Goal: Task Accomplishment & Management: Complete application form

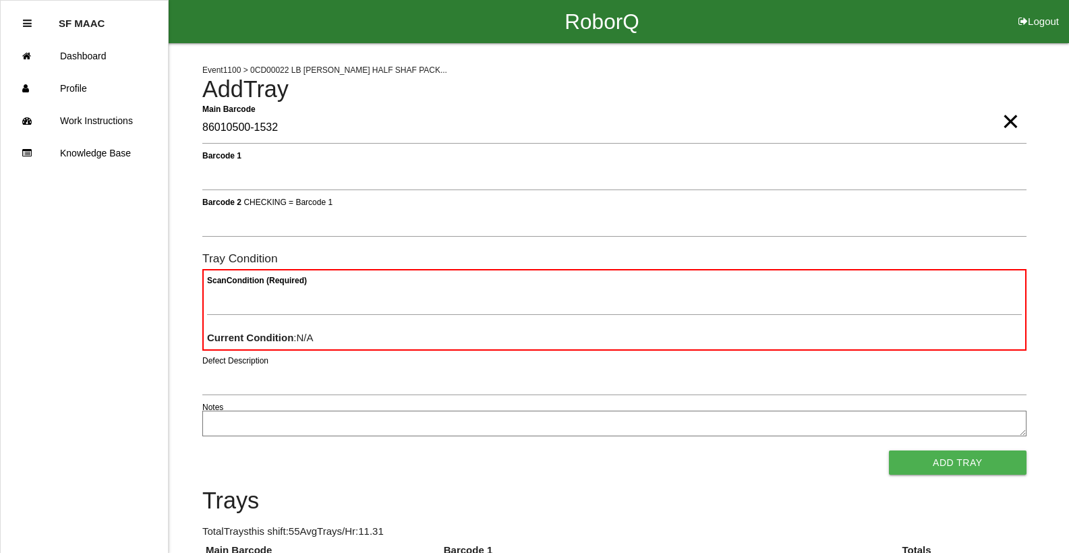
type Barcode "86010500-1532"
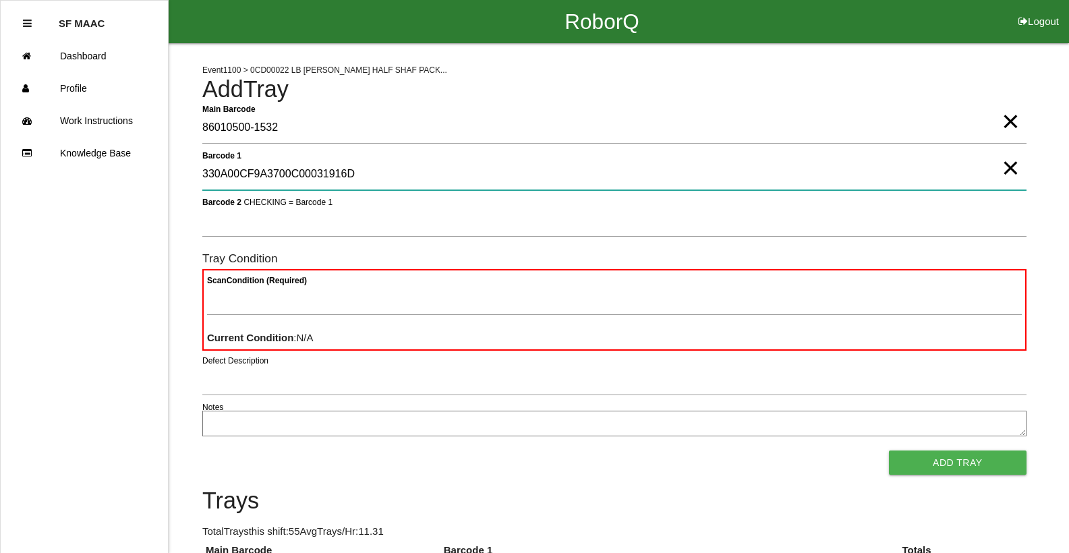
type 1 "330A00CF9A3700C00031916D"
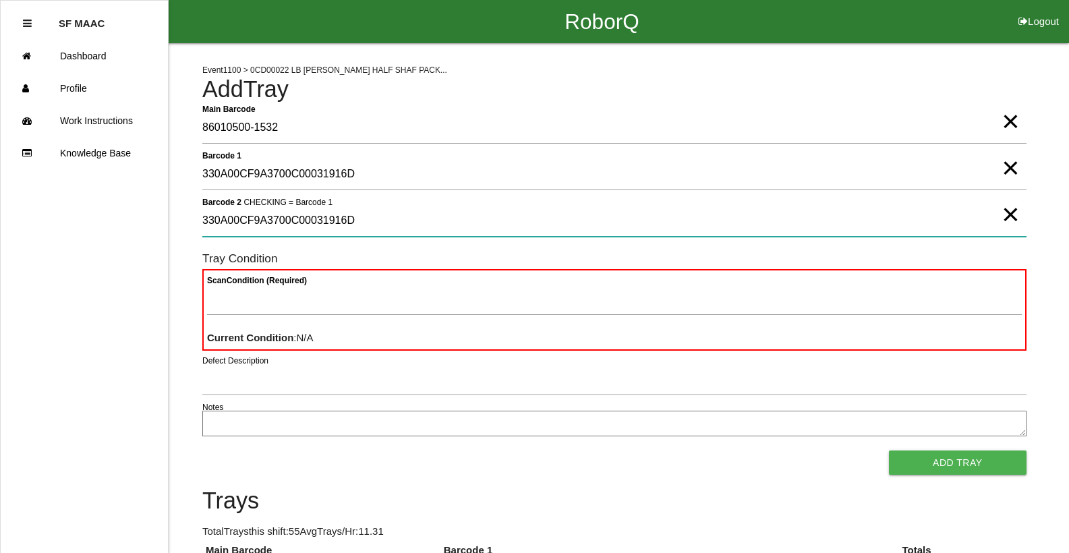
type 2 "330A00CF9A3700C00031916D"
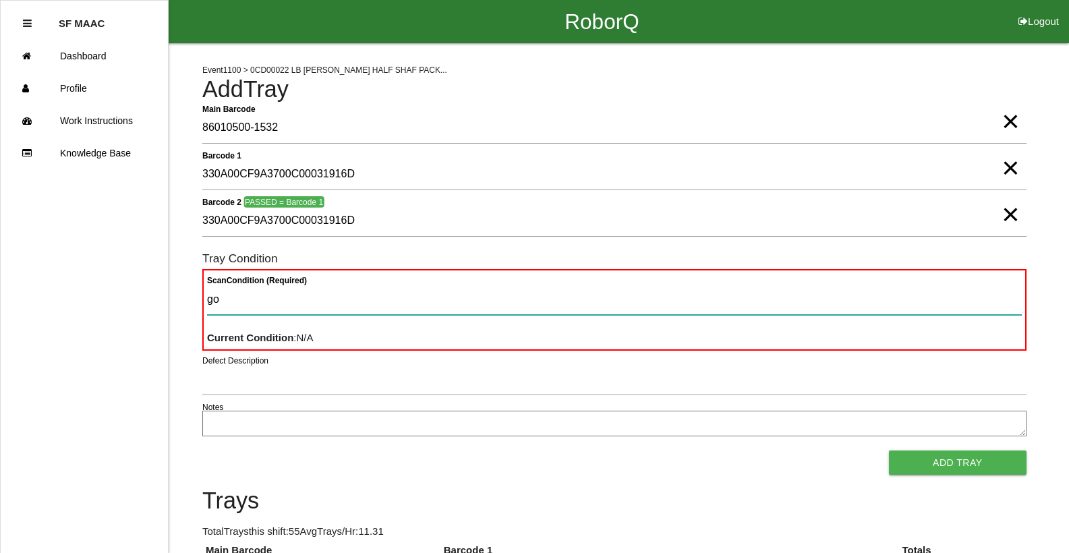
type Condition "goo"
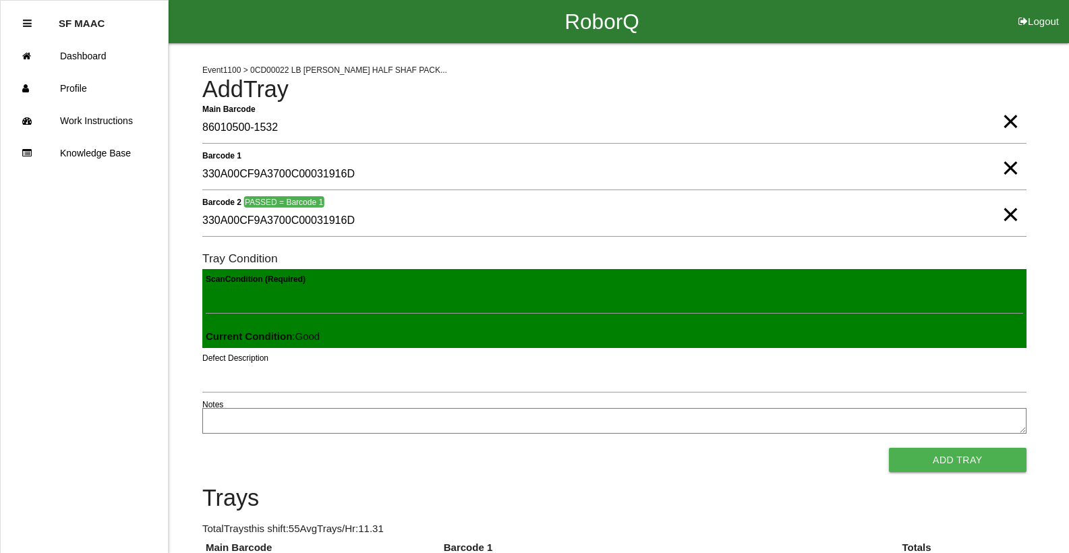
click at [889, 448] on button "Add Tray" at bounding box center [958, 460] width 138 height 24
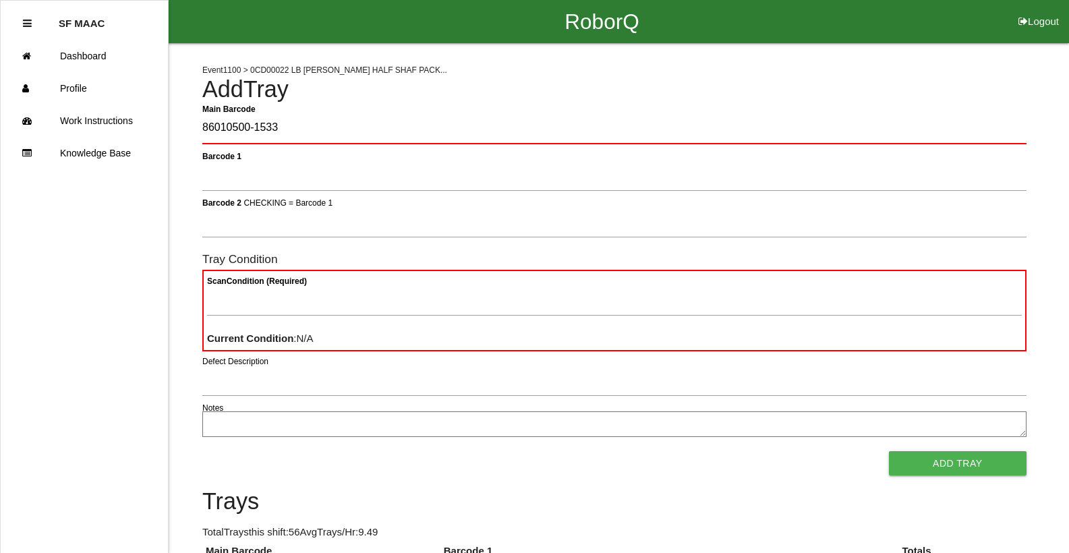
type Barcode "86010500-1533"
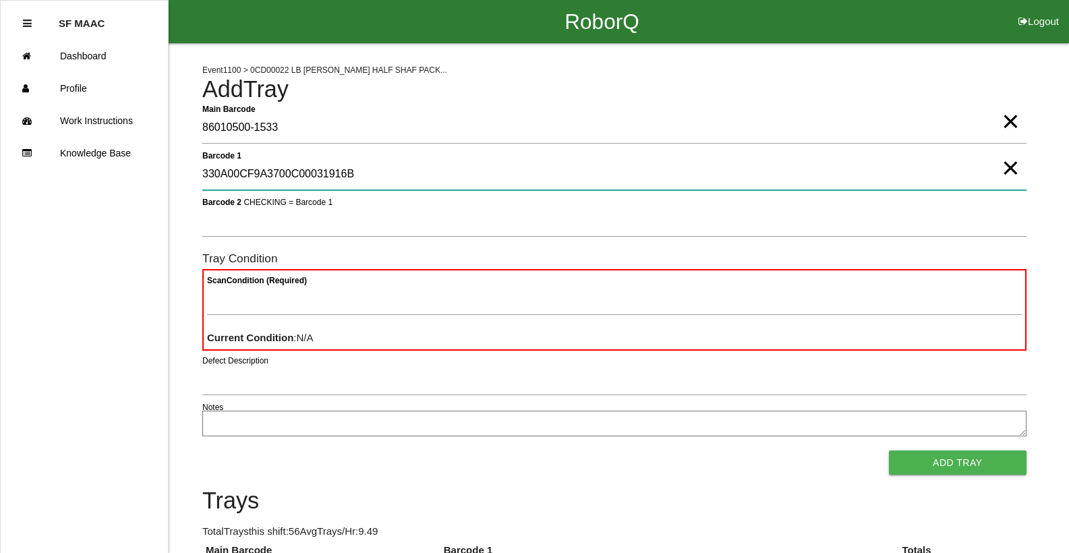
type 1 "330A00CF9A3700C00031916B"
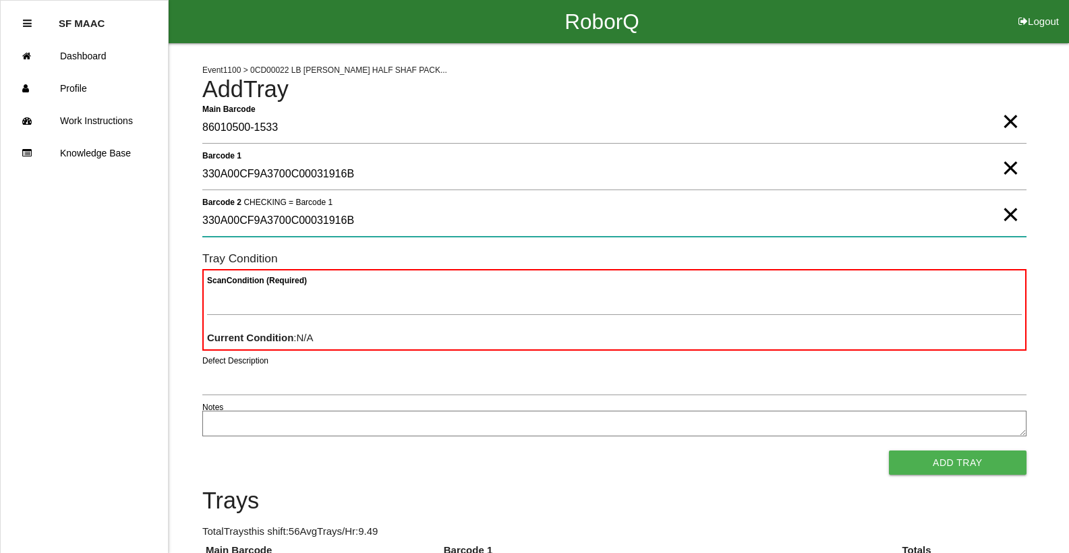
type 2 "330A00CF9A3700C00031916B"
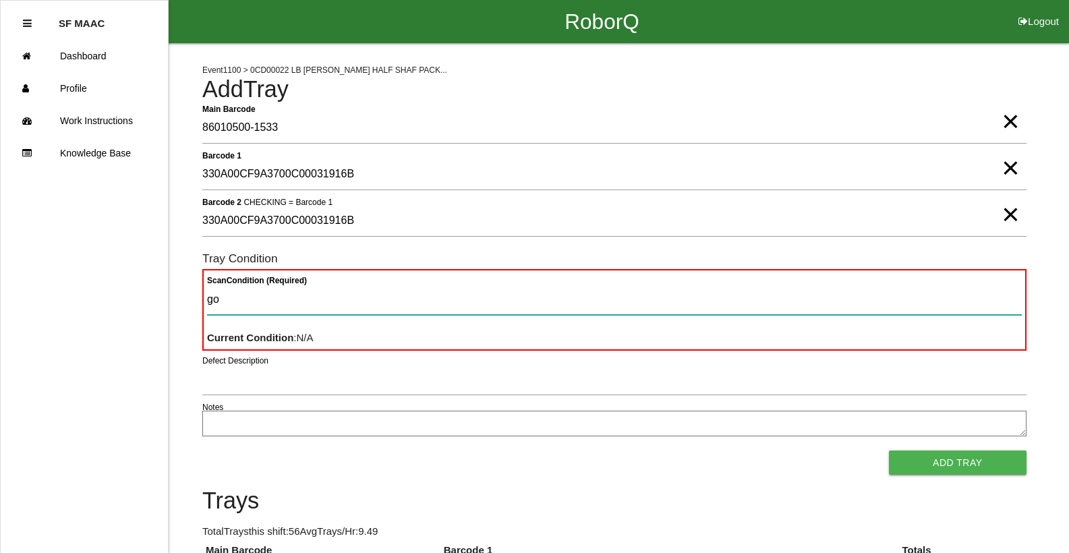
type Condition "goo"
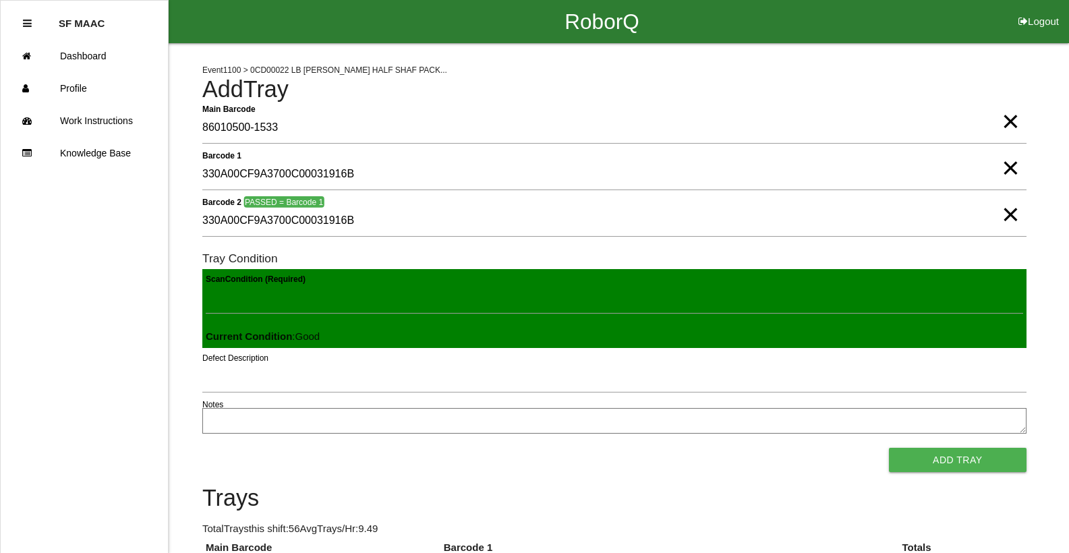
click at [889, 448] on button "Add Tray" at bounding box center [958, 460] width 138 height 24
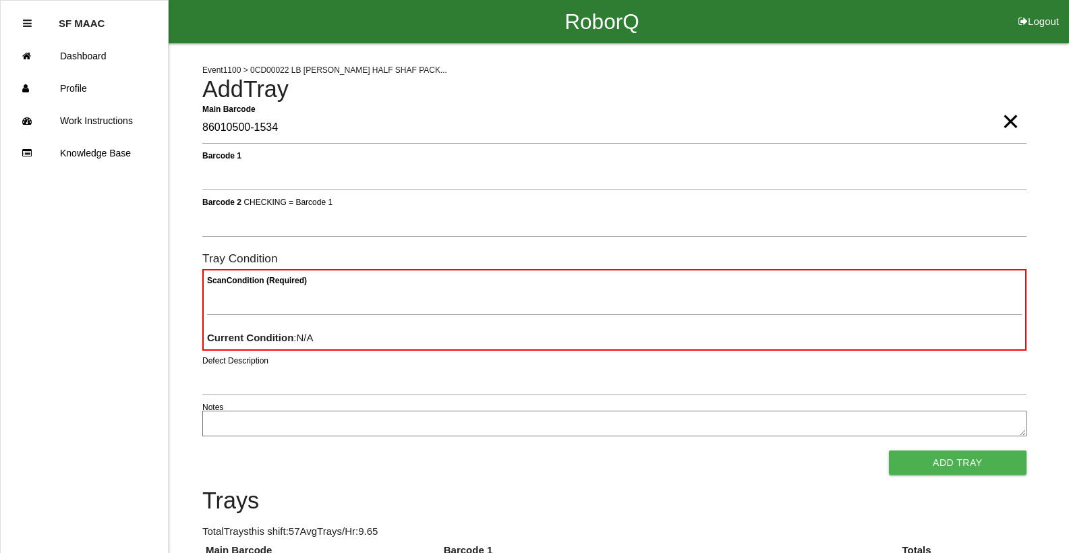
type Barcode "86010500-1534"
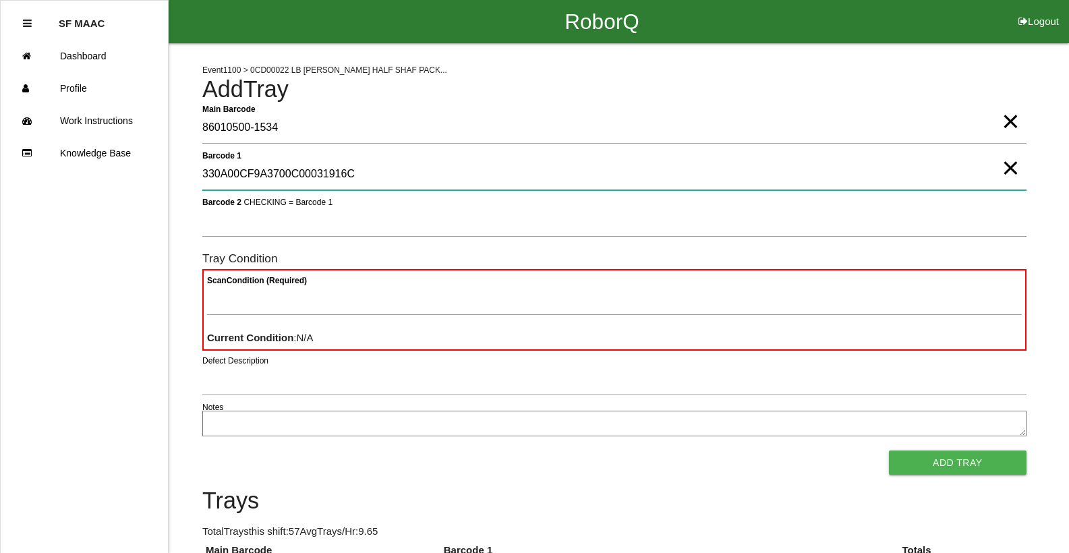
type 1 "330A00CF9A3700C00031916C"
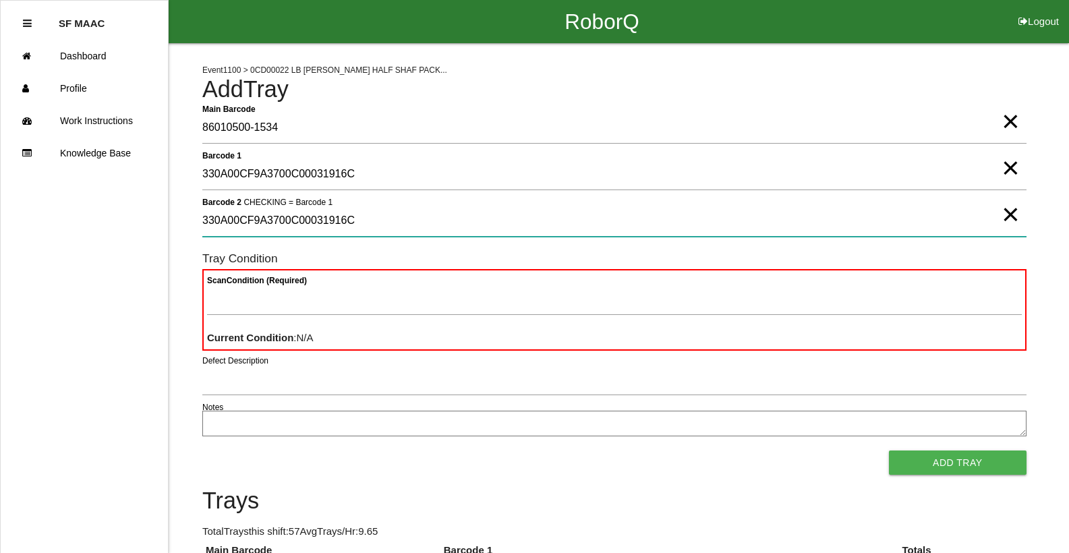
type 2 "330A00CF9A3700C00031916C"
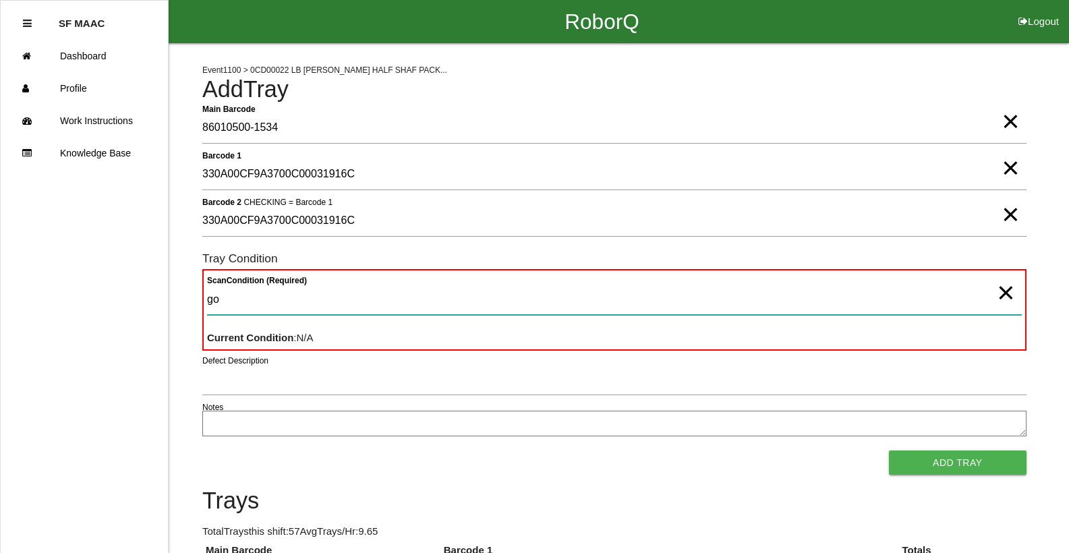
type Condition "goo"
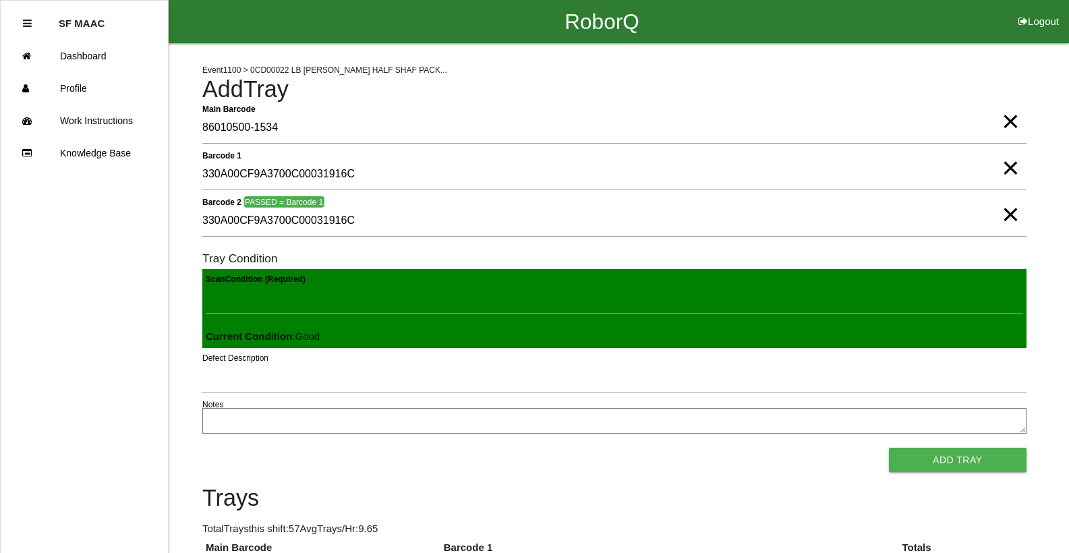
click at [889, 448] on button "Add Tray" at bounding box center [958, 460] width 138 height 24
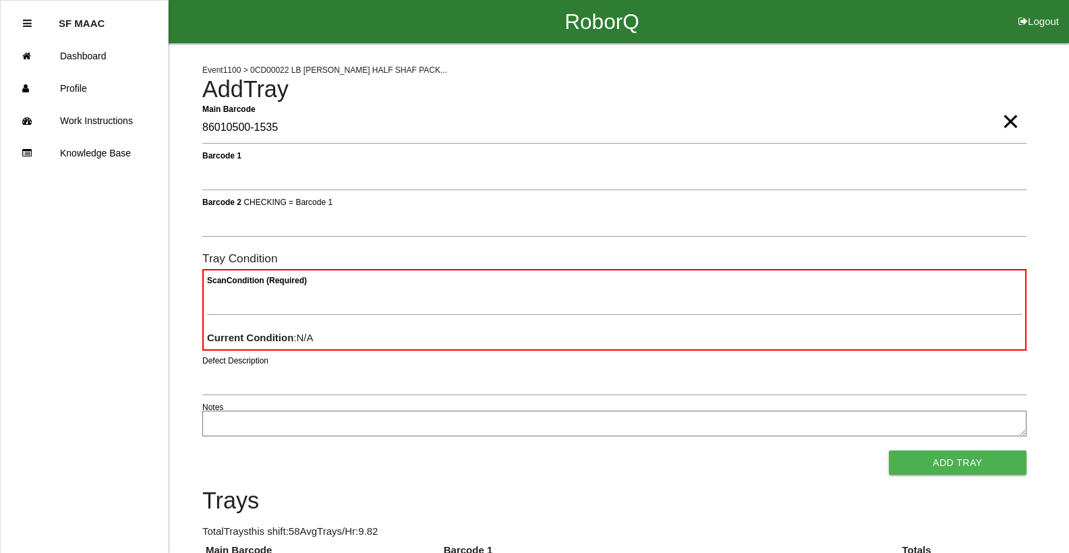
type Barcode "86010500-1535"
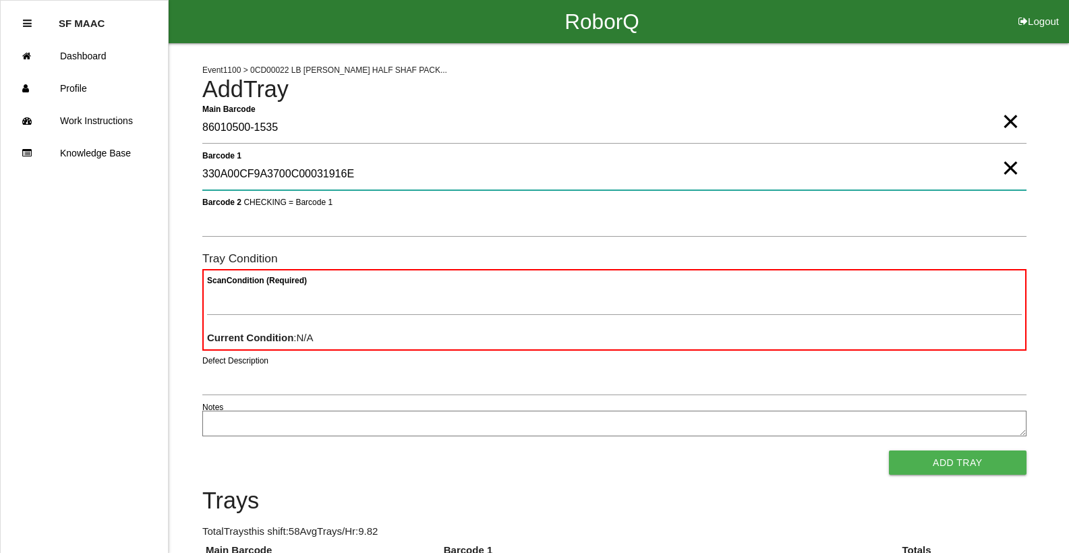
type 1 "330A00CF9A3700C00031916E"
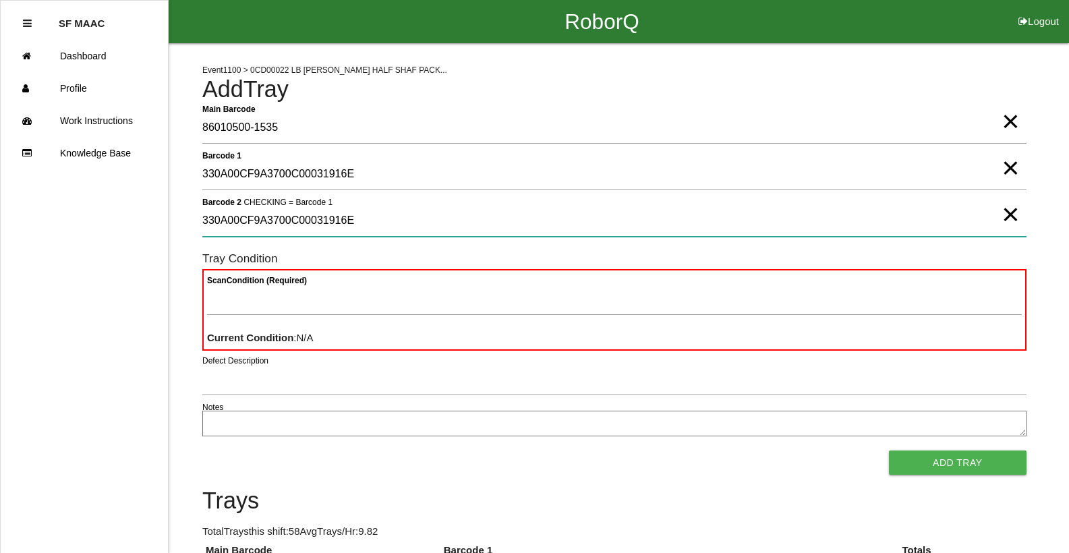
type 2 "330A00CF9A3700C00031916E"
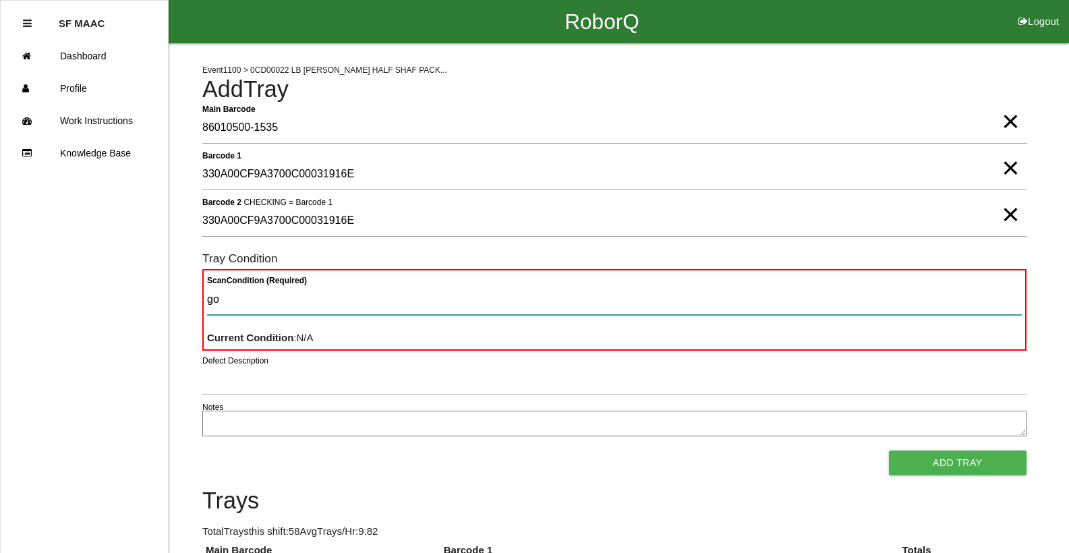
type Condition "goo"
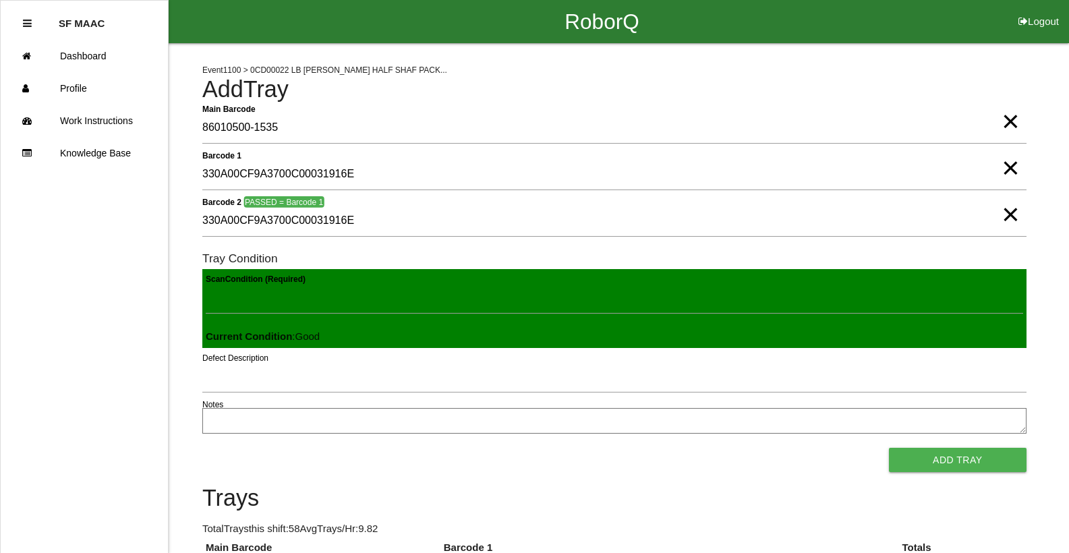
click at [889, 448] on button "Add Tray" at bounding box center [958, 460] width 138 height 24
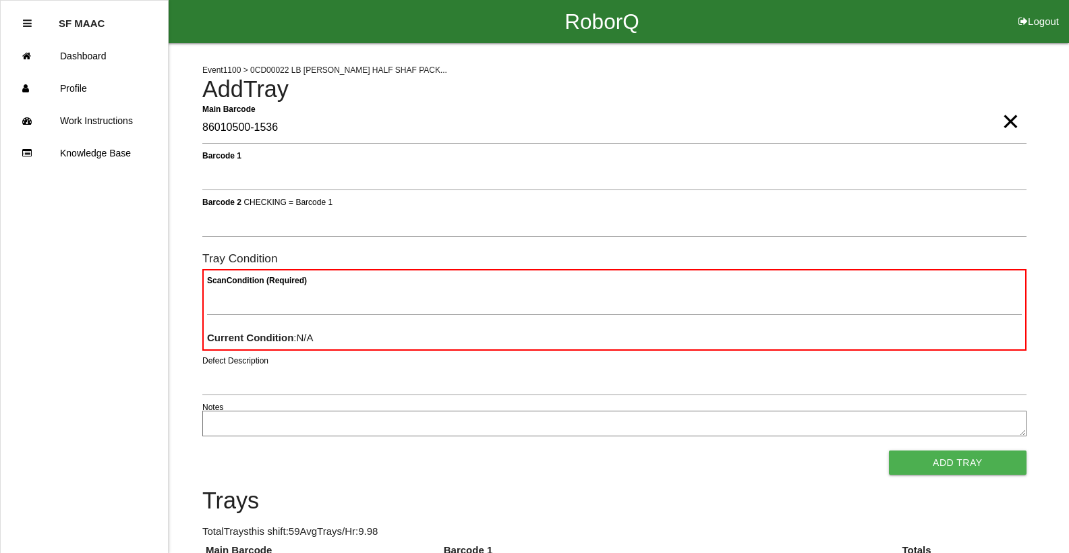
type Barcode "86010500-1536"
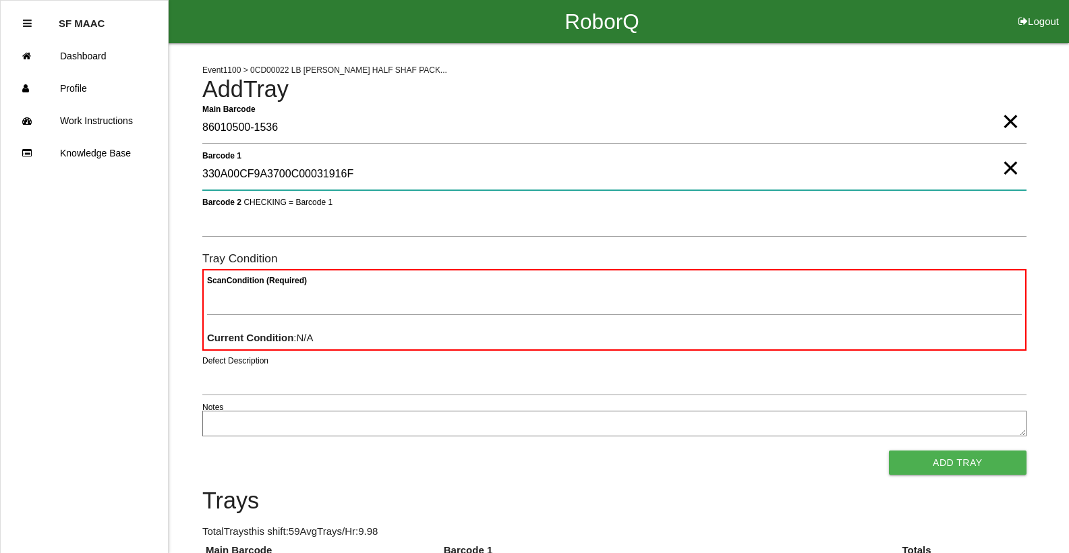
type 1 "330A00CF9A3700C00031916F"
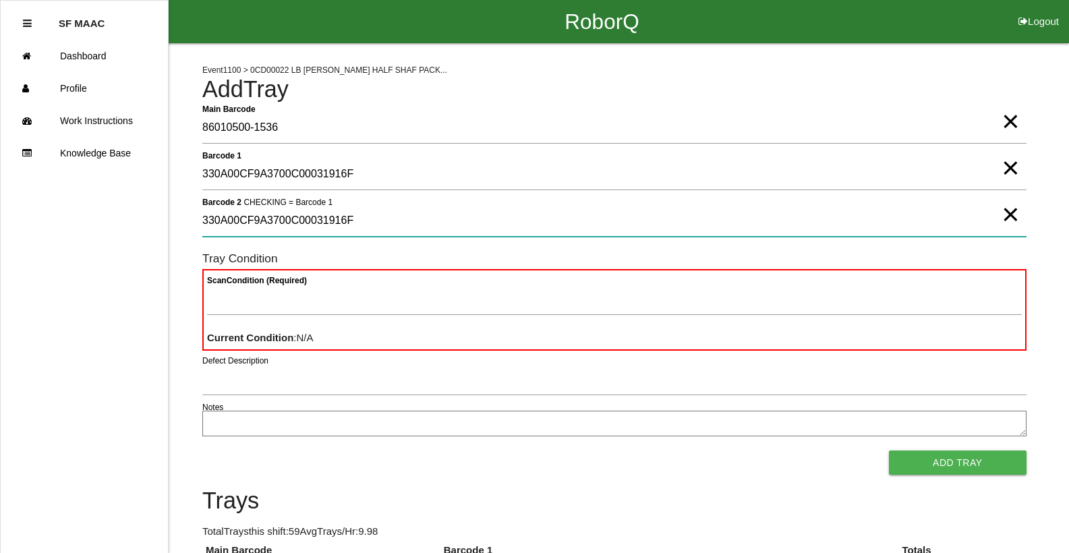
type 2 "330A00CF9A3700C00031916F"
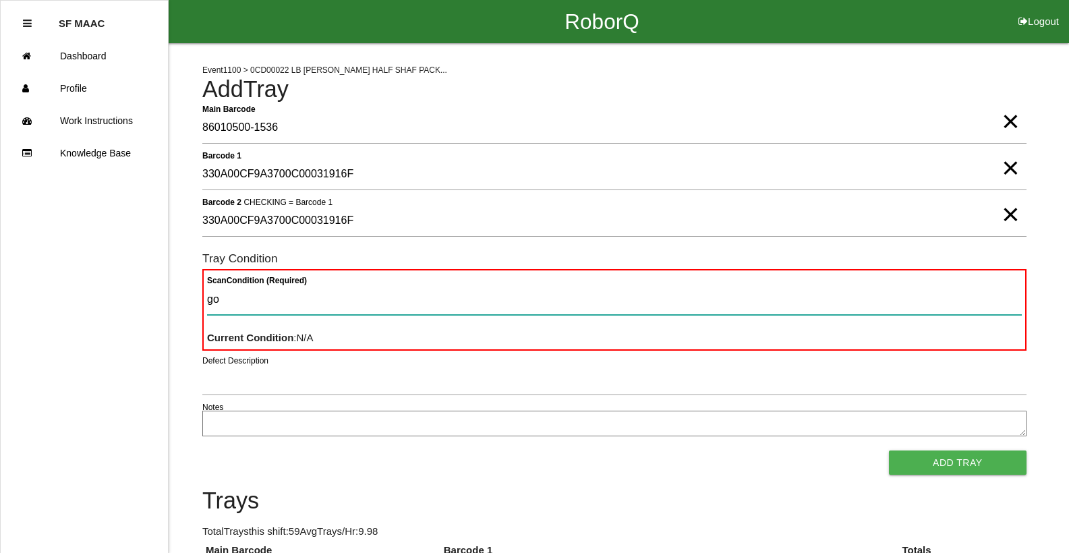
type Condition "goo"
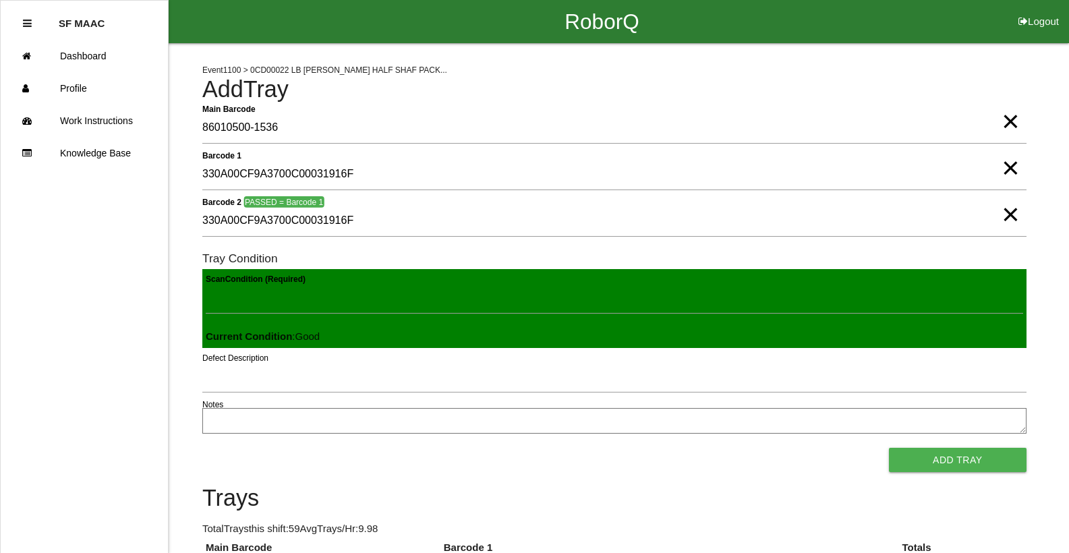
click at [889, 448] on button "Add Tray" at bounding box center [958, 460] width 138 height 24
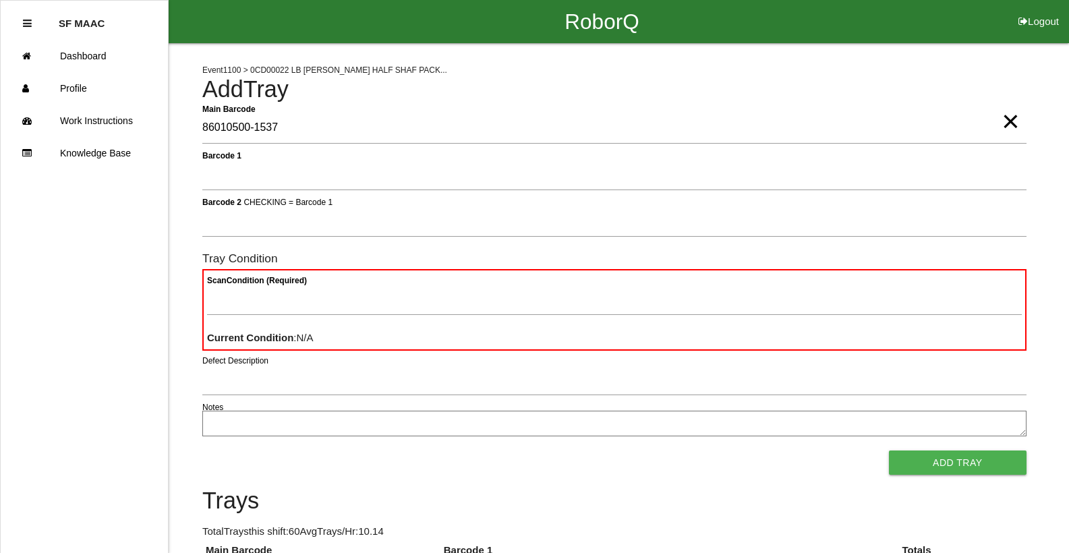
type Barcode "86010500-1537"
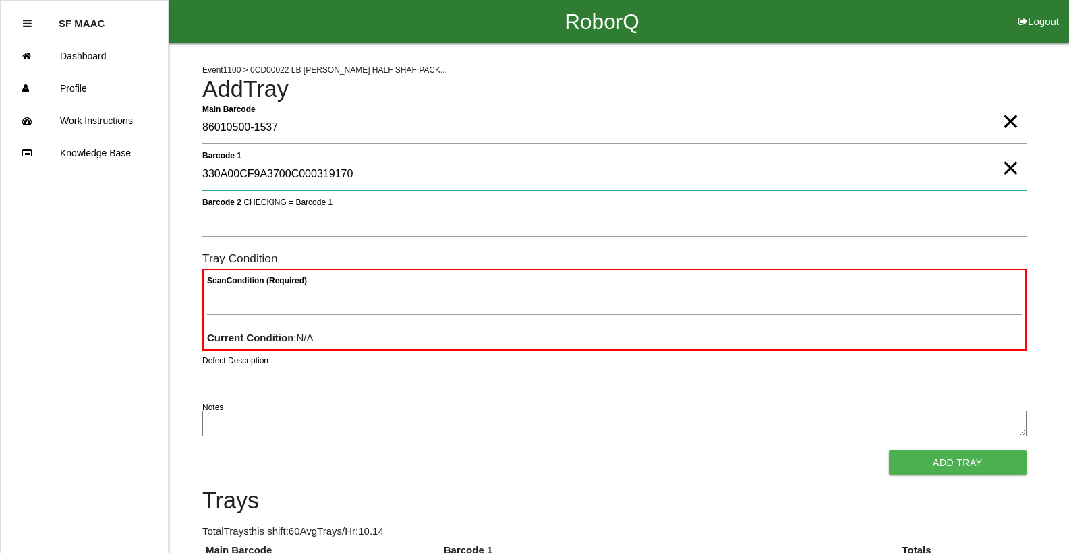
type 1 "330A00CF9A3700C000319170"
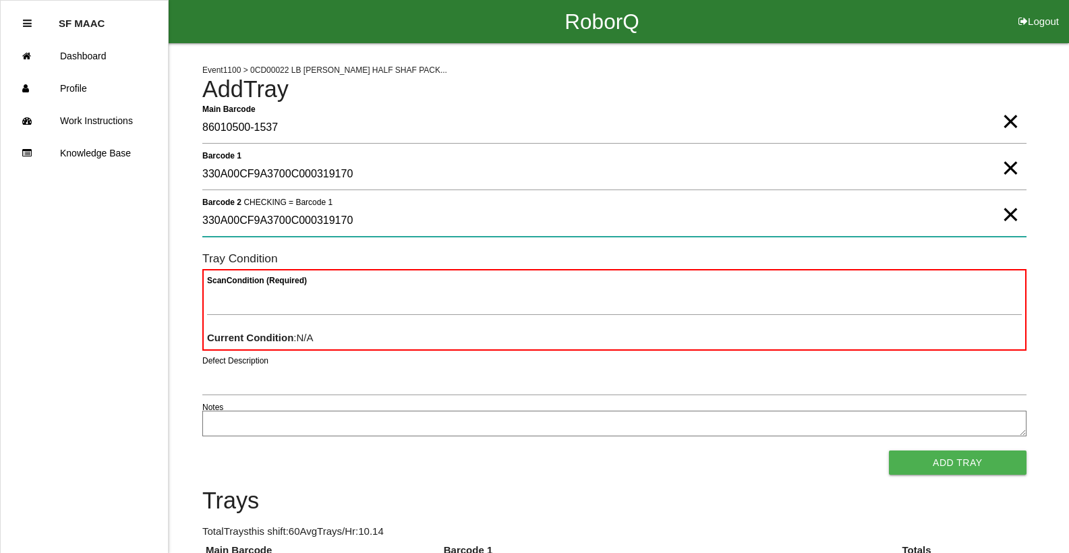
type 2 "330A00CF9A3700C000319170"
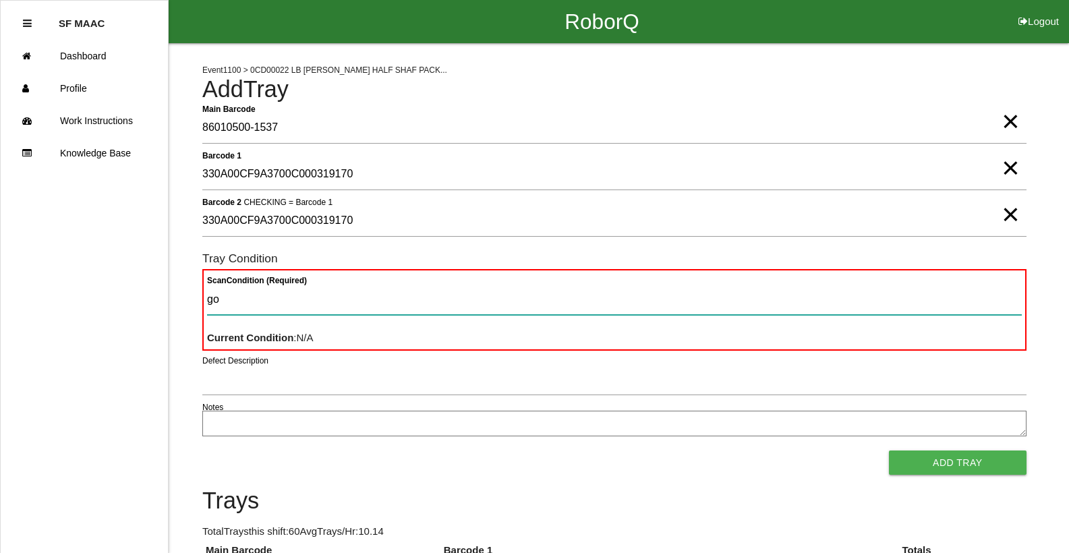
type Condition "goo"
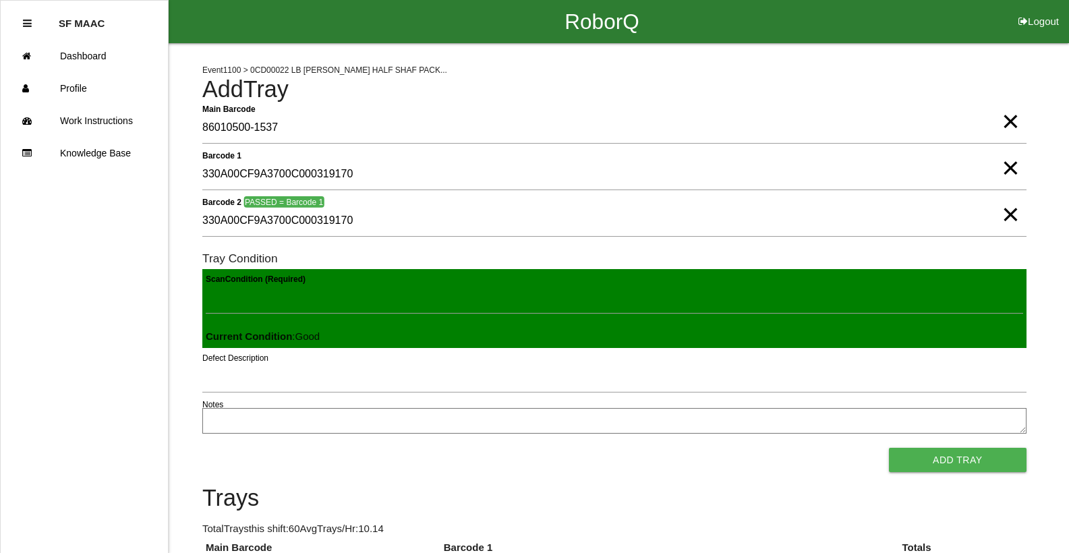
click at [889, 448] on button "Add Tray" at bounding box center [958, 460] width 138 height 24
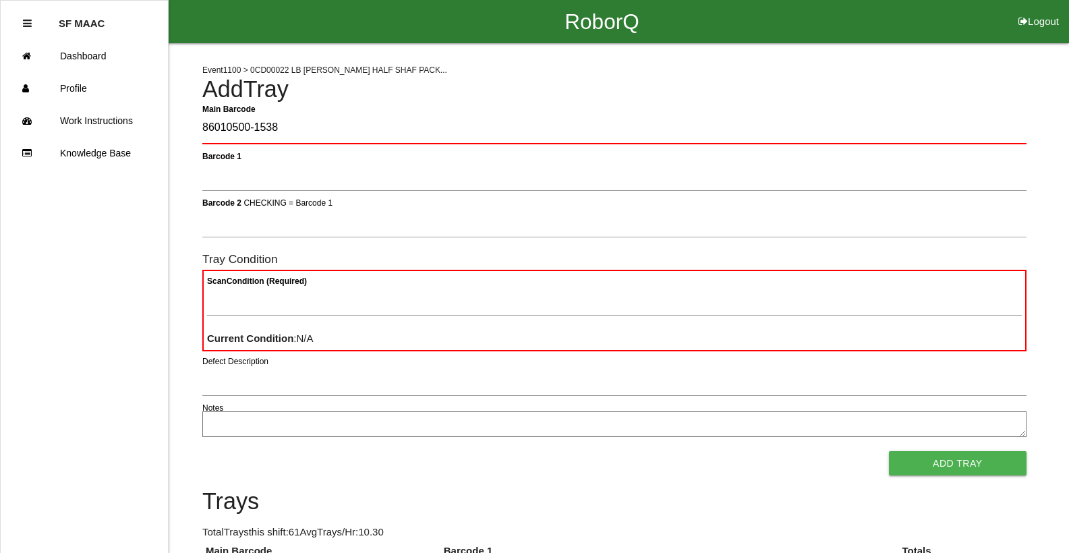
type Barcode "86010500-1538"
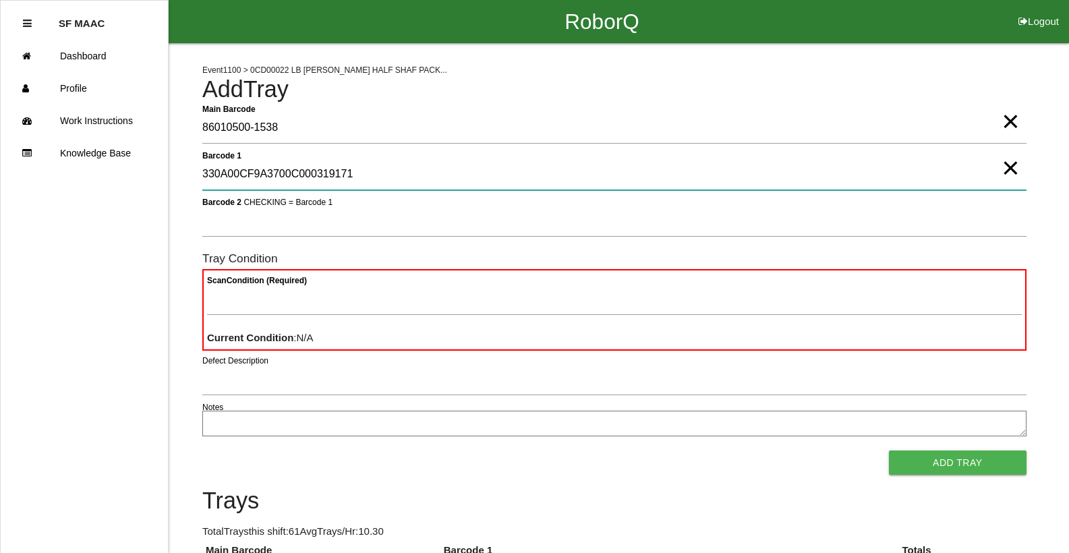
type 1 "330A00CF9A3700C000319171"
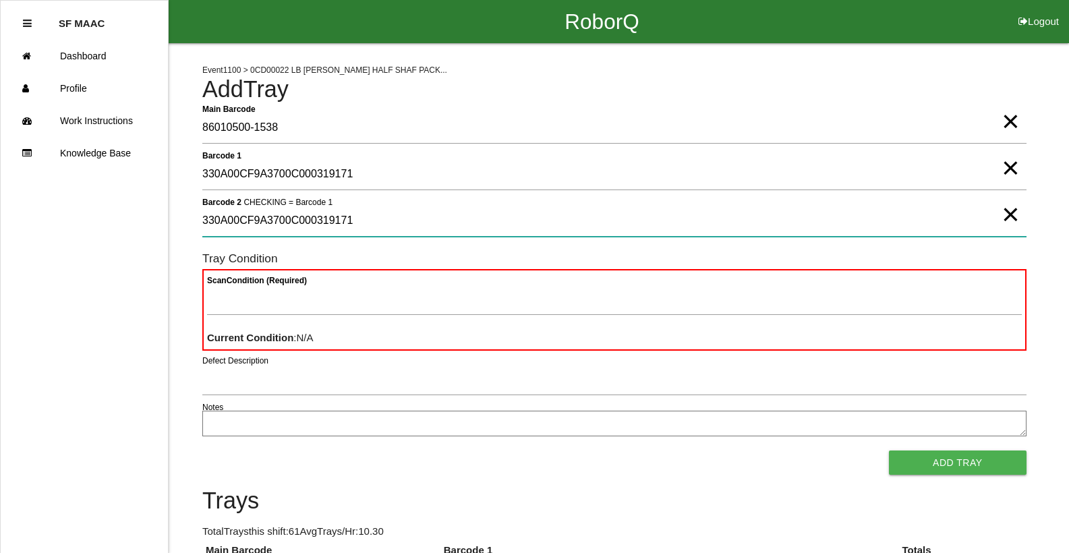
type 2 "330A00CF9A3700C000319171"
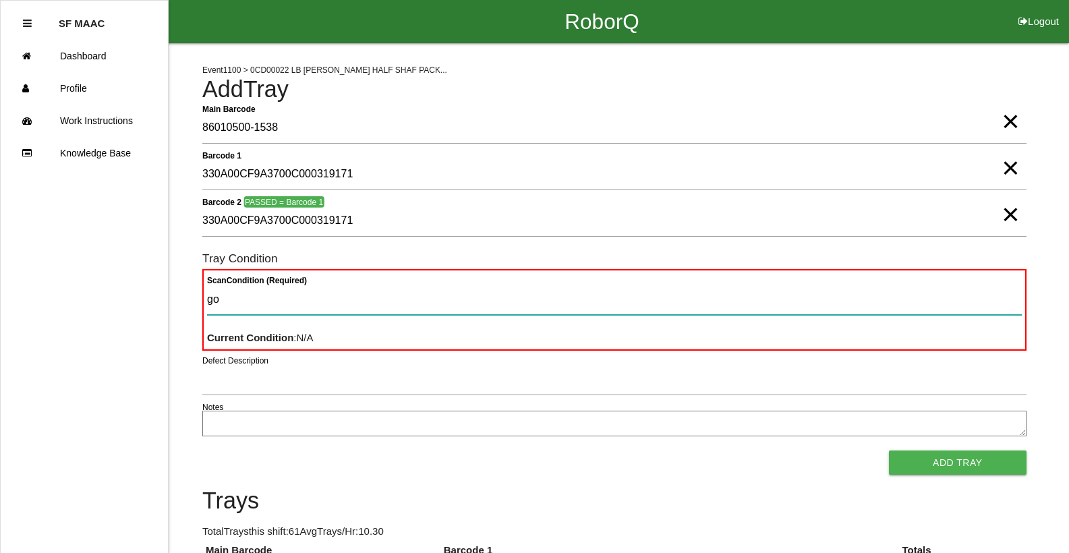
type Condition "goo"
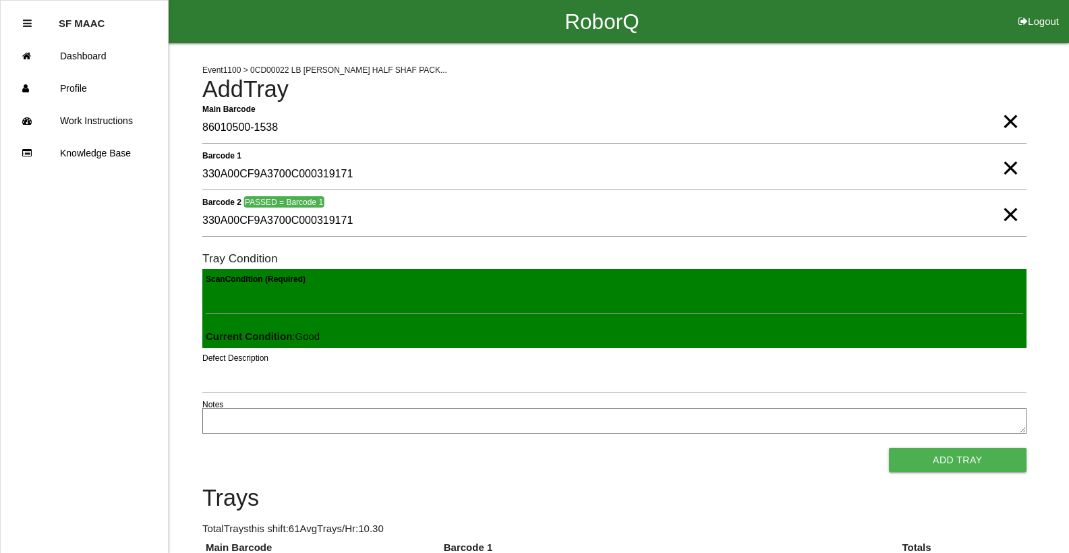
click at [889, 448] on button "Add Tray" at bounding box center [958, 460] width 138 height 24
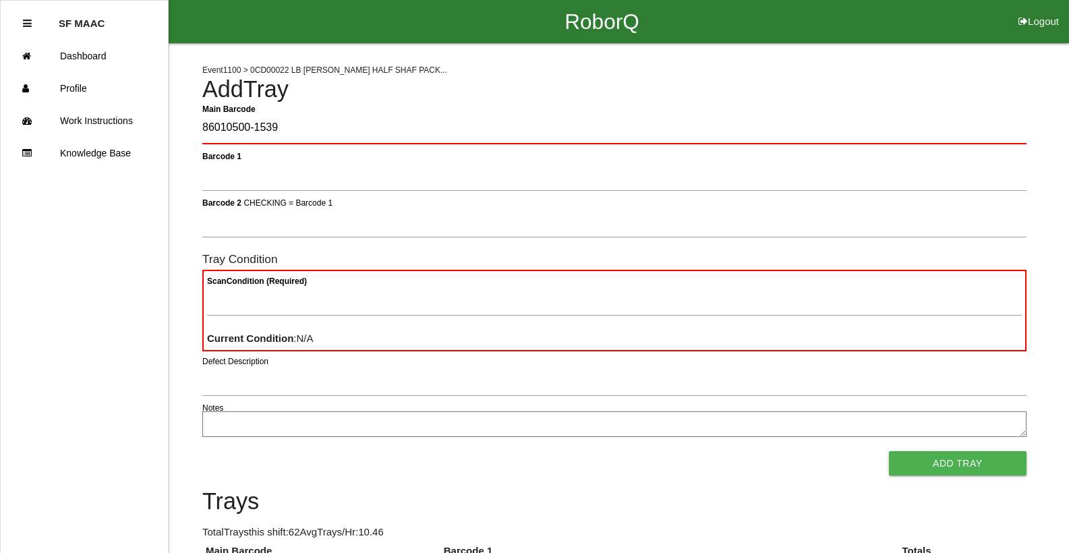
type Barcode "86010500-1539"
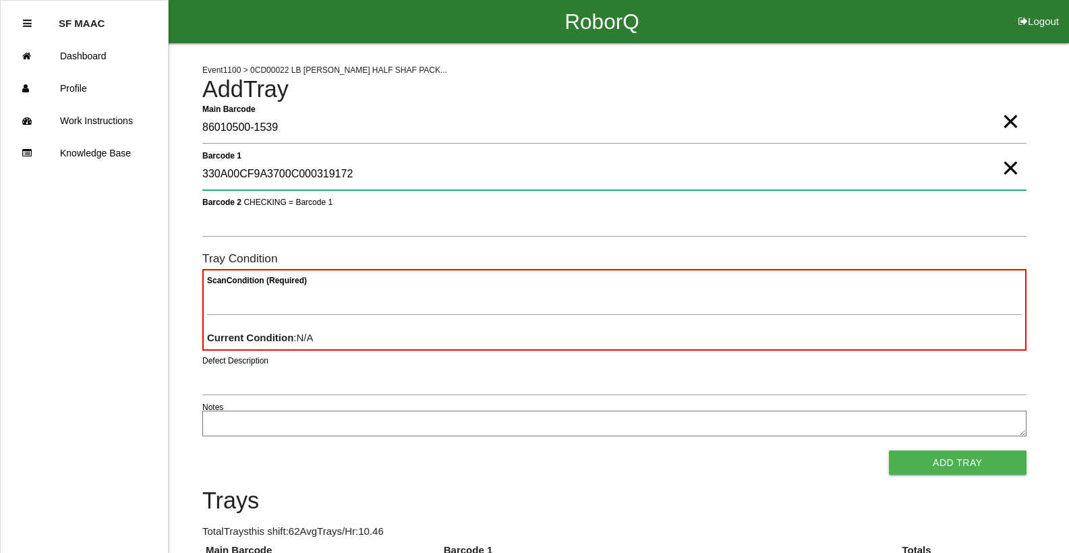
type 1 "330A00CF9A3700C000319172"
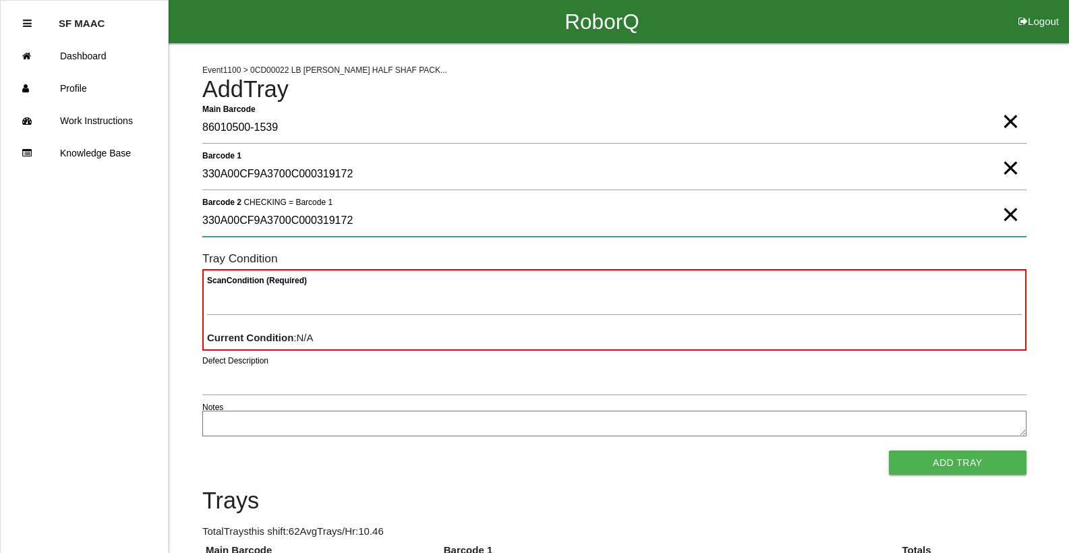
type 2 "330A00CF9A3700C000319172"
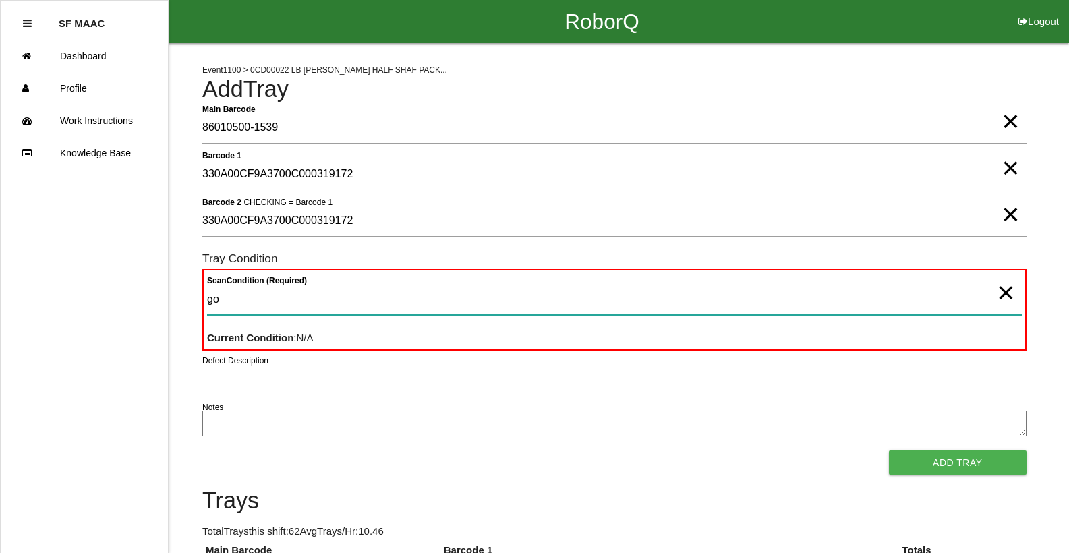
type Condition "goo"
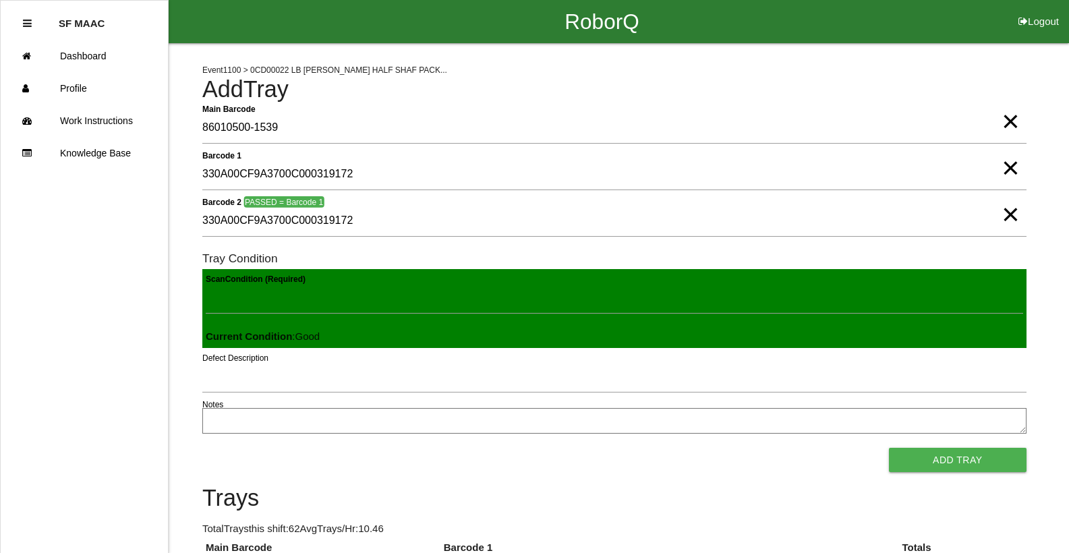
click at [889, 448] on button "Add Tray" at bounding box center [958, 460] width 138 height 24
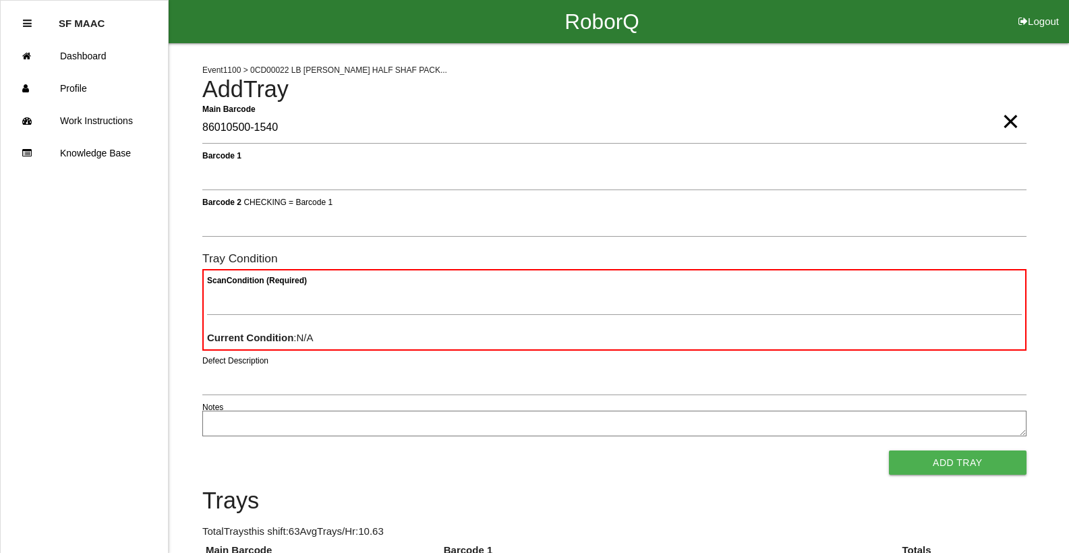
type Barcode "86010500-1540"
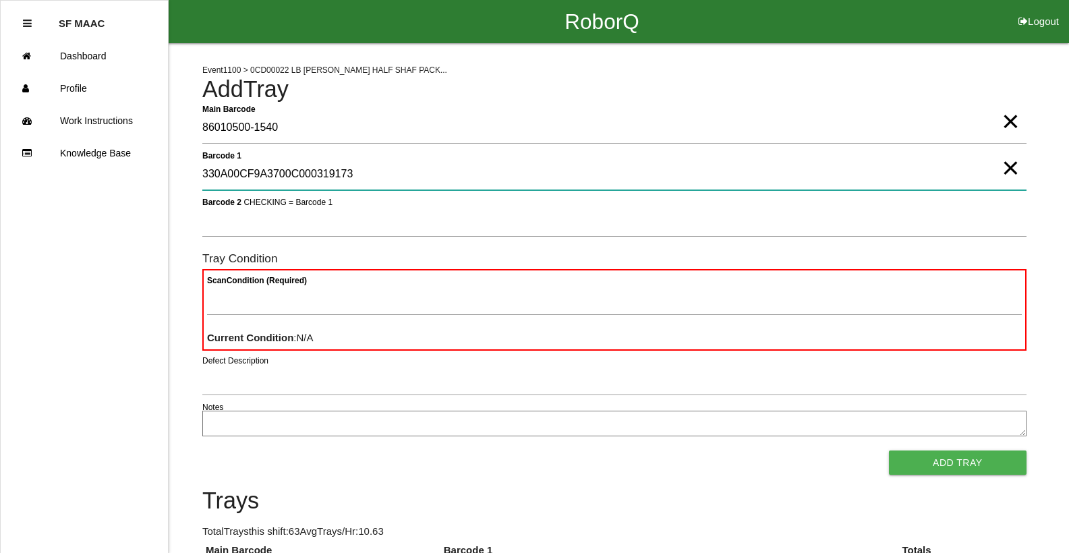
type 1 "330A00CF9A3700C000319173"
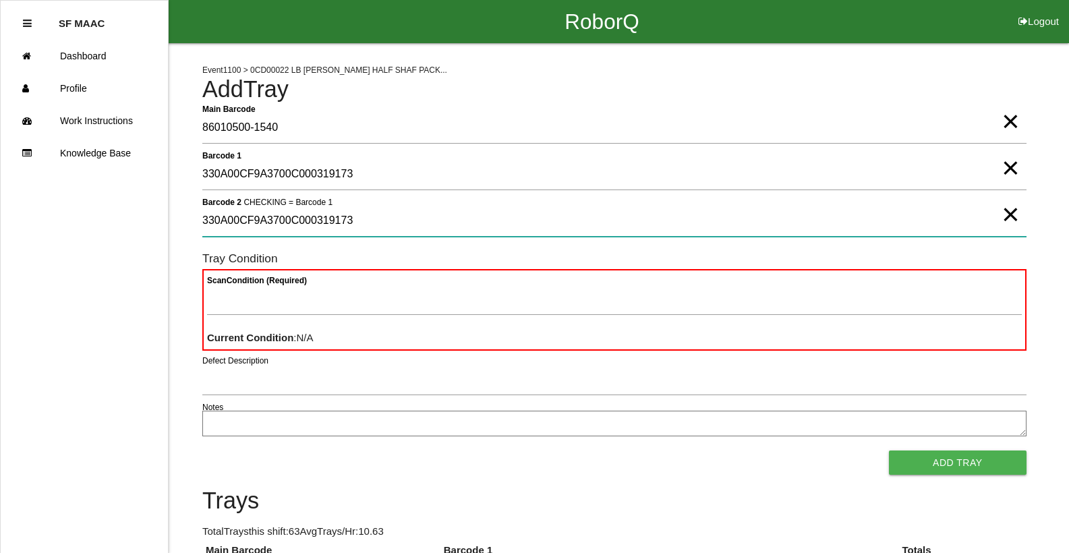
type 2 "330A00CF9A3700C000319173"
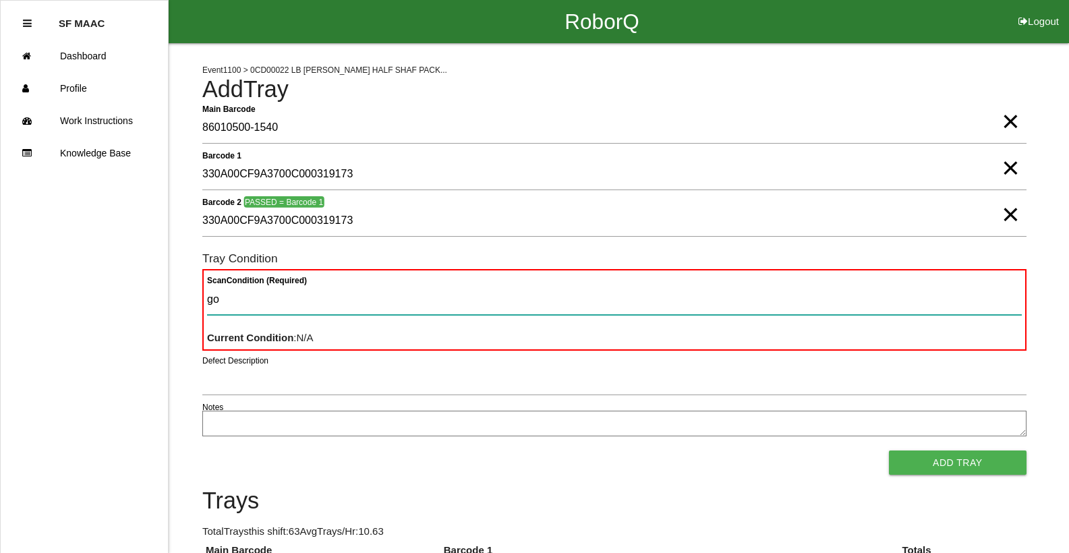
type Condition "goo"
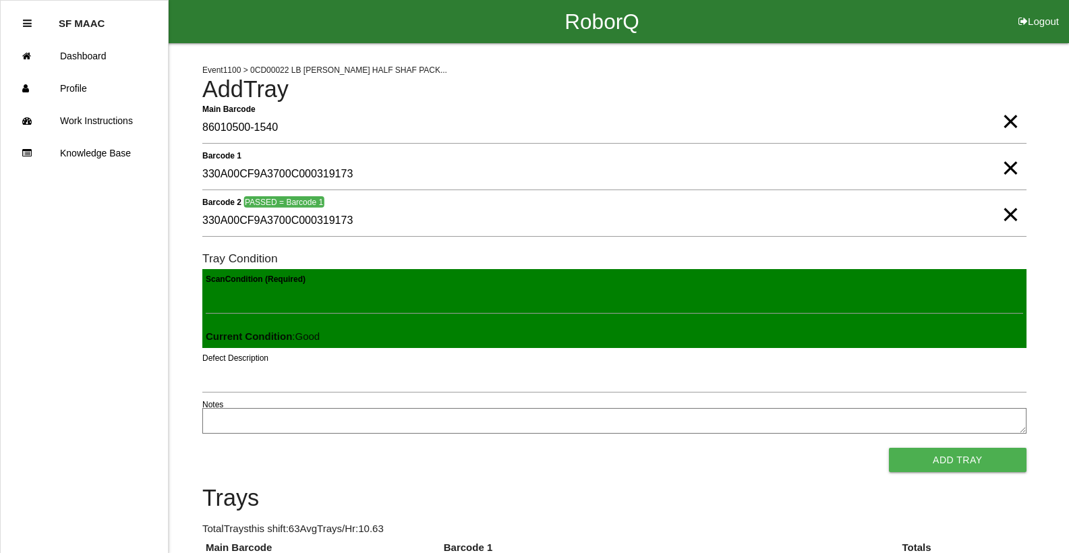
click button "Add Tray" at bounding box center [958, 460] width 138 height 24
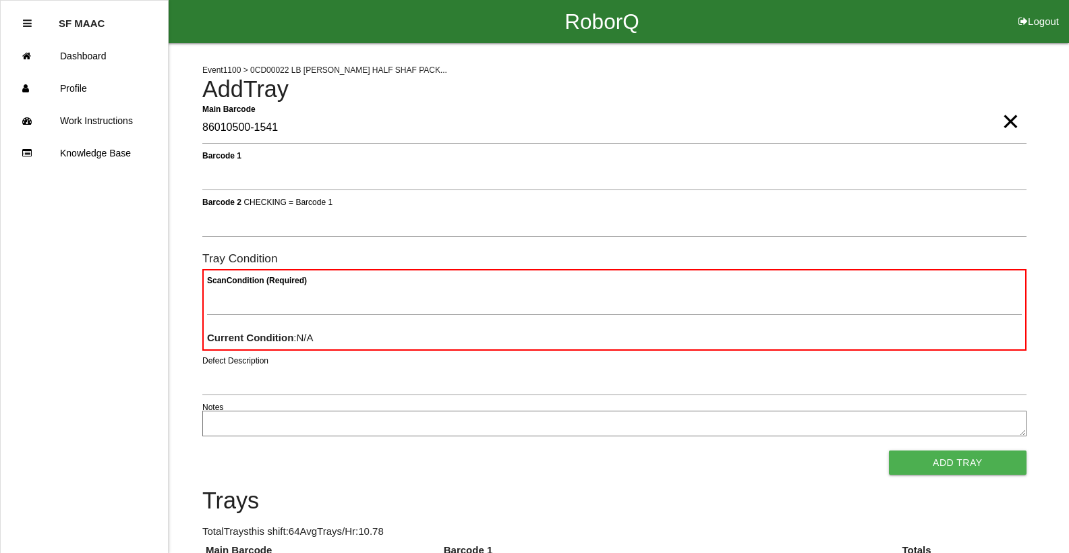
type Barcode "86010500-1541"
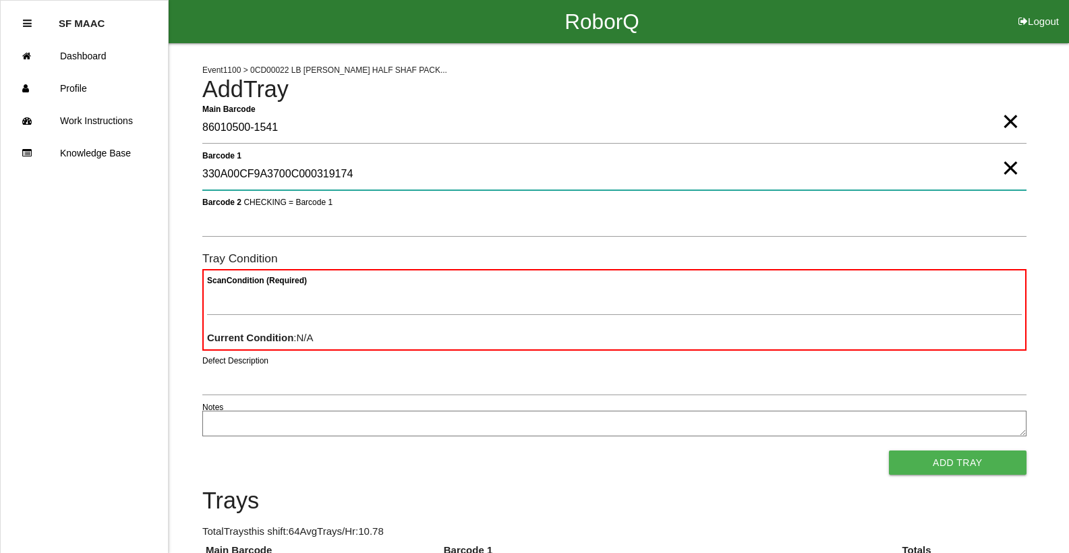
type 1 "330A00CF9A3700C000319174"
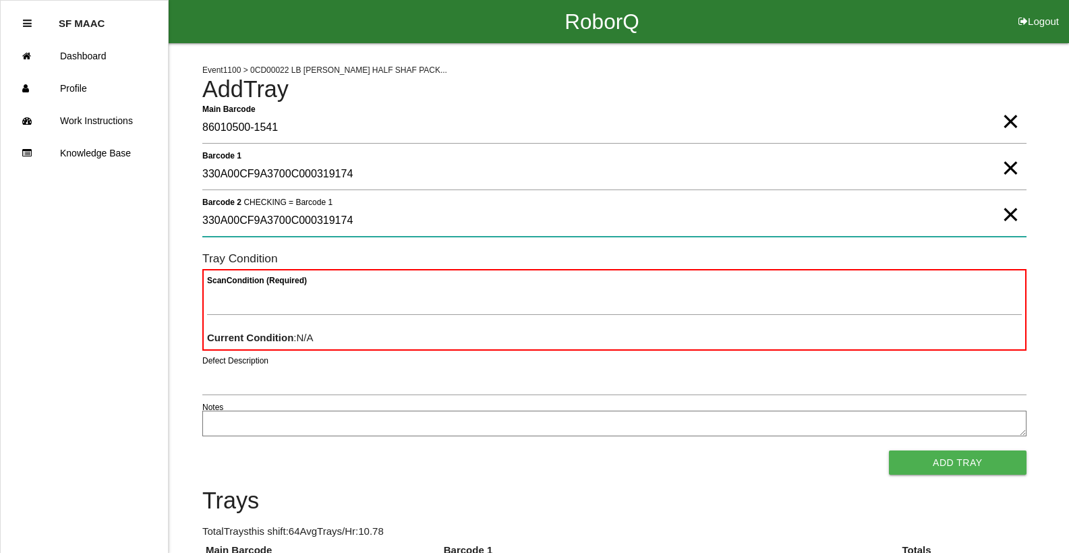
type 2 "330A00CF9A3700C000319174"
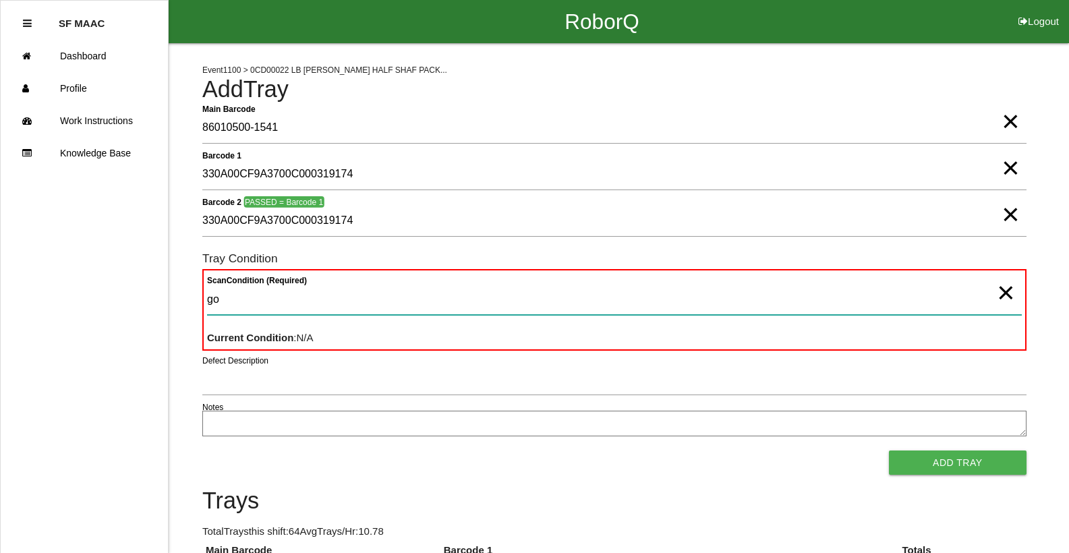
type Condition "goo"
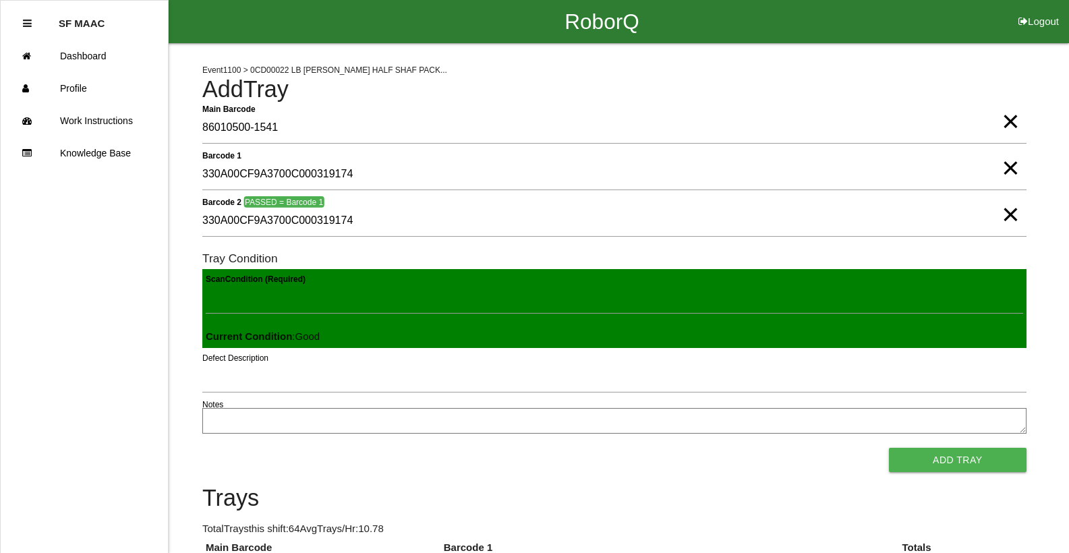
click at [889, 448] on button "Add Tray" at bounding box center [958, 460] width 138 height 24
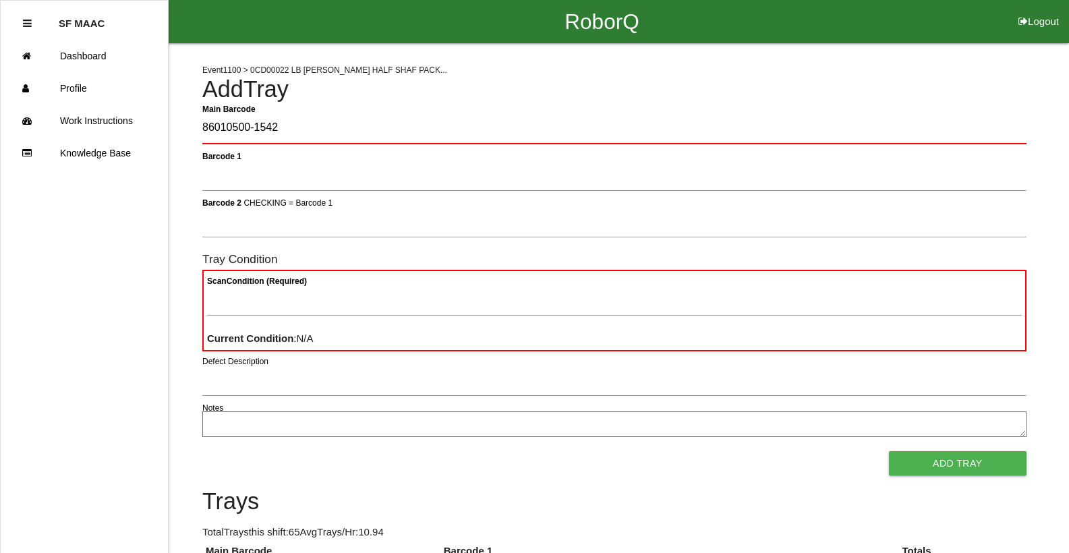
type Barcode "86010500-1542"
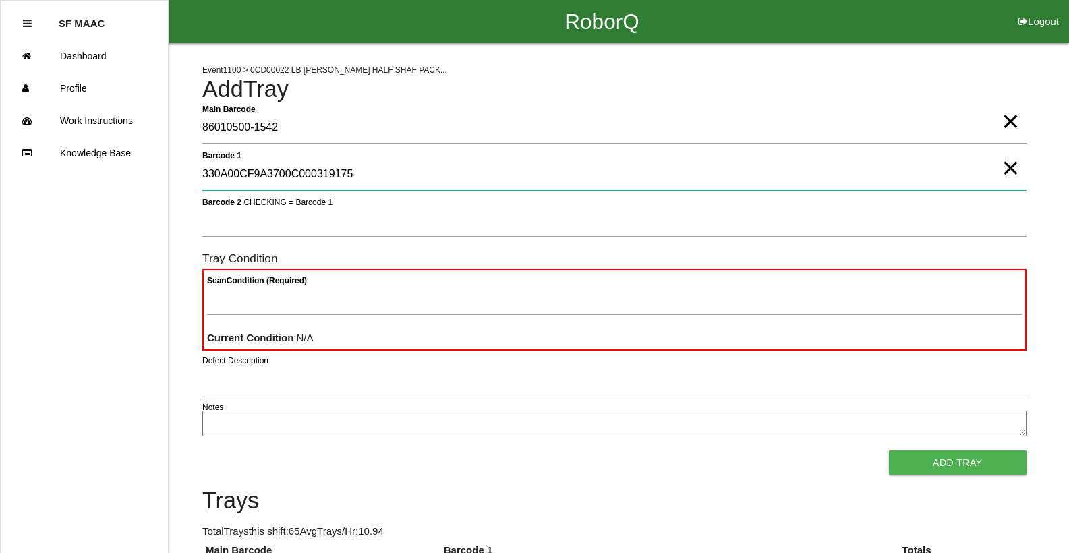
type 1 "330A00CF9A3700C000319175"
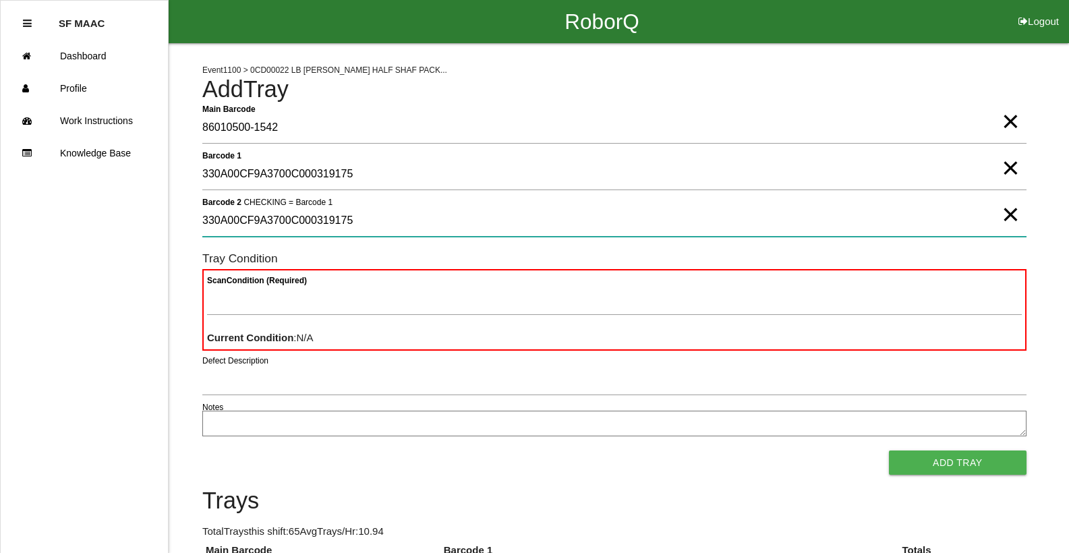
type 2 "330A00CF9A3700C000319175"
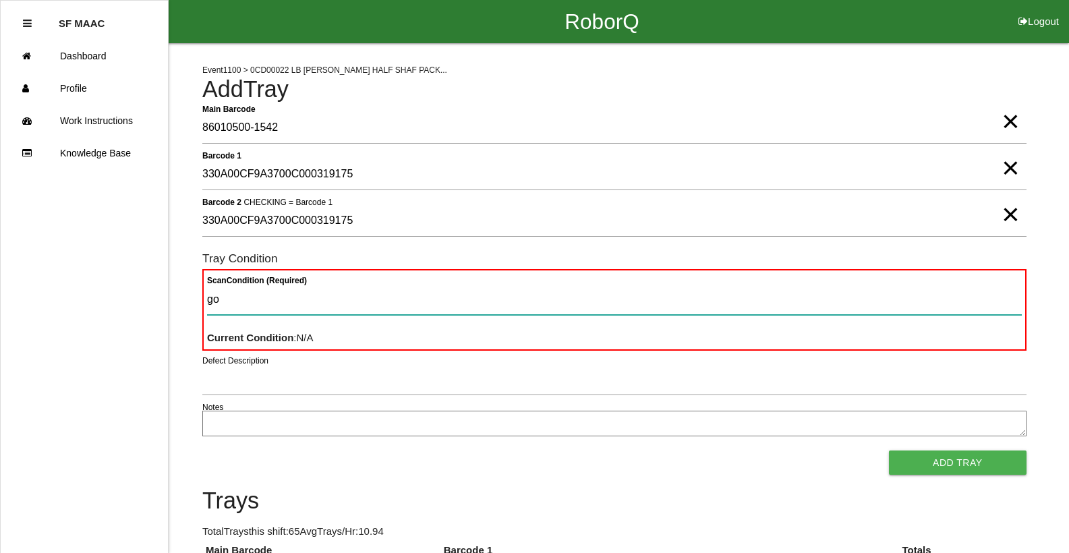
type Condition "goo"
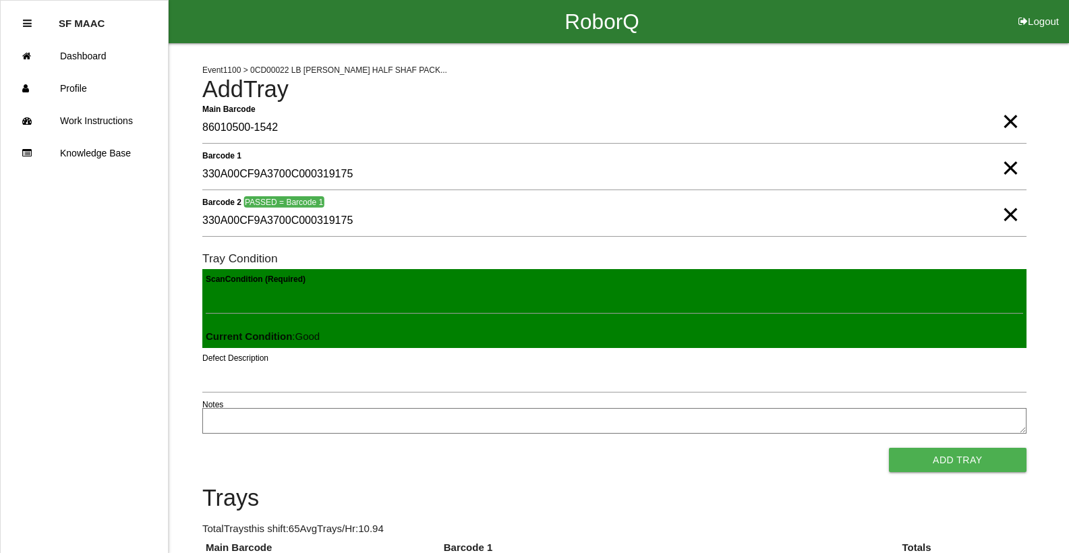
click at [889, 448] on button "Add Tray" at bounding box center [958, 460] width 138 height 24
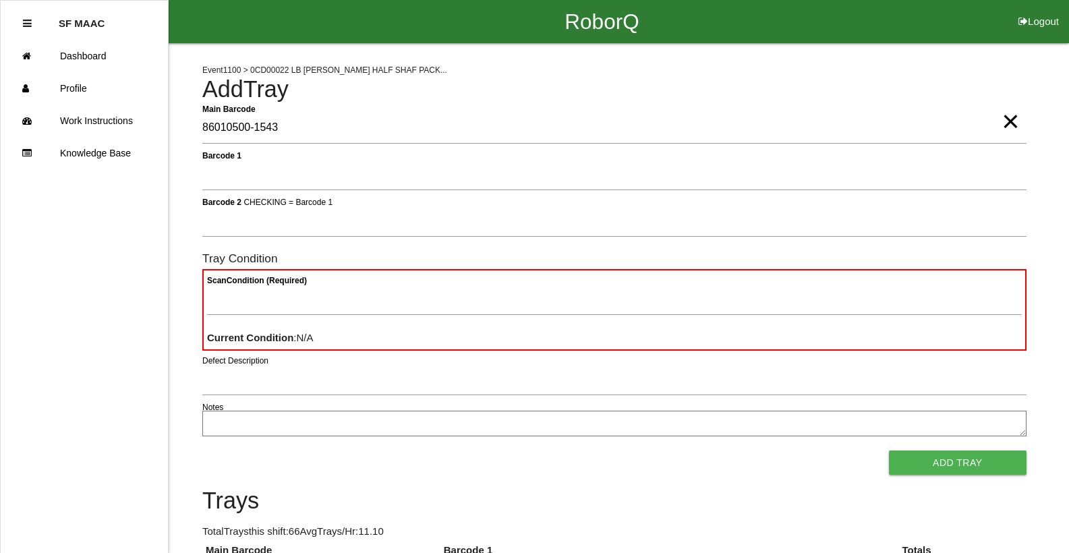
type Barcode "86010500-1543"
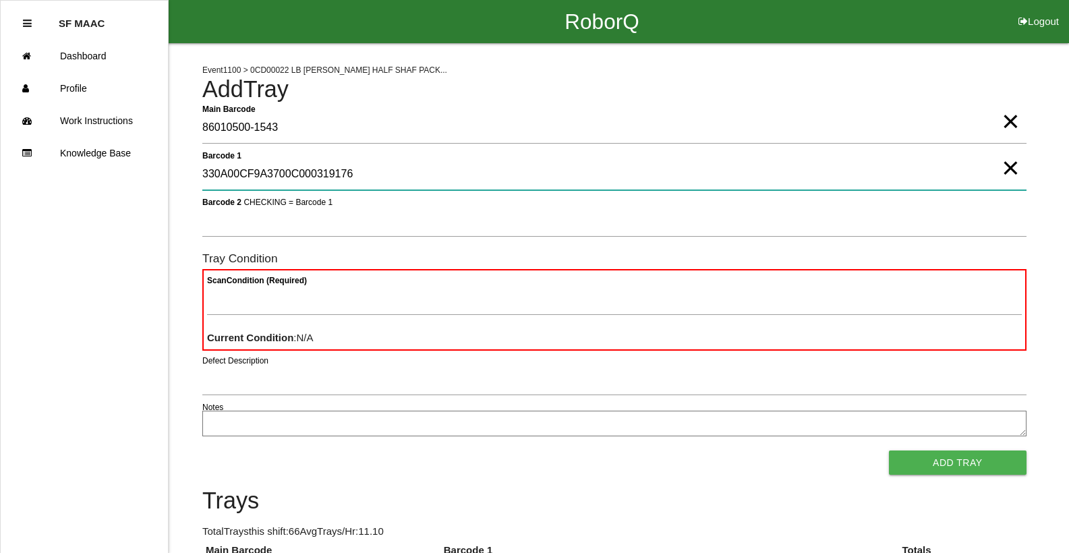
type 1 "330A00CF9A3700C000319176"
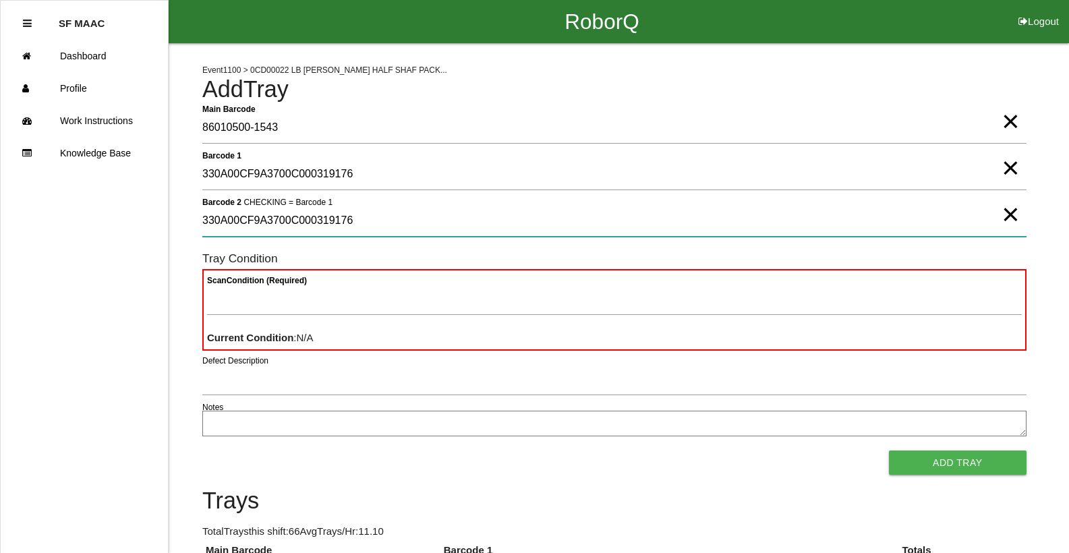
type 2 "330A00CF9A3700C000319176"
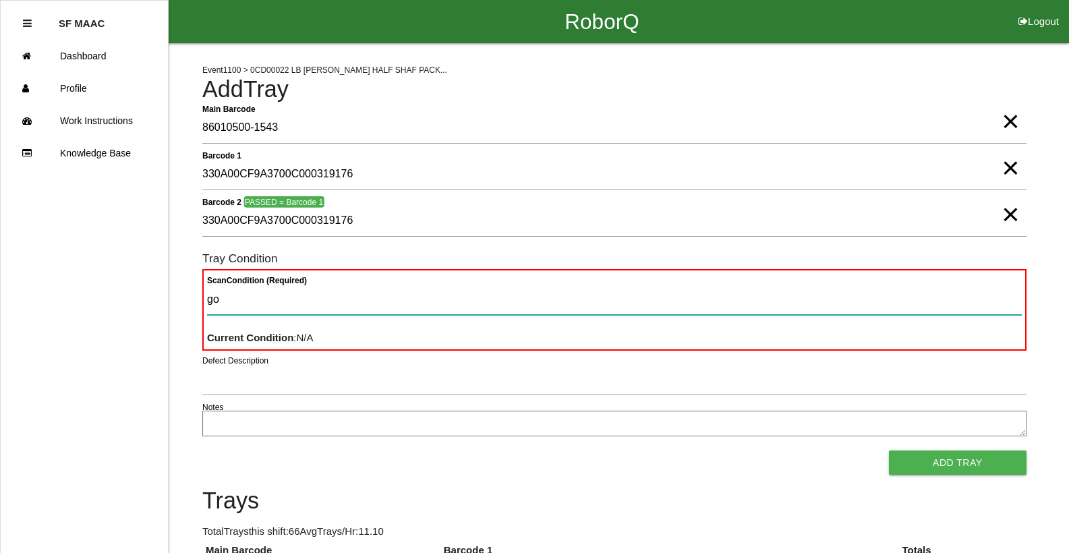
type Condition "goo"
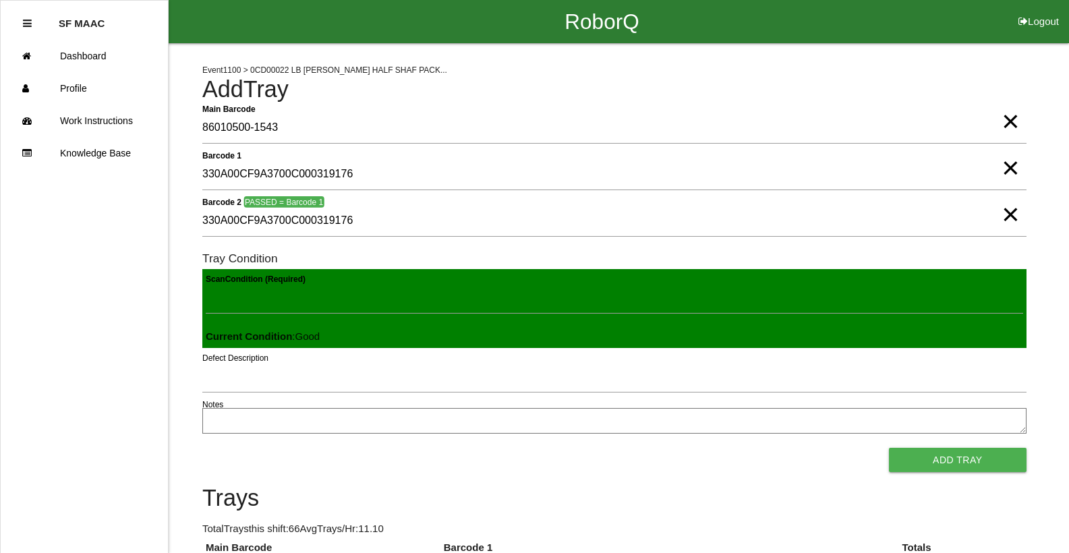
click at [889, 448] on button "Add Tray" at bounding box center [958, 460] width 138 height 24
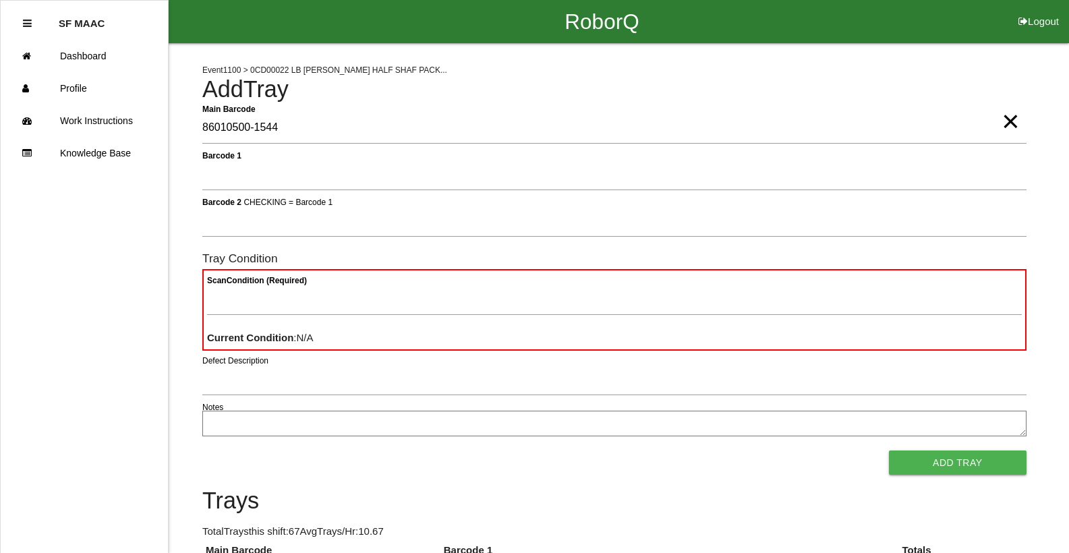
type Barcode "86010500-1544"
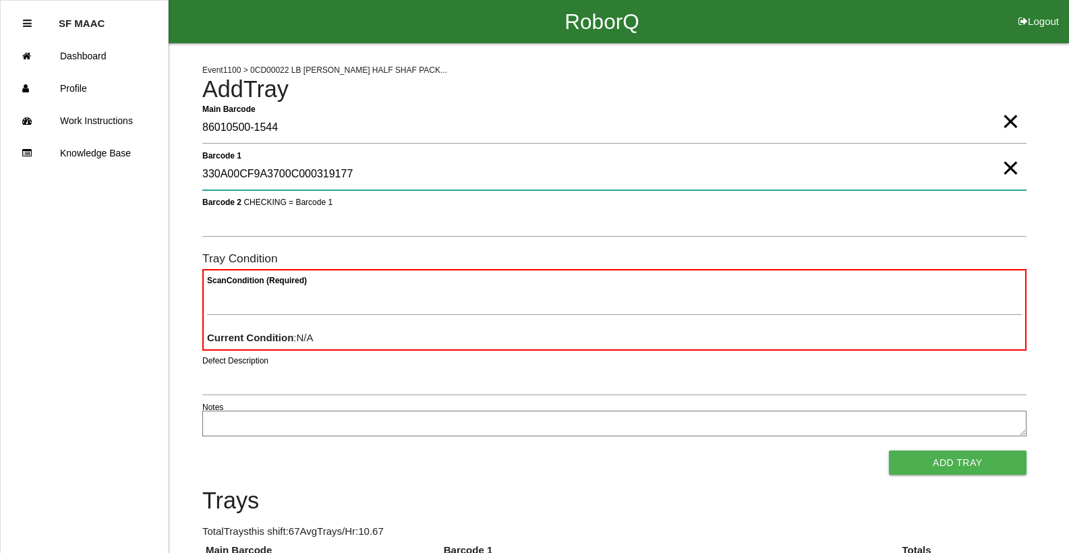
type 1 "330A00CF9A3700C000319177"
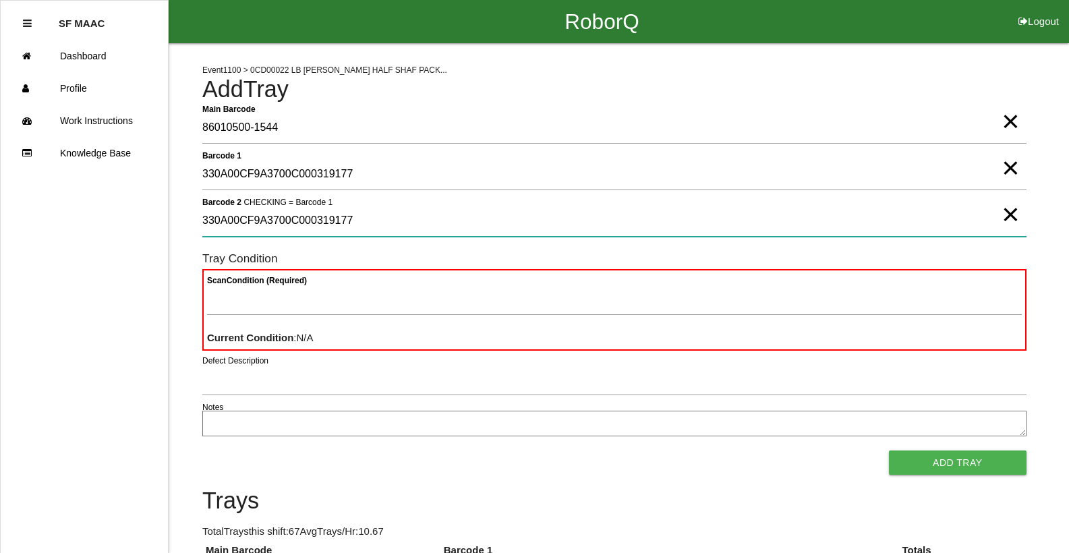
type 2 "330A00CF9A3700C000319177"
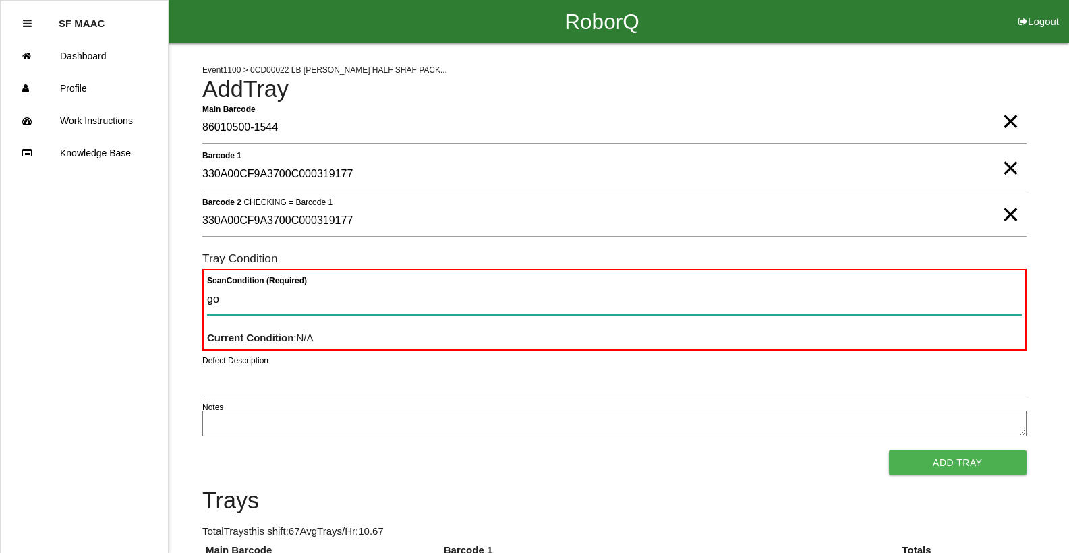
type Condition "goo"
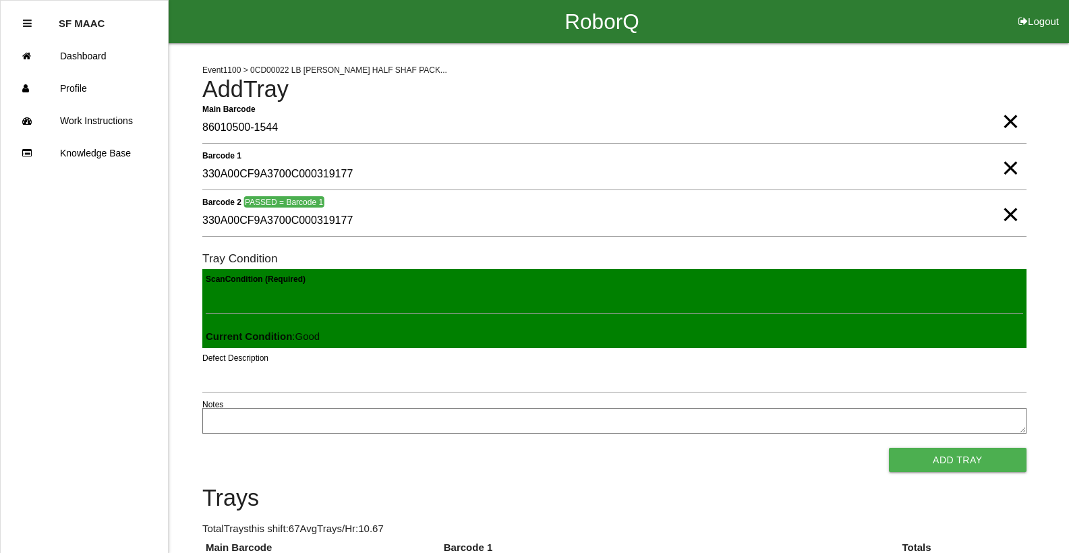
click at [889, 448] on button "Add Tray" at bounding box center [958, 460] width 138 height 24
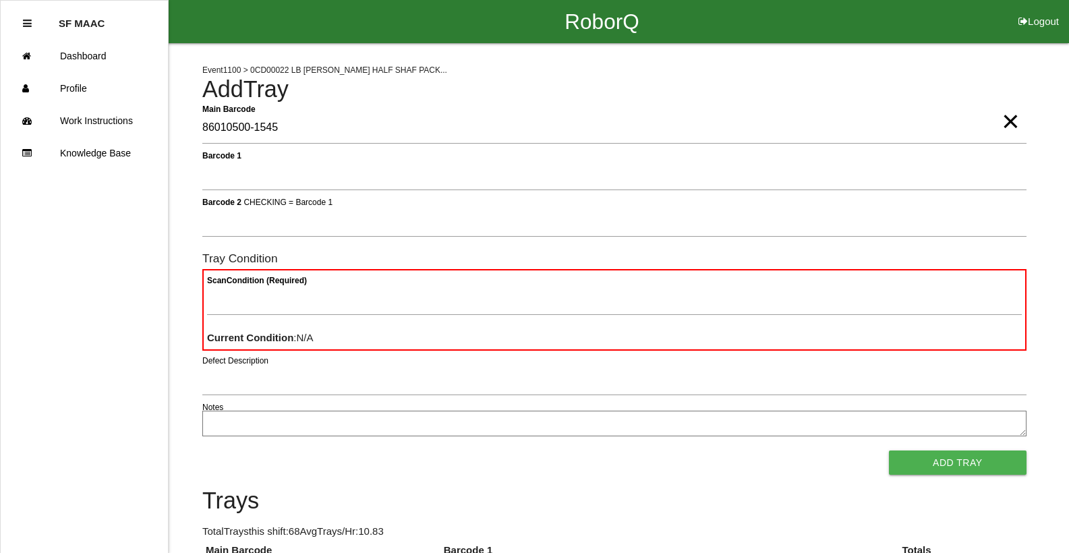
type Barcode "86010500-1545"
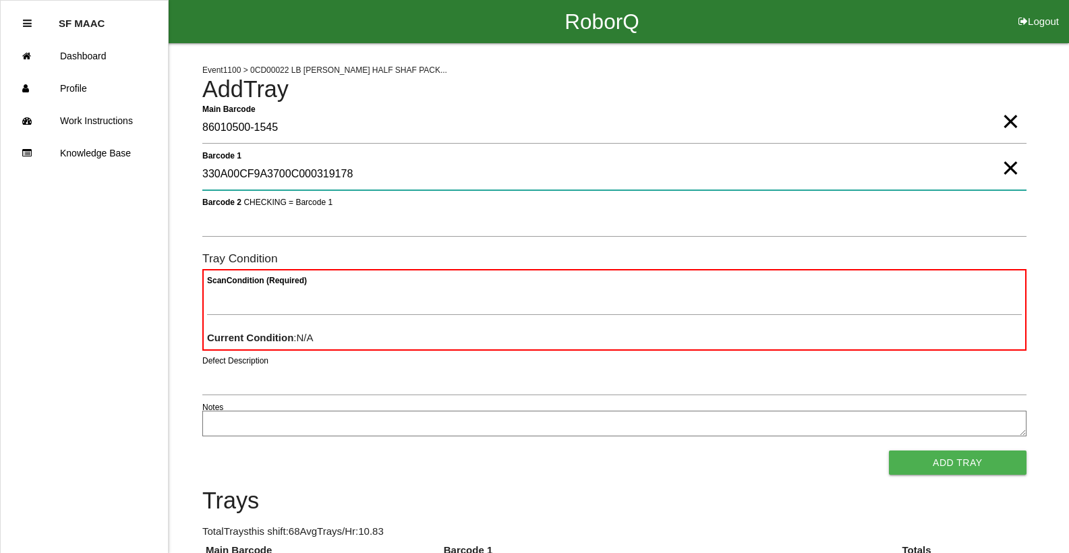
type 1 "330A00CF9A3700C000319178"
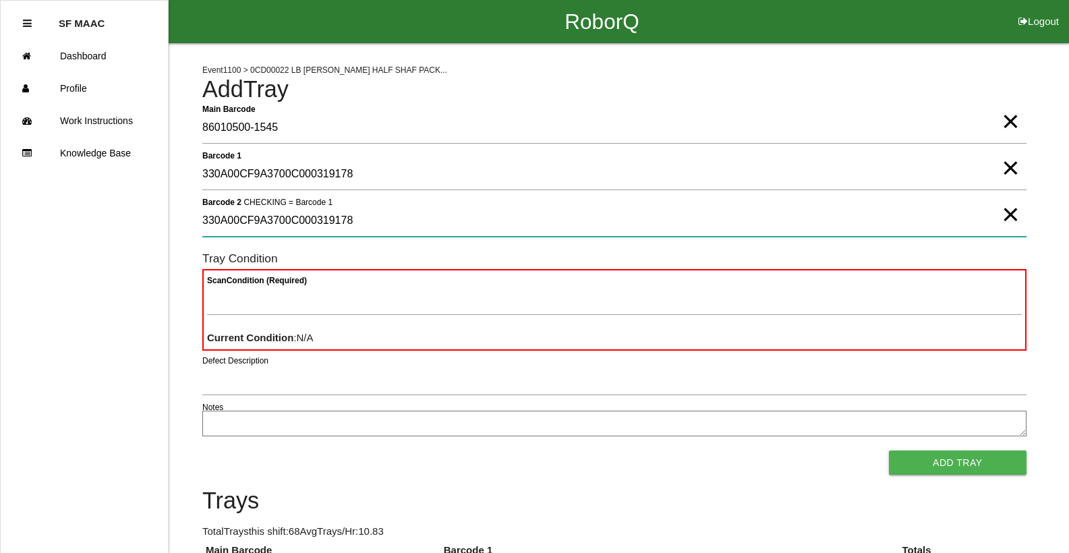
type 2 "330A00CF9A3700C000319178"
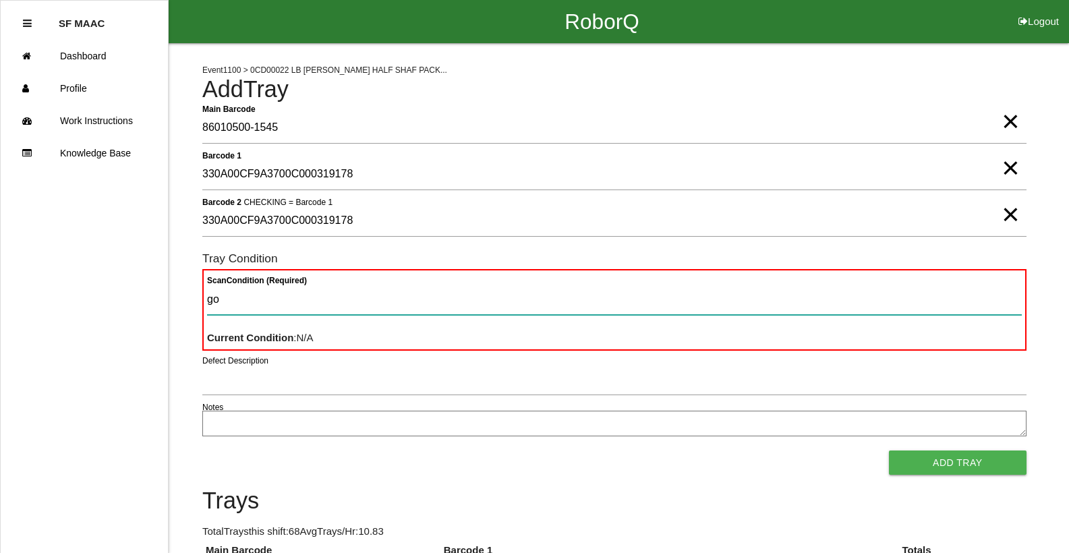
type Condition "goo"
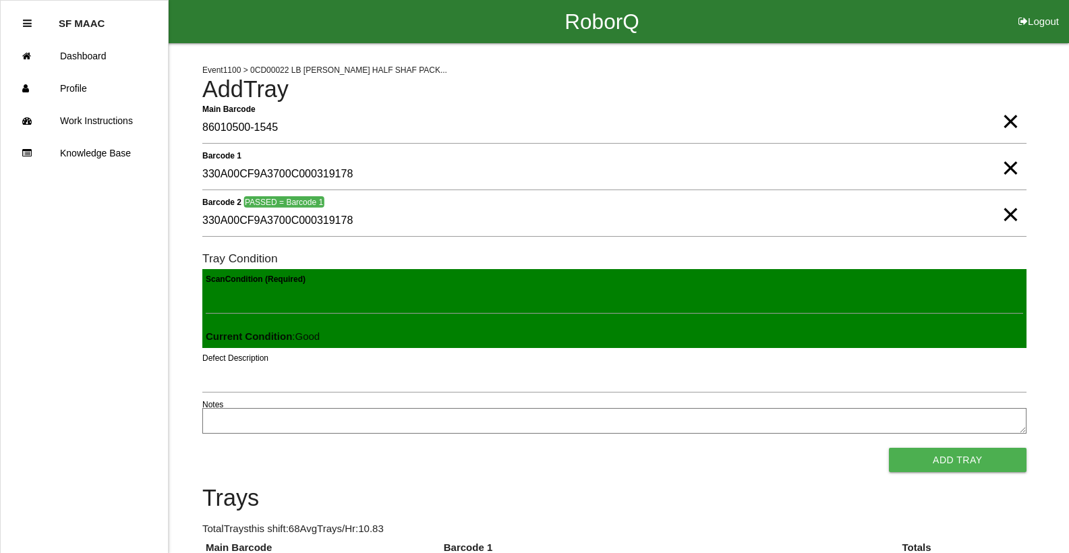
click at [889, 448] on button "Add Tray" at bounding box center [958, 460] width 138 height 24
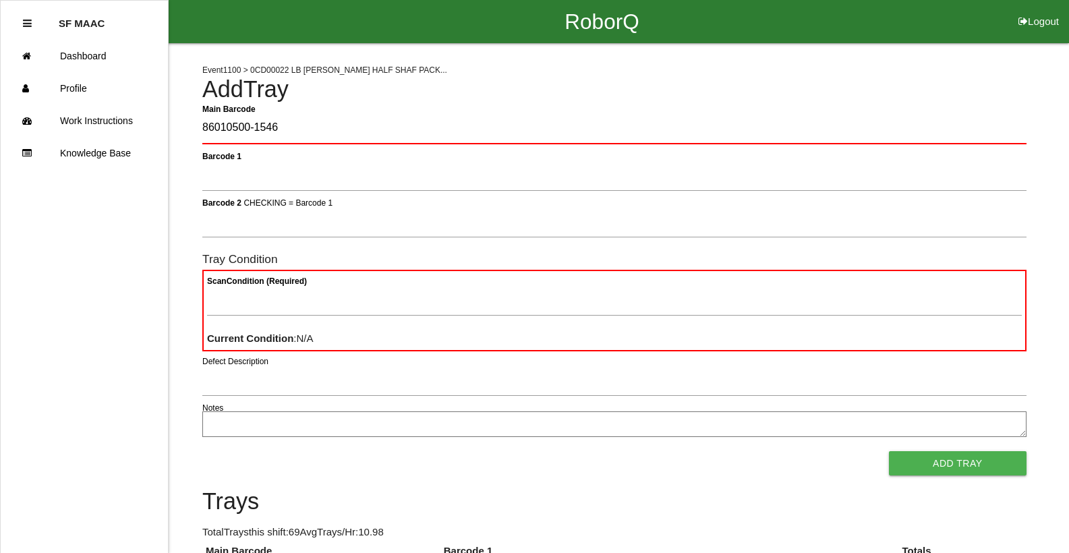
type Barcode "86010500-1546"
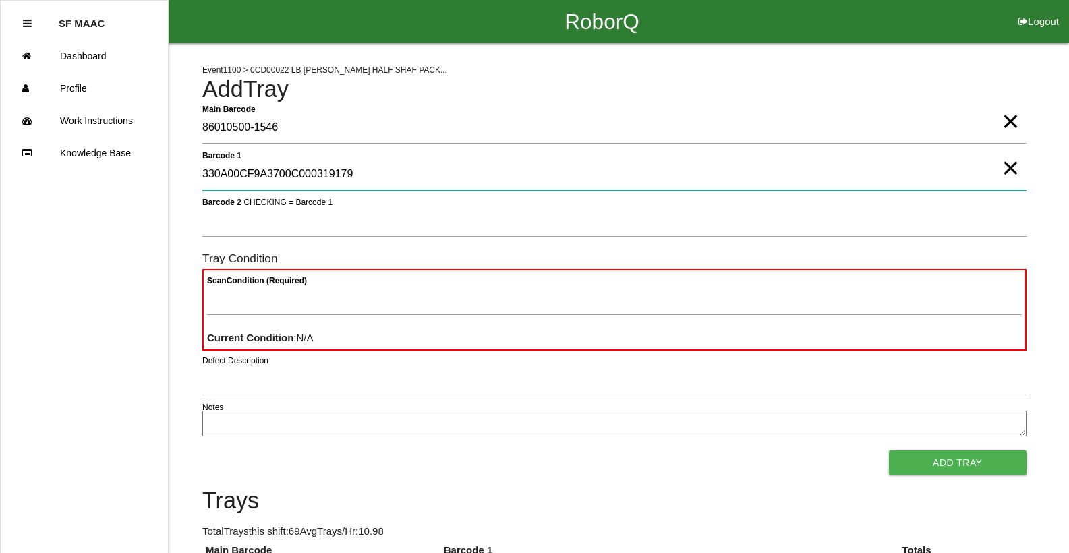
type 1 "330A00CF9A3700C000319179"
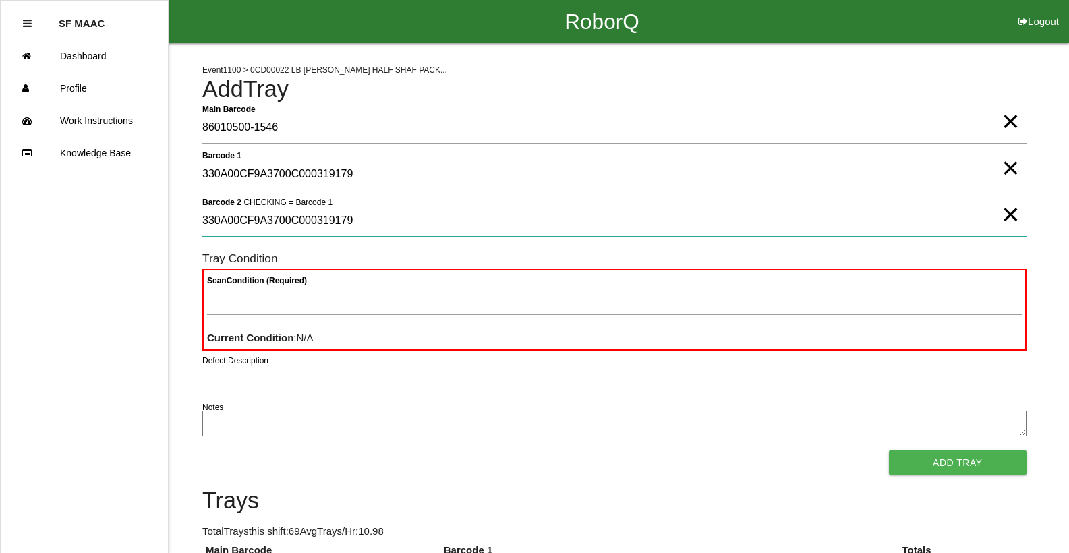
type 2 "330A00CF9A3700C000319179"
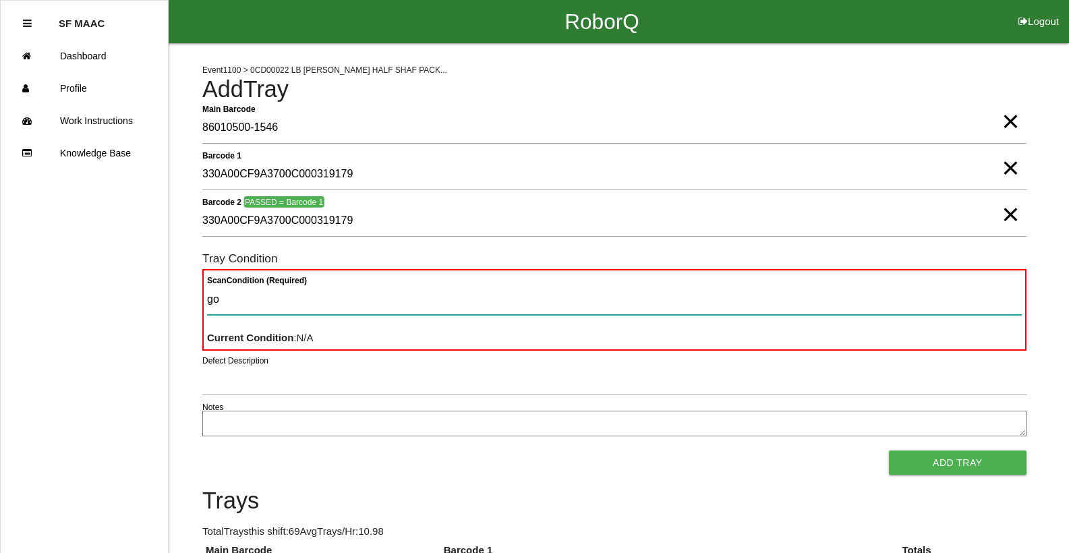
type Condition "goo"
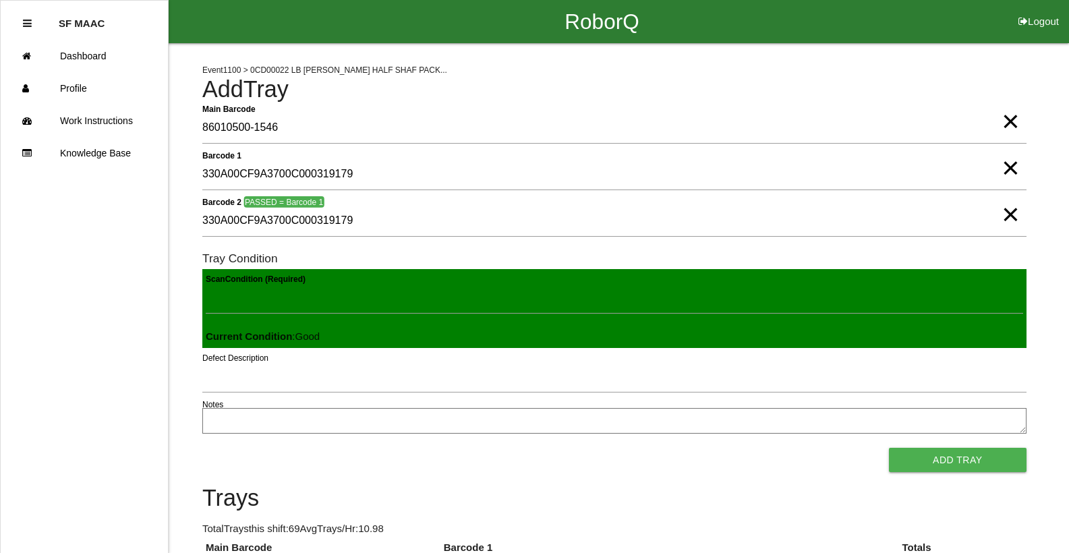
click at [889, 448] on button "Add Tray" at bounding box center [958, 460] width 138 height 24
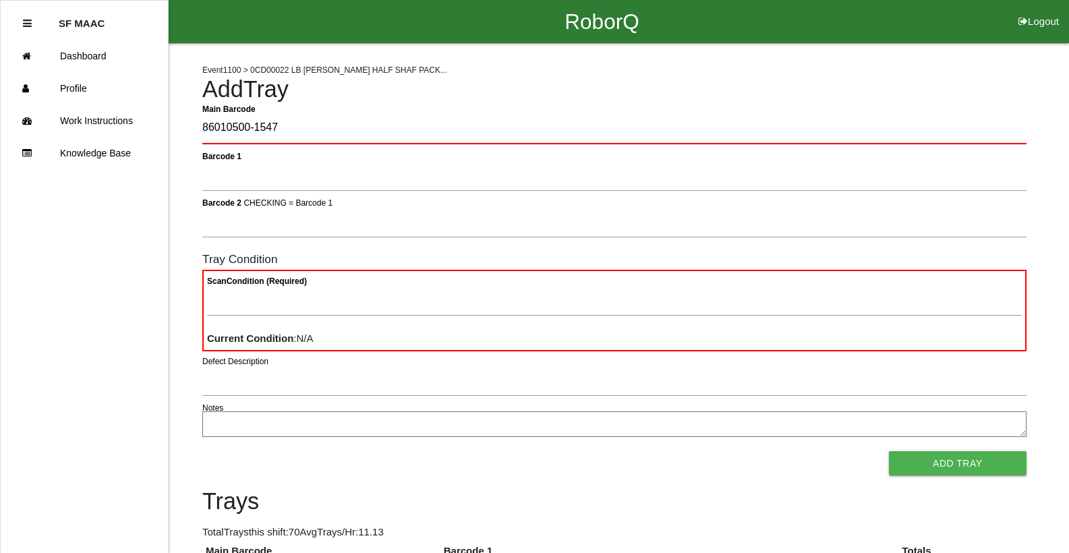
type Barcode "86010500-1547"
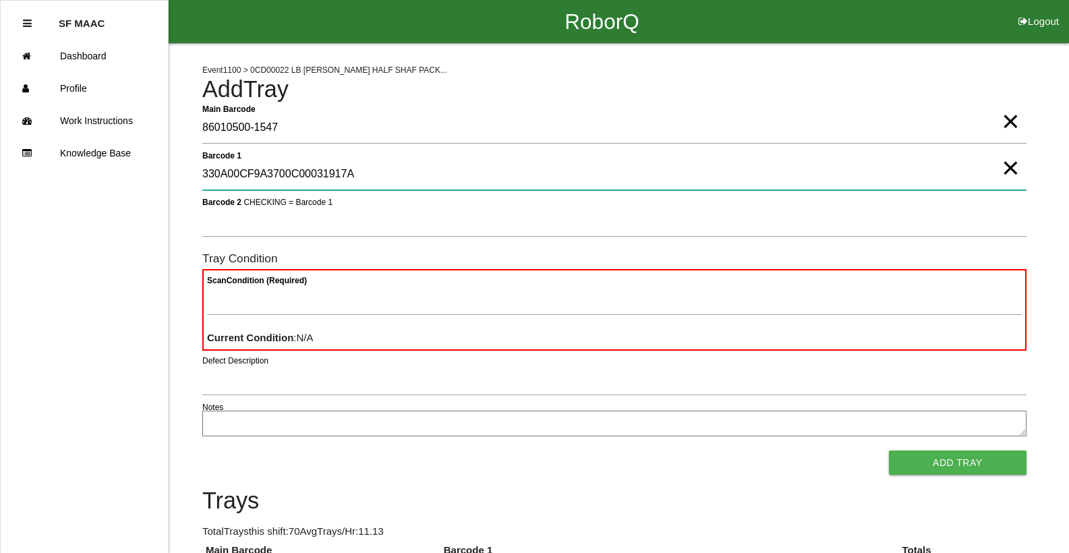
type 1 "330A00CF9A3700C00031917A"
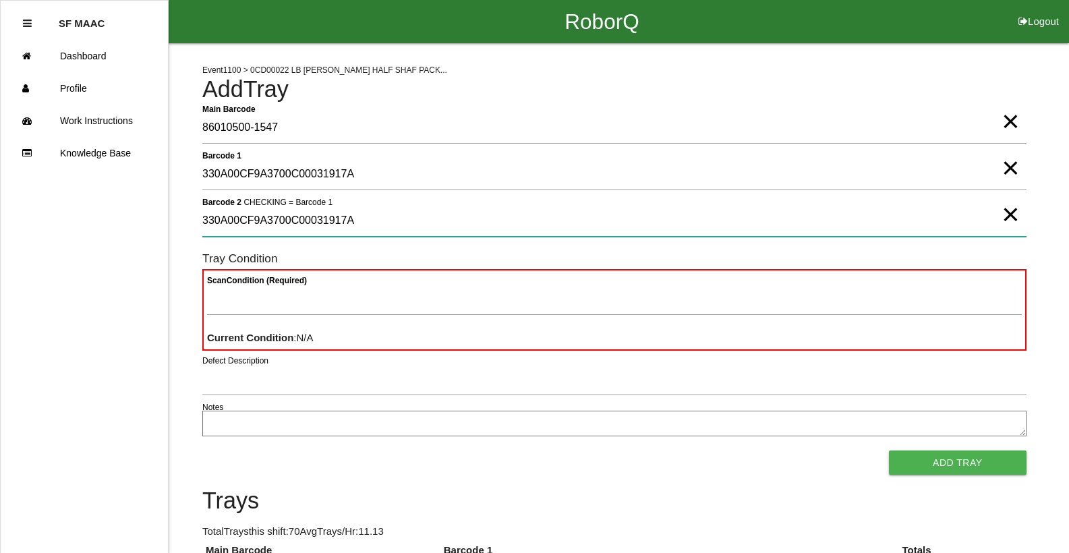
type 2 "330A00CF9A3700C00031917A"
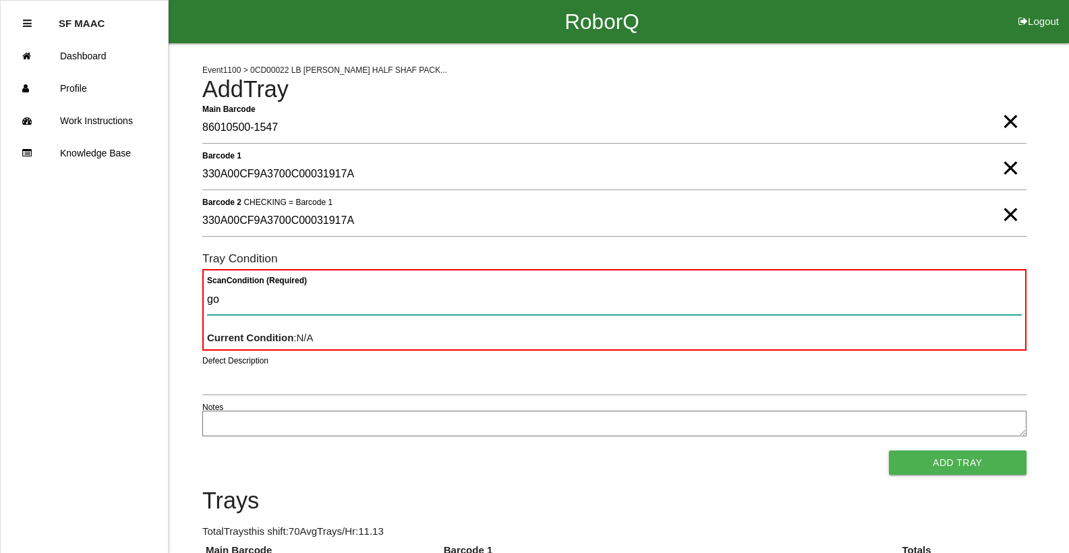
type Condition "goo"
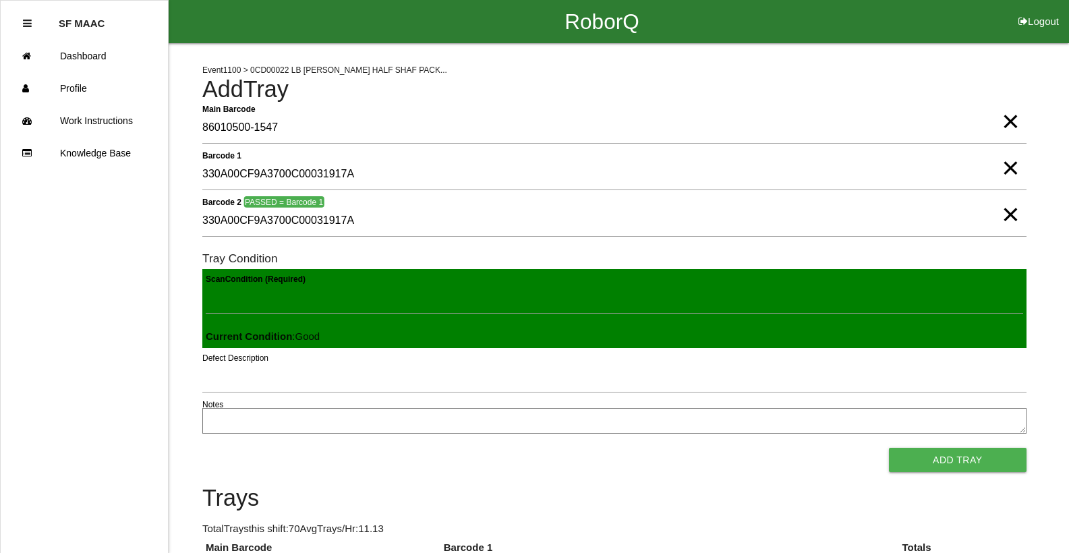
click at [889, 448] on button "Add Tray" at bounding box center [958, 460] width 138 height 24
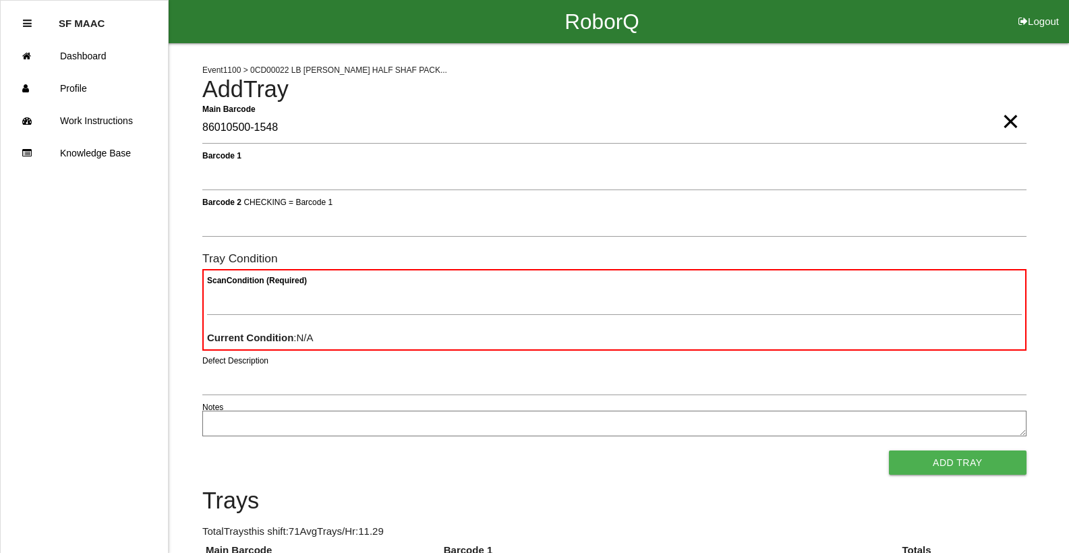
type Barcode "86010500-1548"
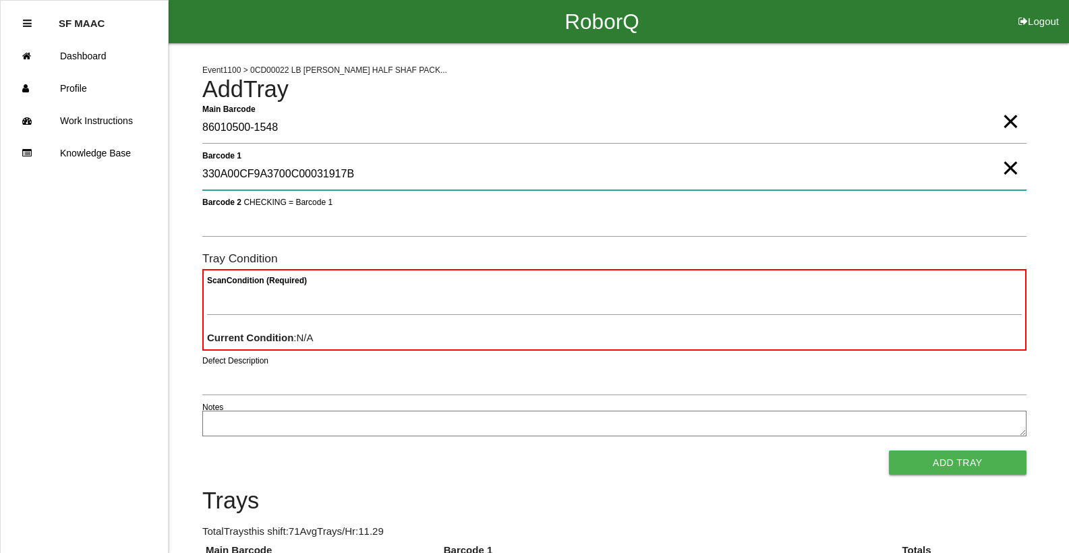
type 1 "330A00CF9A3700C00031917B"
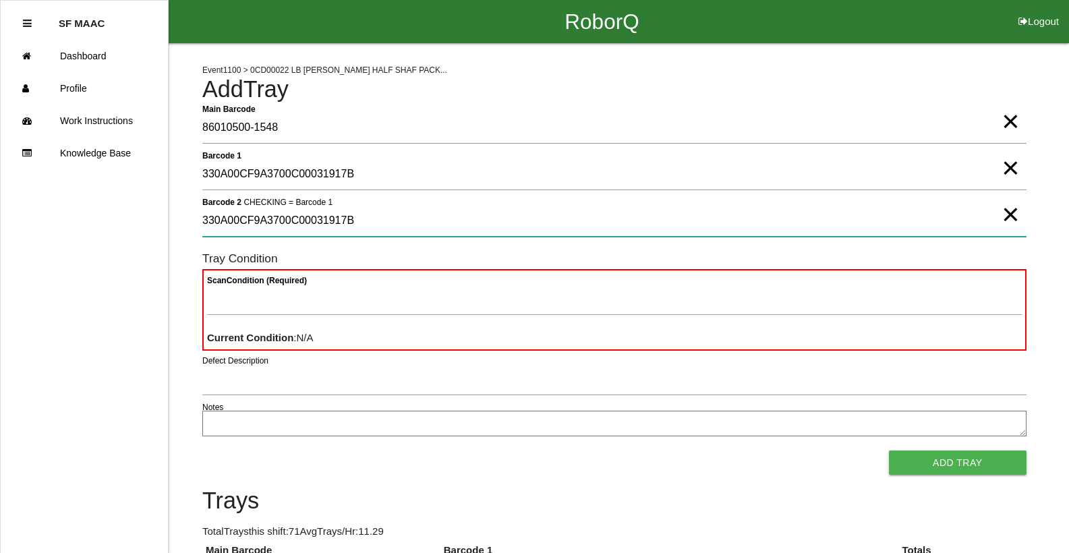
type 2 "330A00CF9A3700C00031917B"
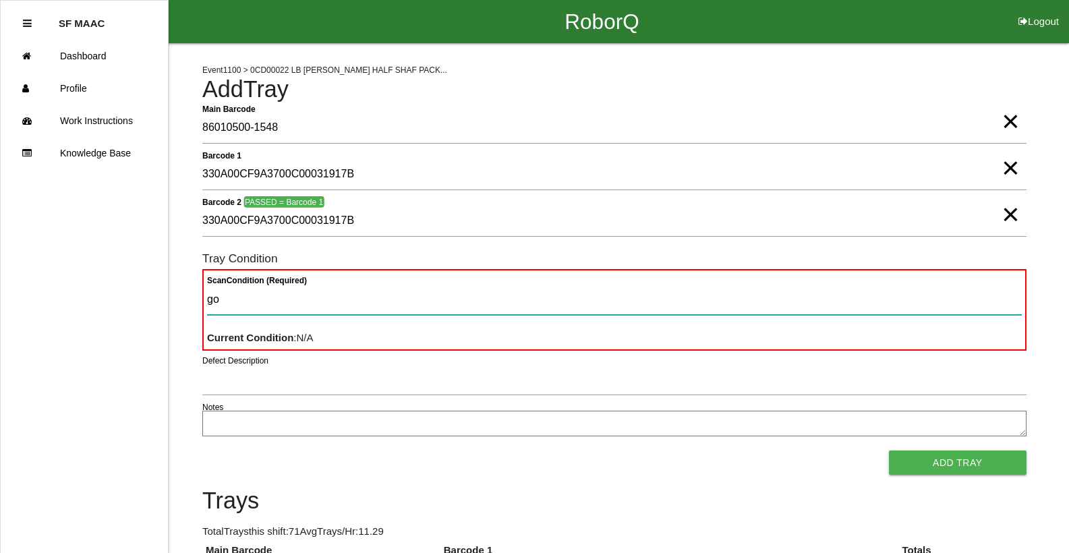
type Condition "goo"
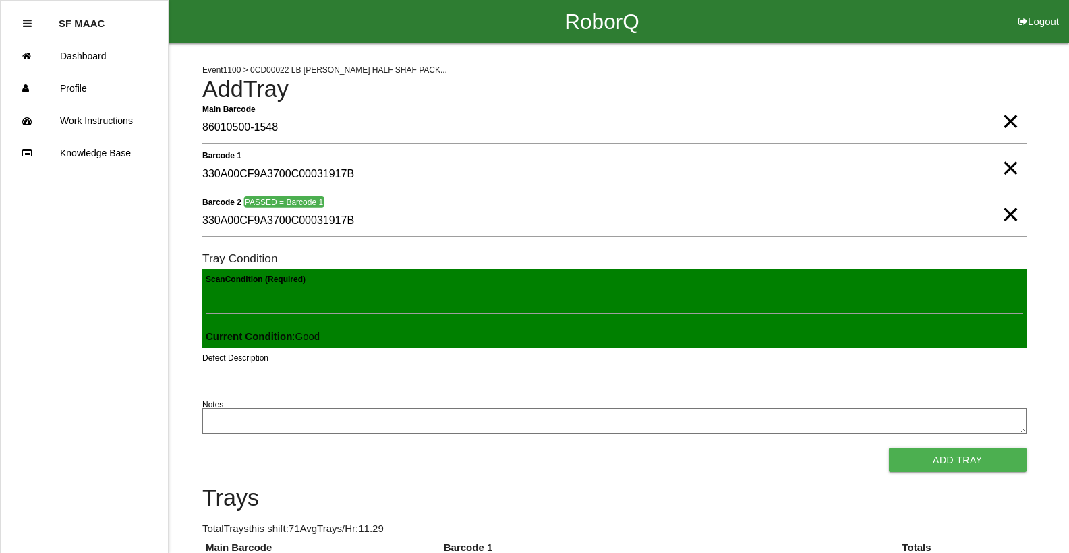
click at [889, 448] on button "Add Tray" at bounding box center [958, 460] width 138 height 24
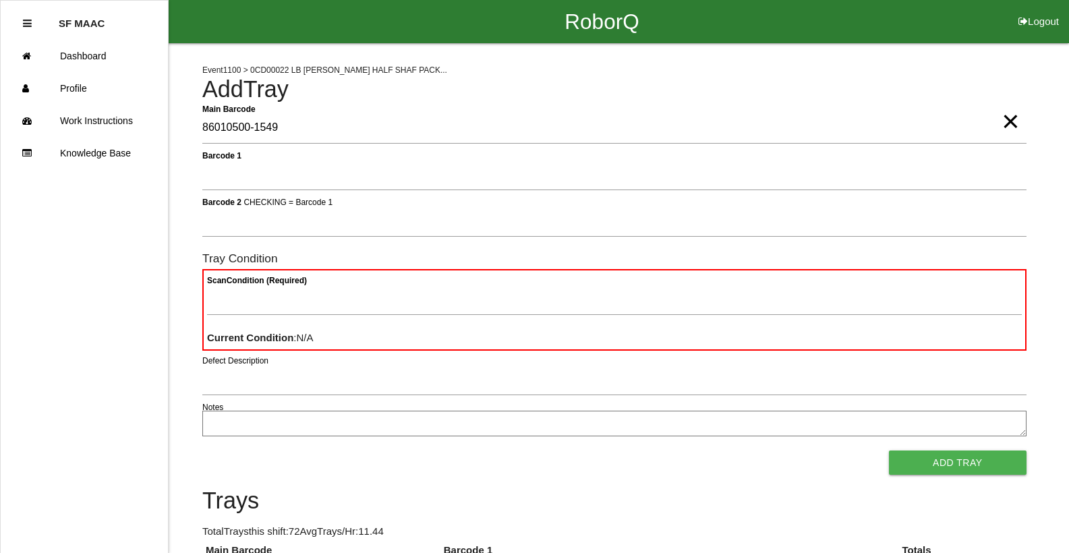
type Barcode "86010500-1549"
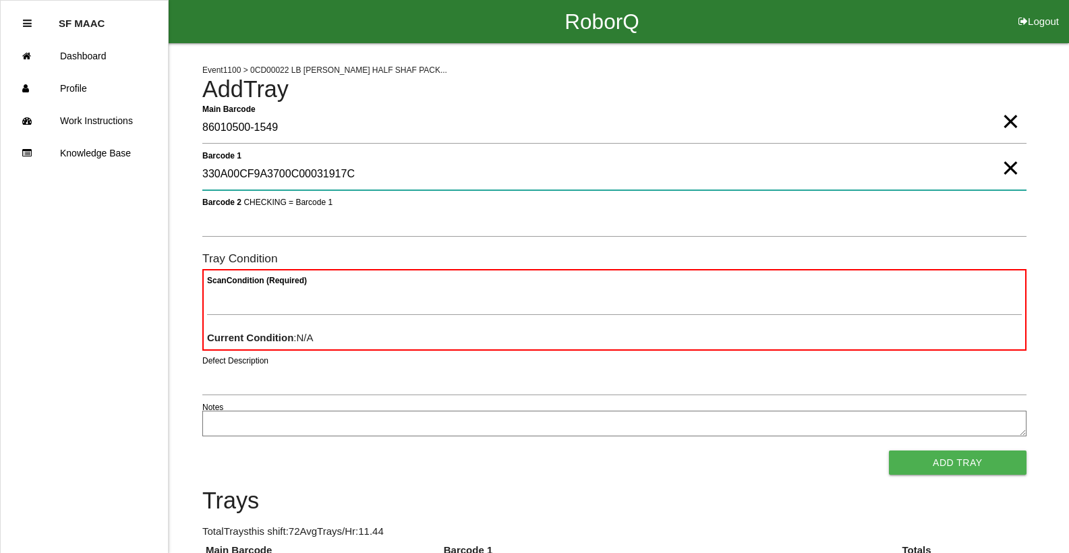
type 1 "330A00CF9A3700C00031917C"
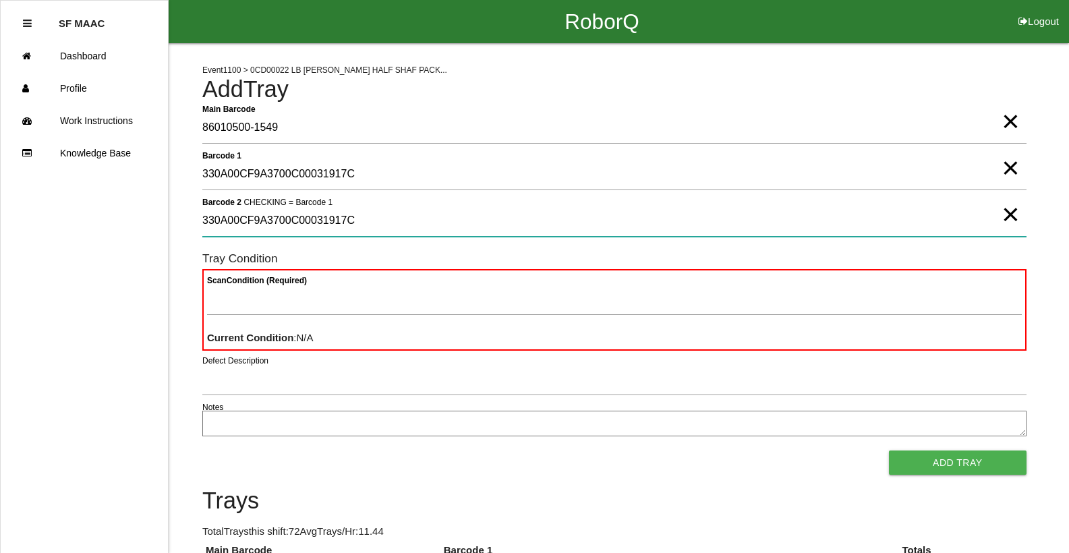
type 2 "330A00CF9A3700C00031917C"
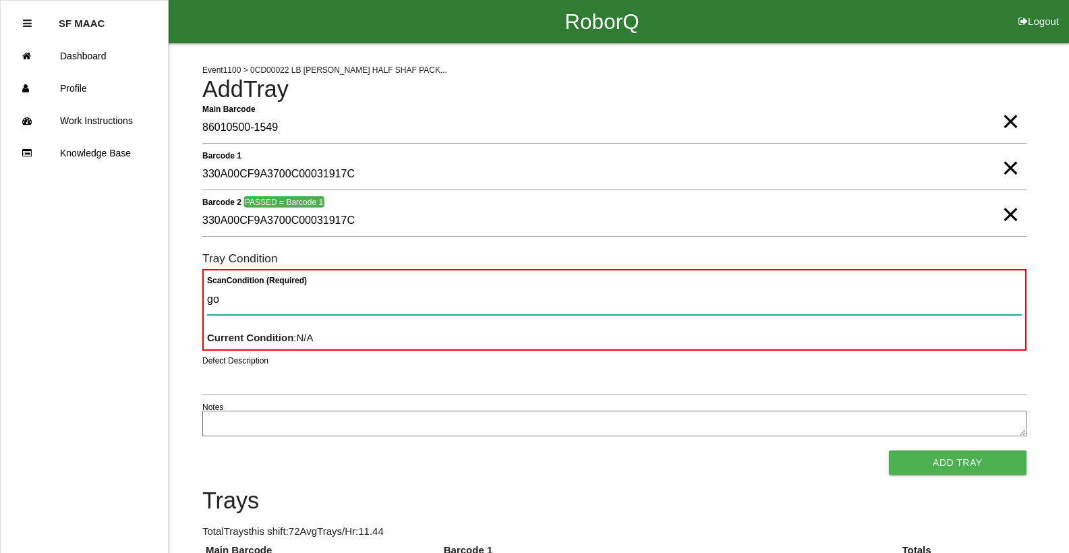
type Condition "goo"
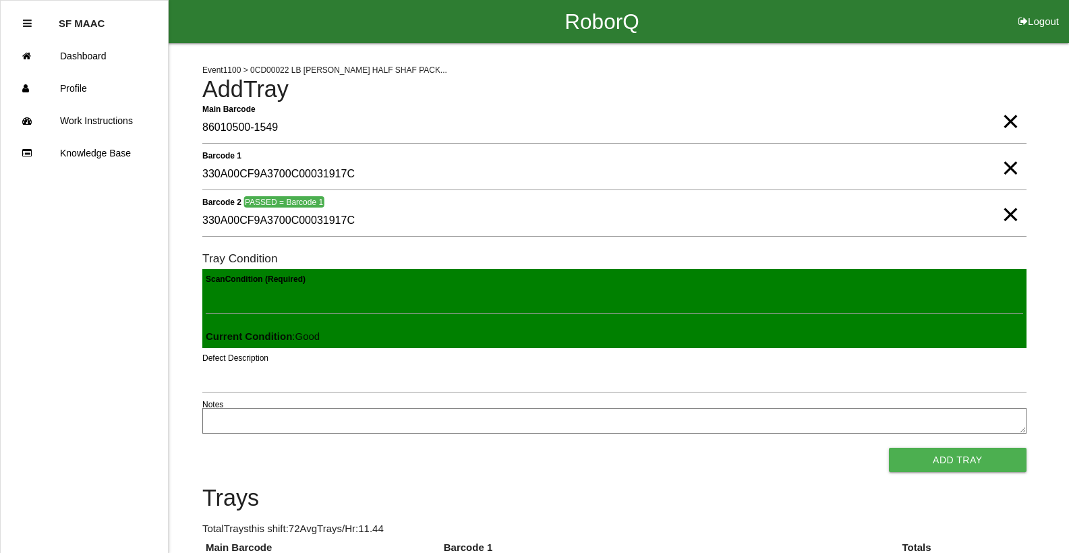
click at [889, 448] on button "Add Tray" at bounding box center [958, 460] width 138 height 24
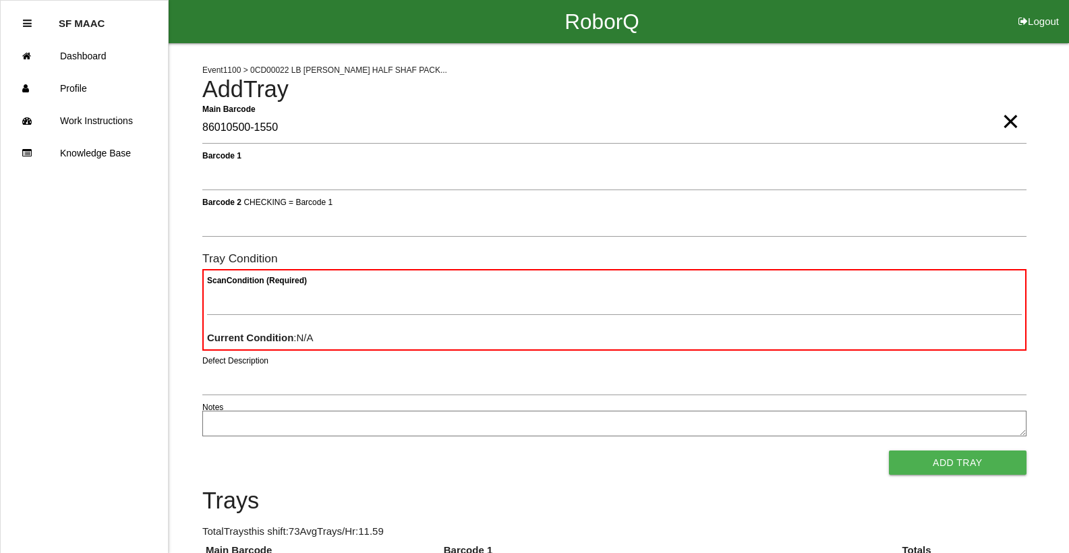
type Barcode "86010500-1550"
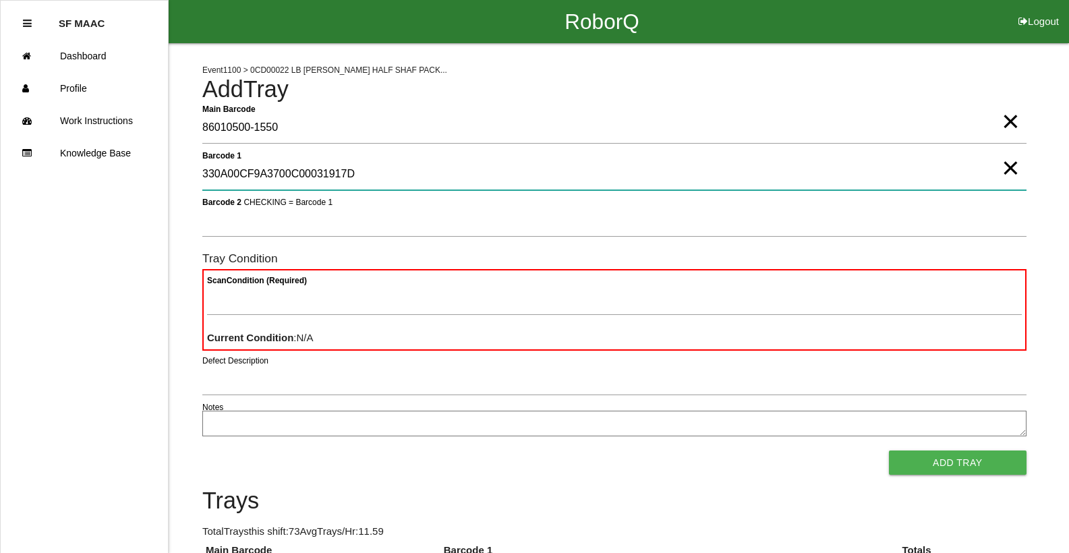
type 1 "330A00CF9A3700C00031917D"
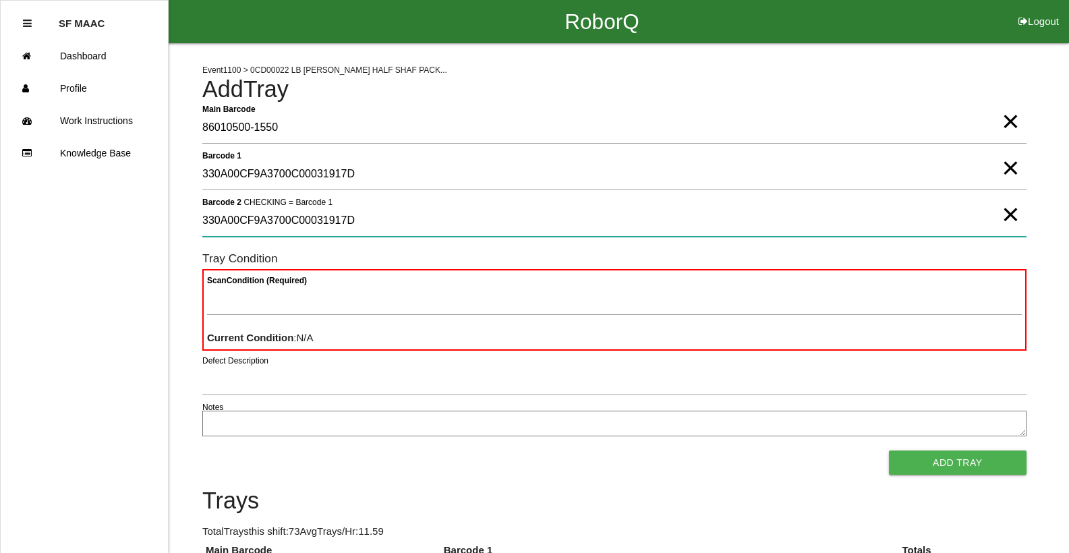
type 2 "330A00CF9A3700C00031917D"
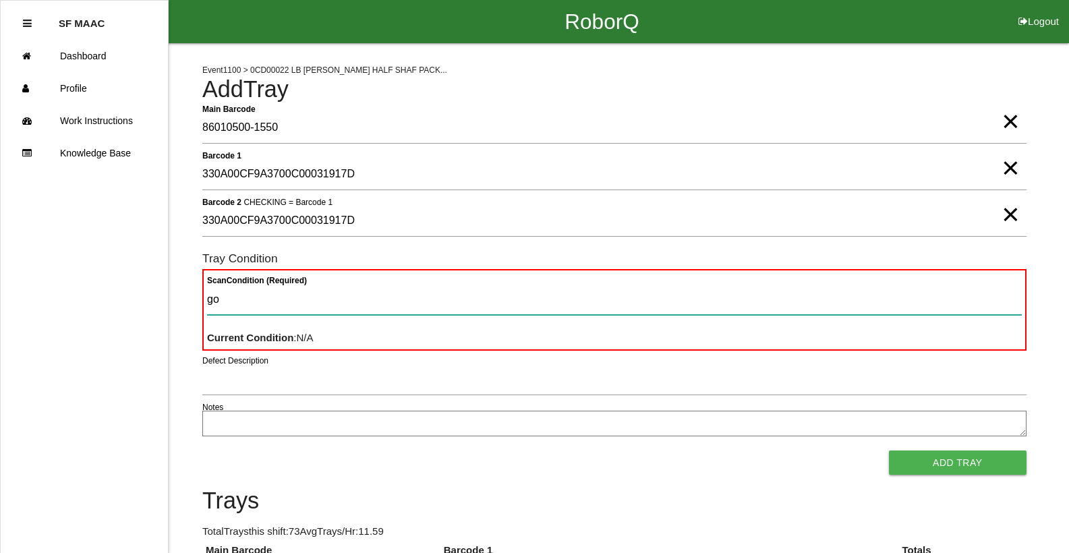
type Condition "goo"
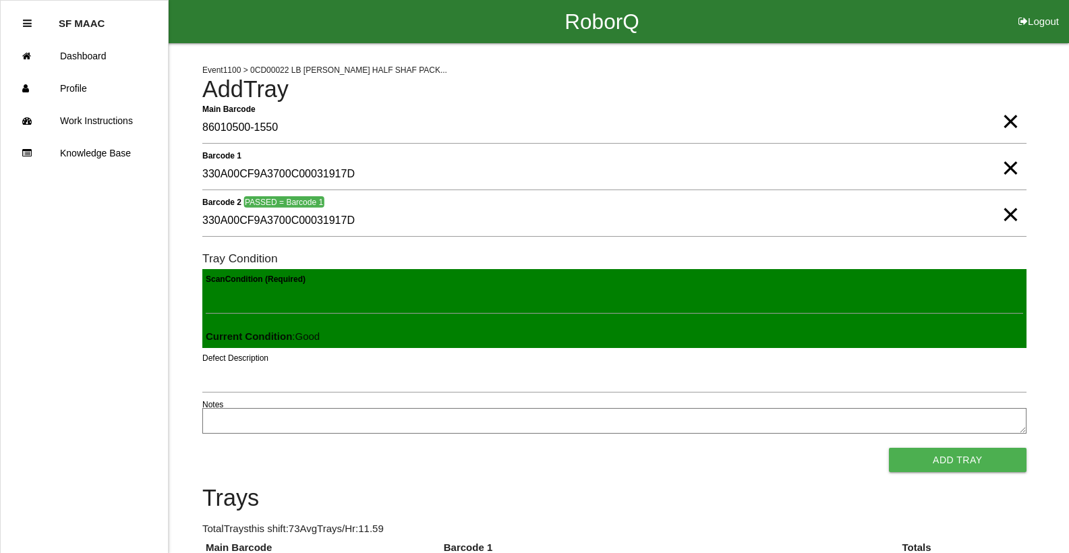
click at [889, 448] on button "Add Tray" at bounding box center [958, 460] width 138 height 24
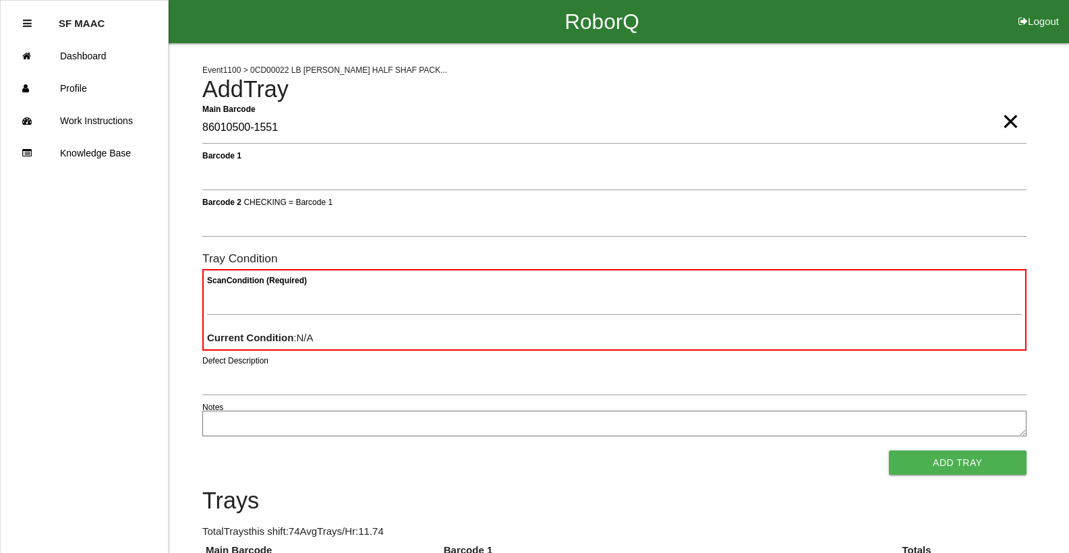
type Barcode "86010500-1551"
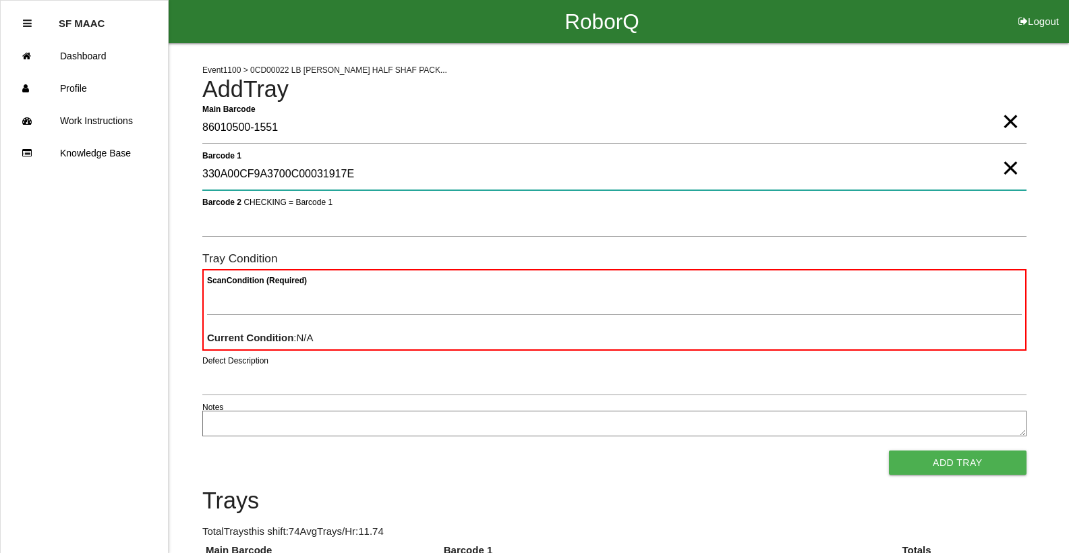
type 1 "330A00CF9A3700C00031917E"
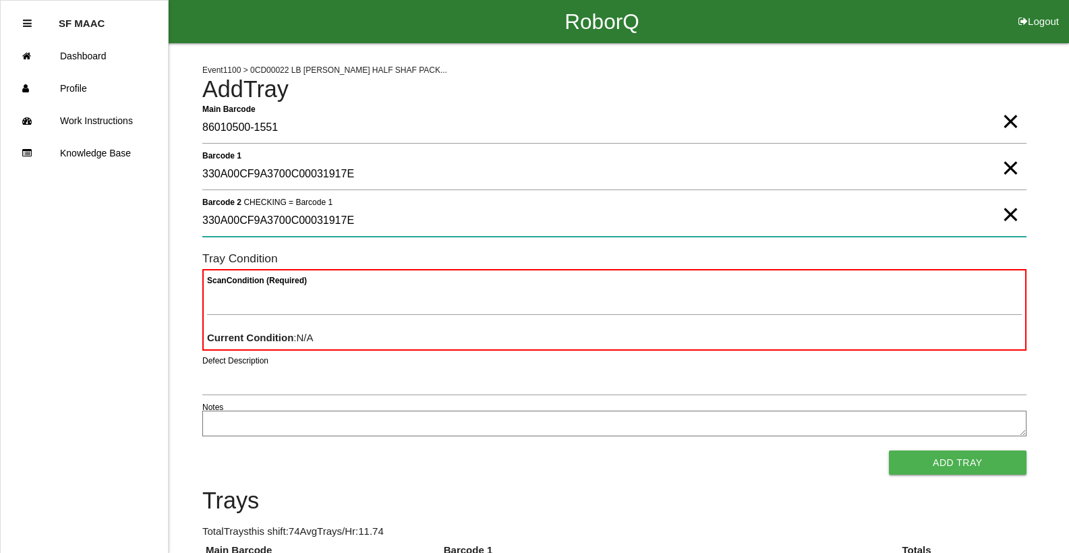
type 2 "330A00CF9A3700C00031917E"
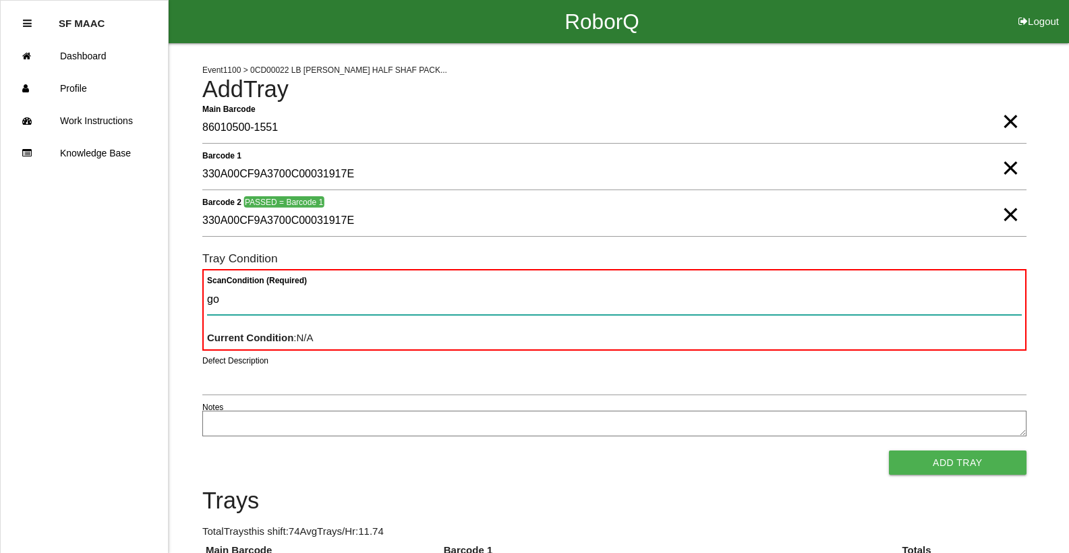
type Condition "goo"
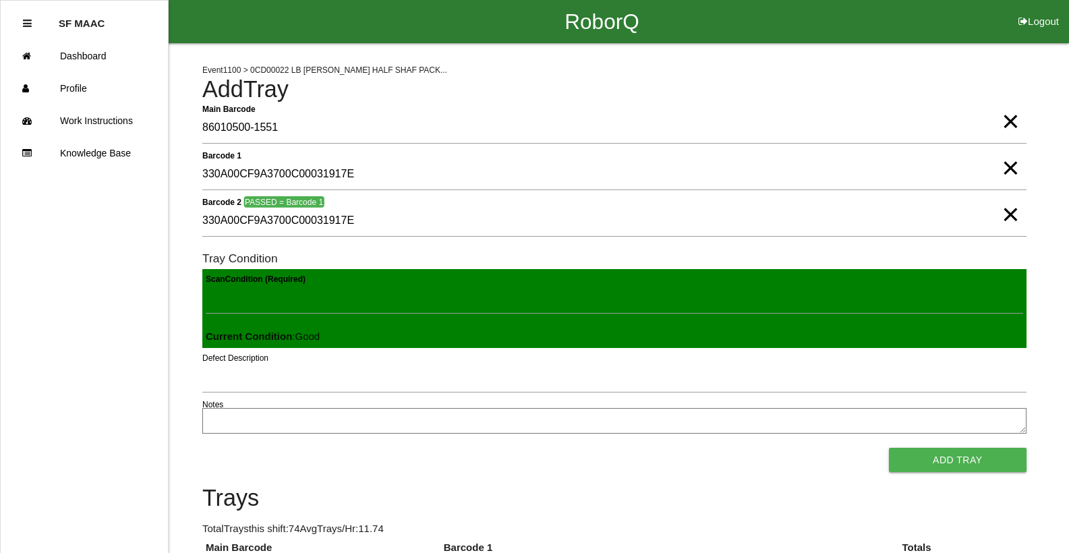
click at [889, 448] on button "Add Tray" at bounding box center [958, 460] width 138 height 24
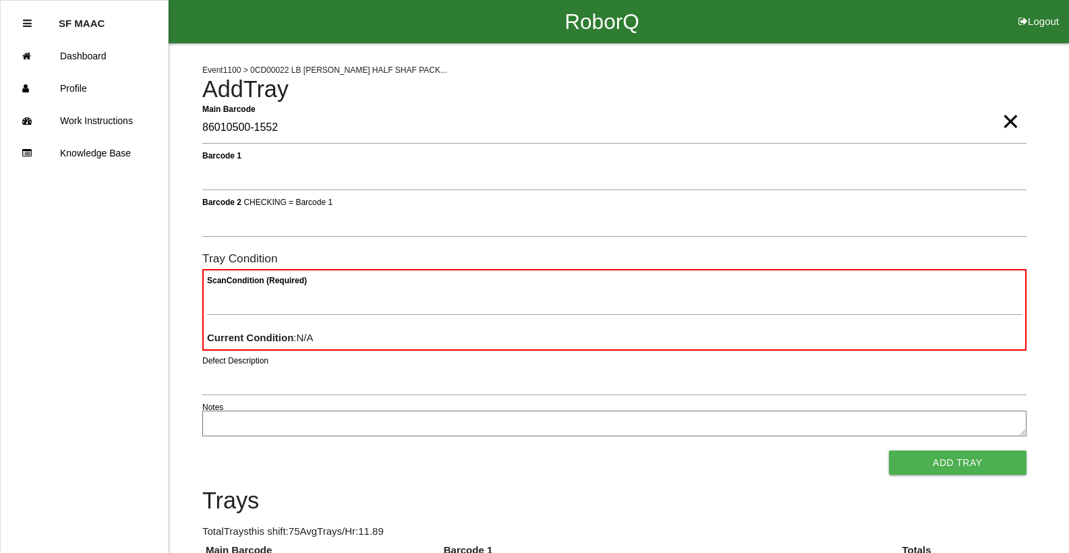
type Barcode "86010500-1552"
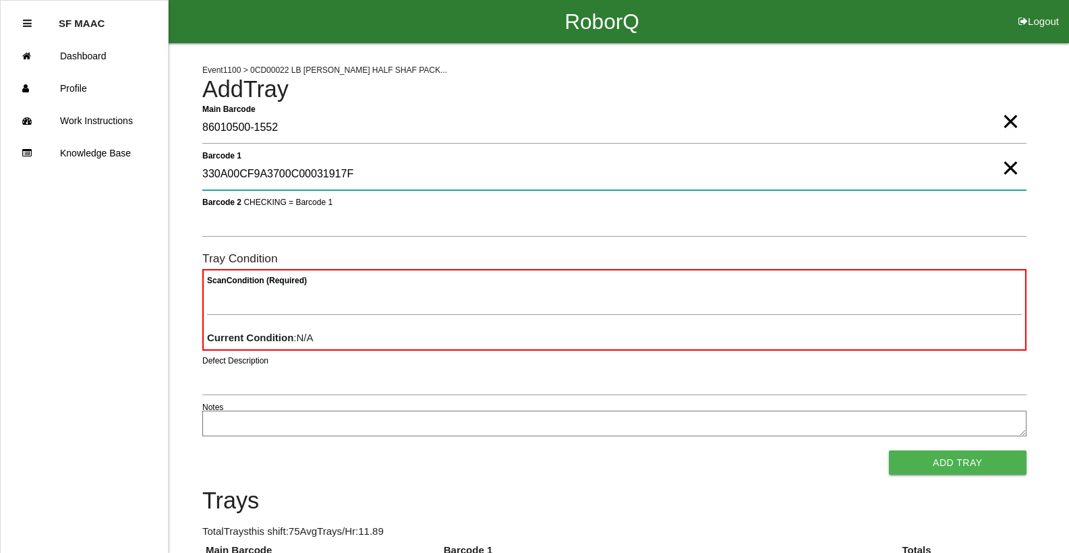
type 1 "330A00CF9A3700C00031917F"
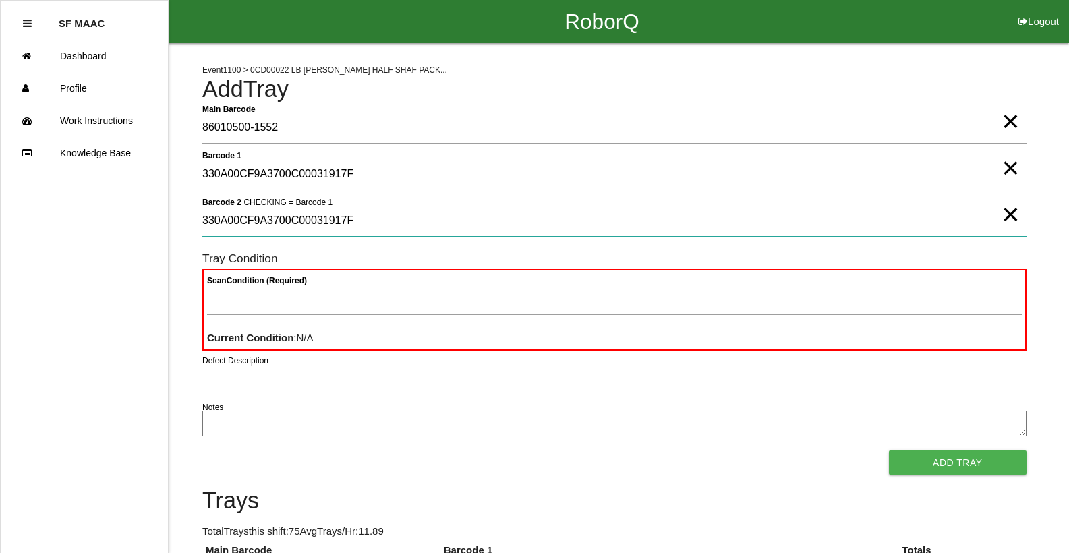
type 2 "330A00CF9A3700C00031917F"
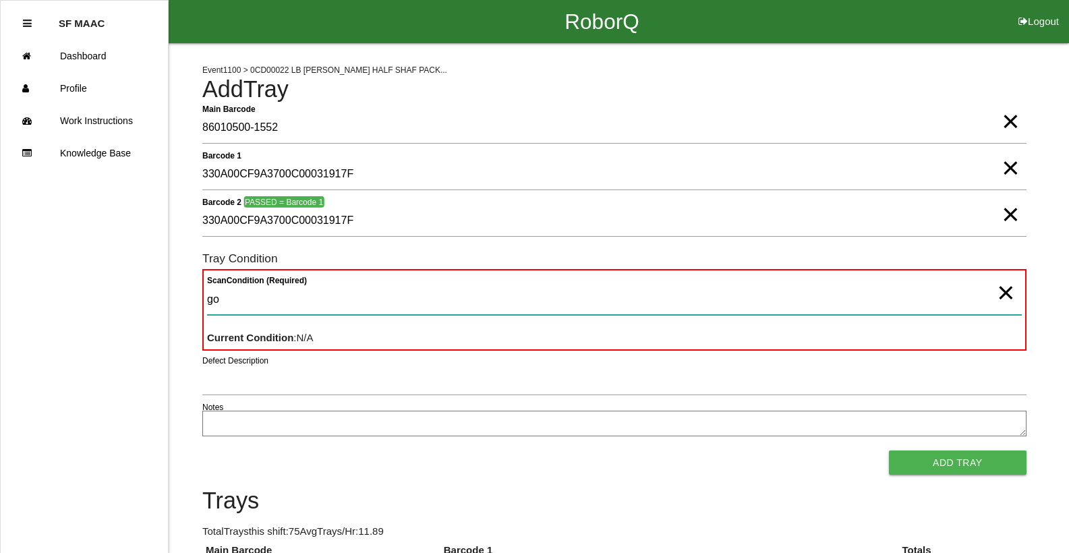
type Condition "goo"
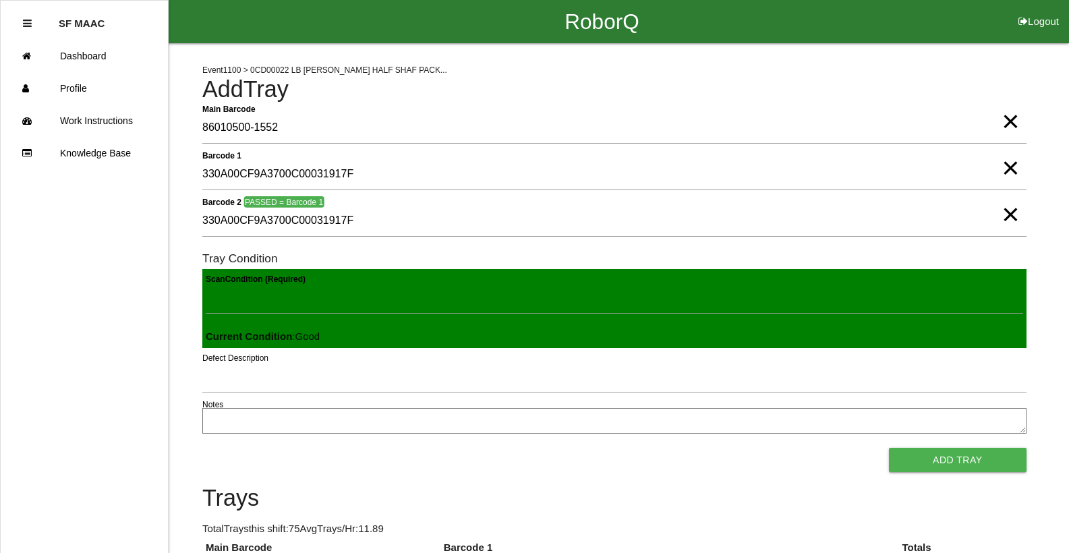
click at [889, 448] on button "Add Tray" at bounding box center [958, 460] width 138 height 24
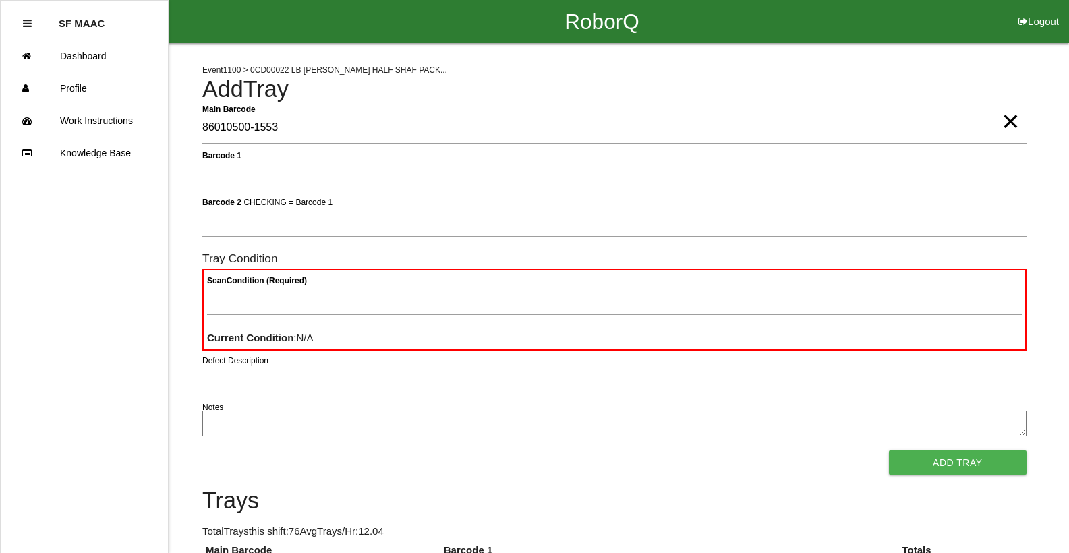
type Barcode "86010500-1553"
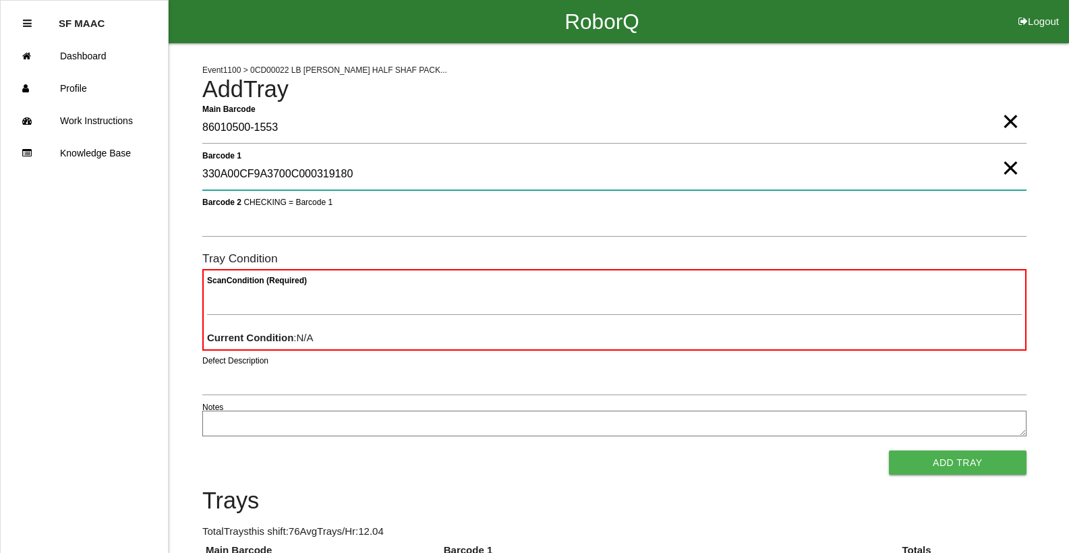
type 1 "330A00CF9A3700C000319180"
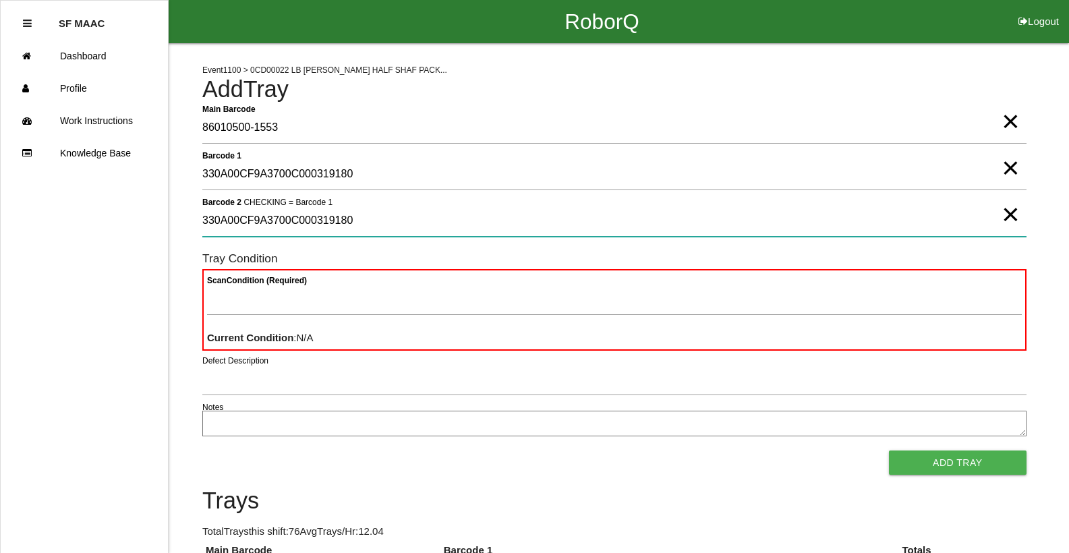
type 2 "330A00CF9A3700C000319180"
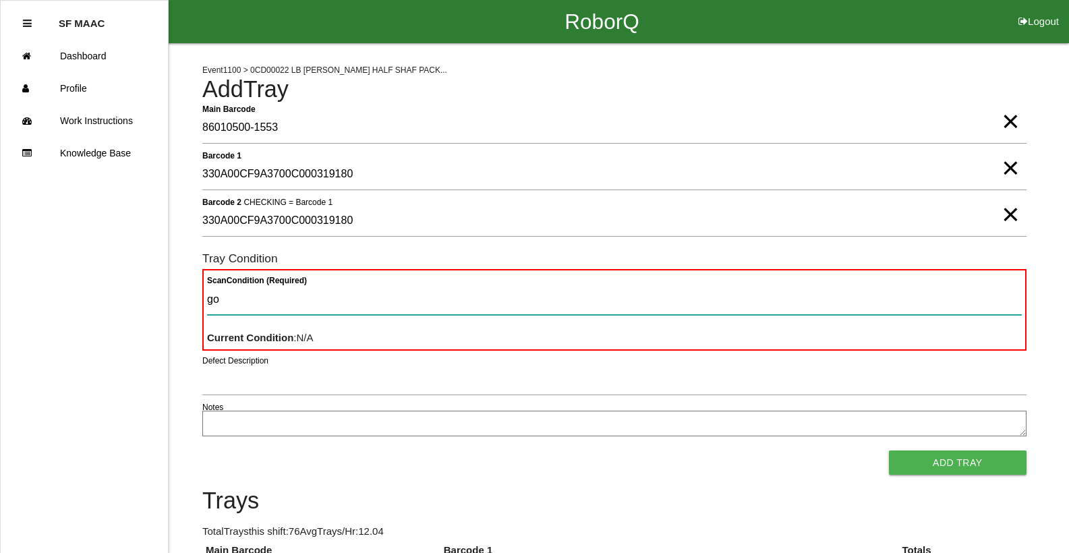
type Condition "goo"
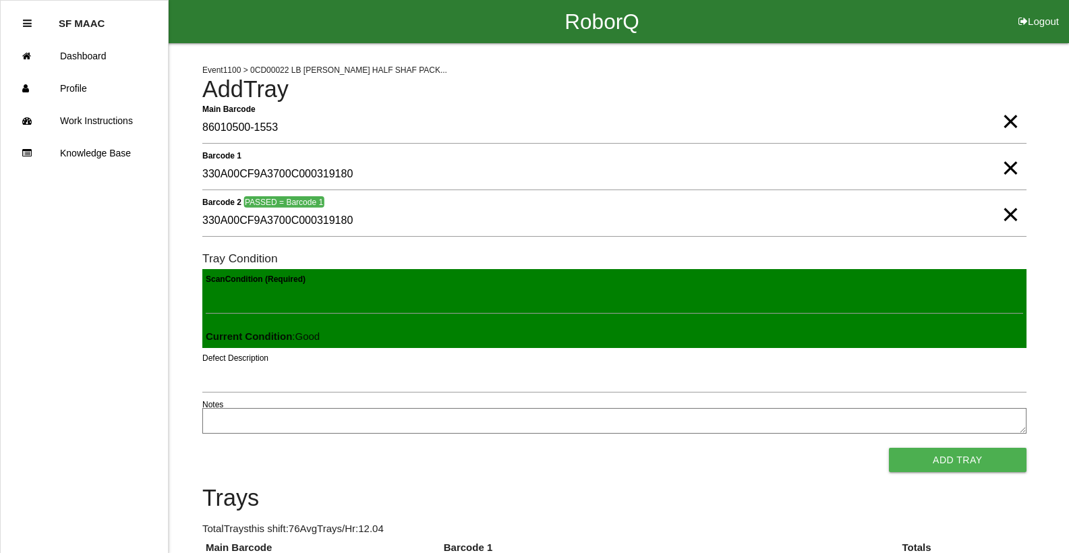
click at [889, 448] on button "Add Tray" at bounding box center [958, 460] width 138 height 24
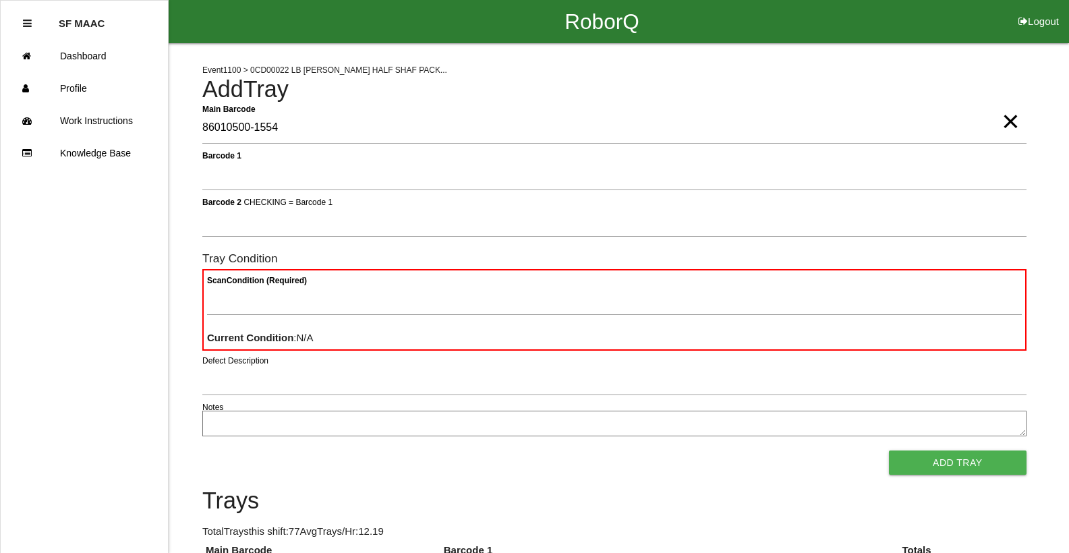
type Barcode "86010500-1554"
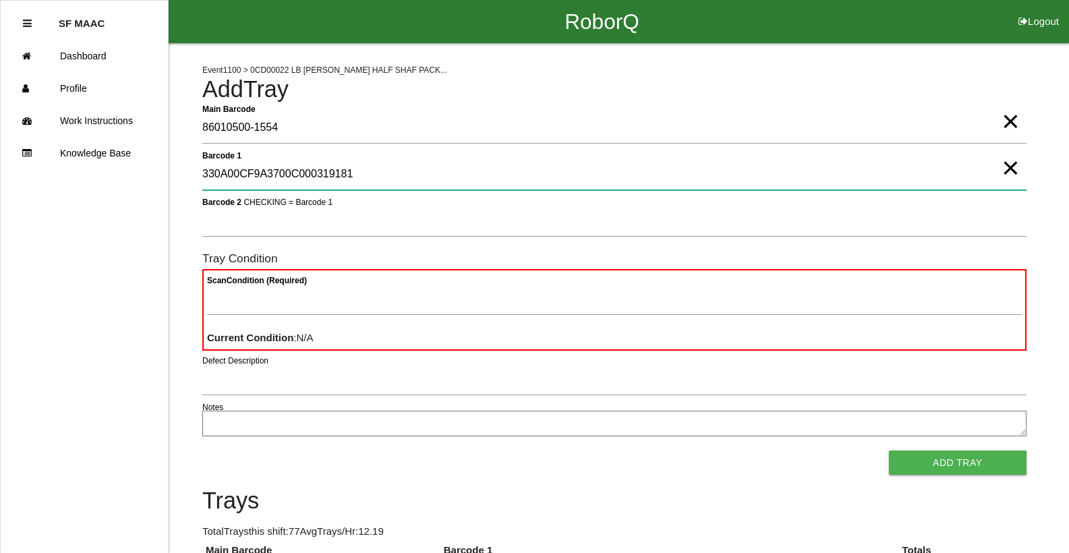
type 1 "330A00CF9A3700C000319181"
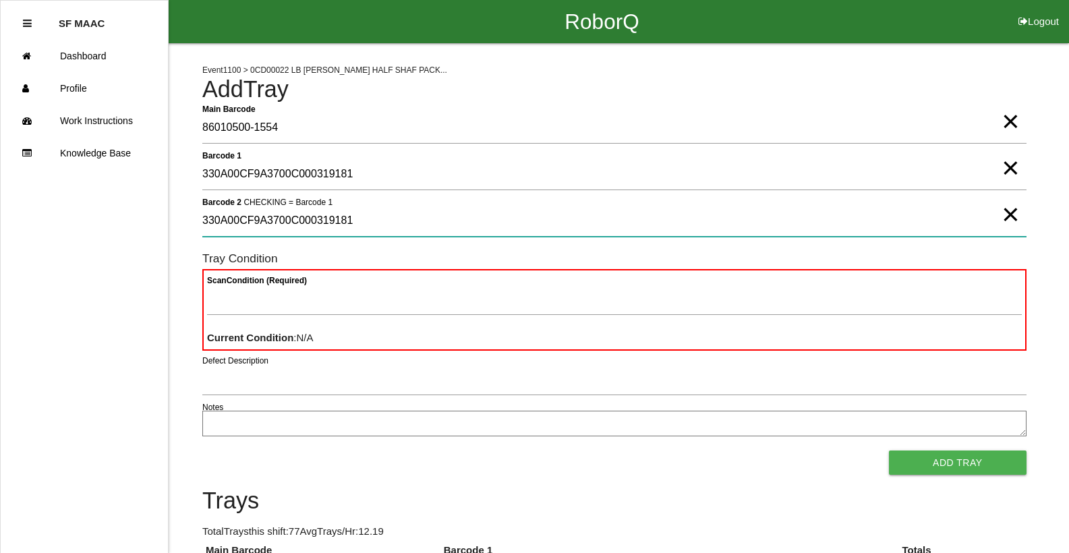
type 2 "330A00CF9A3700C000319181"
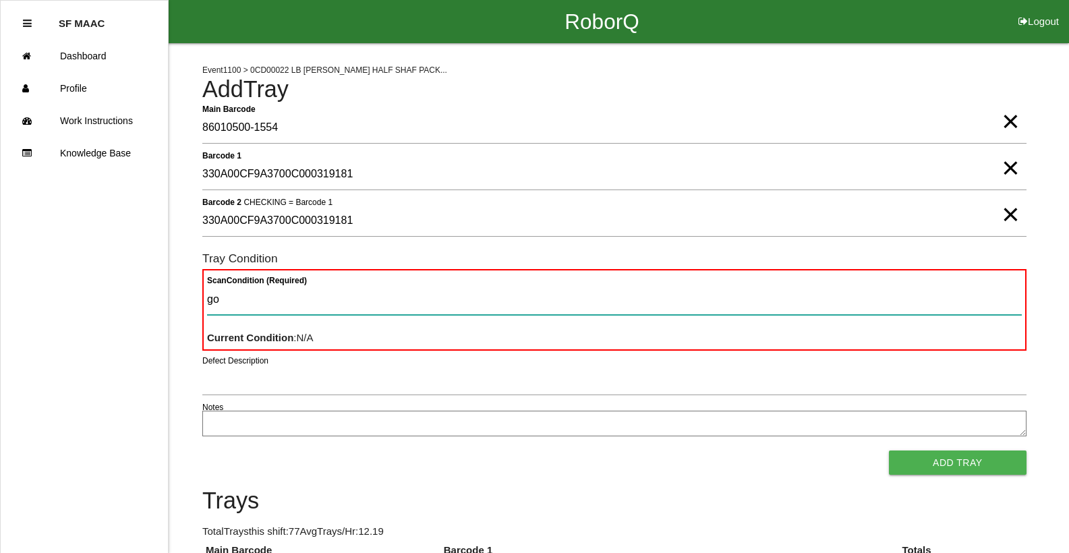
type Condition "goo"
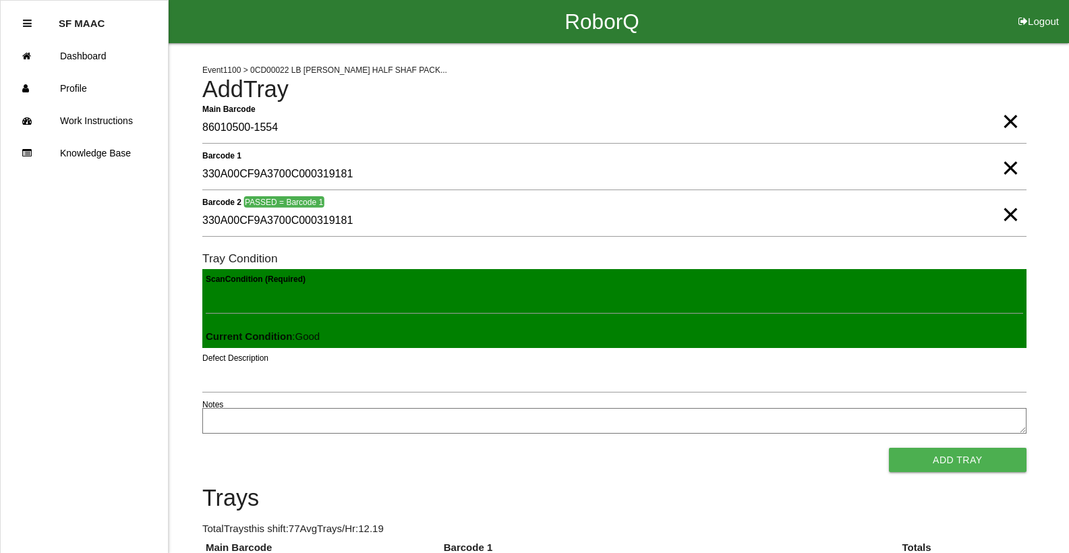
click at [889, 448] on button "Add Tray" at bounding box center [958, 460] width 138 height 24
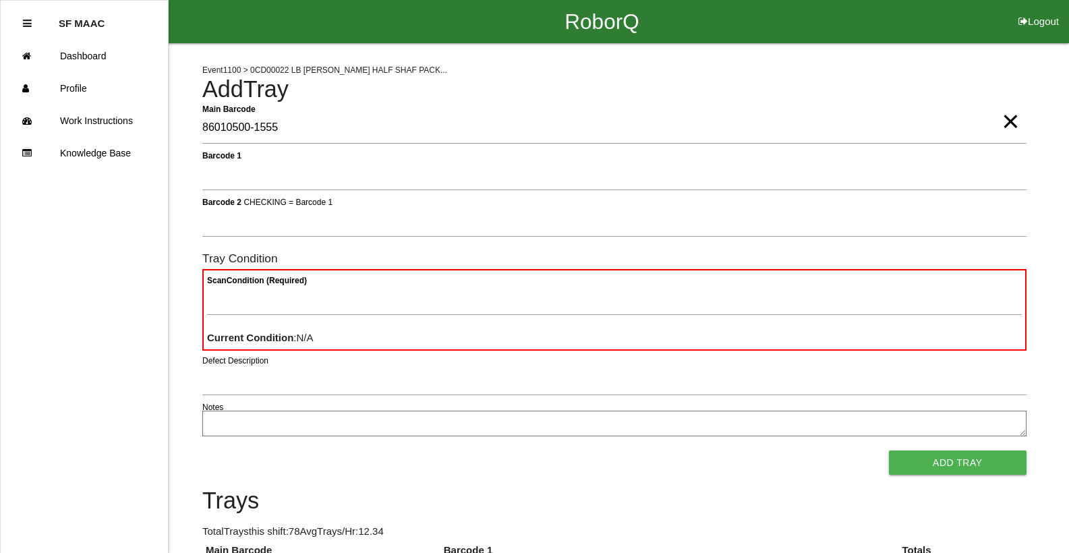
type Barcode "86010500-1555"
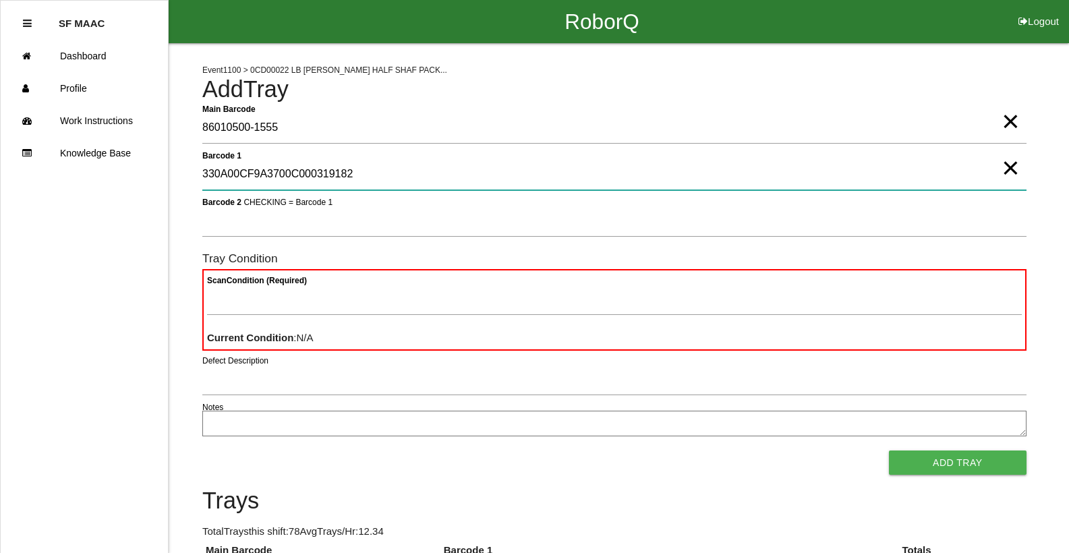
type 1 "330A00CF9A3700C000319182"
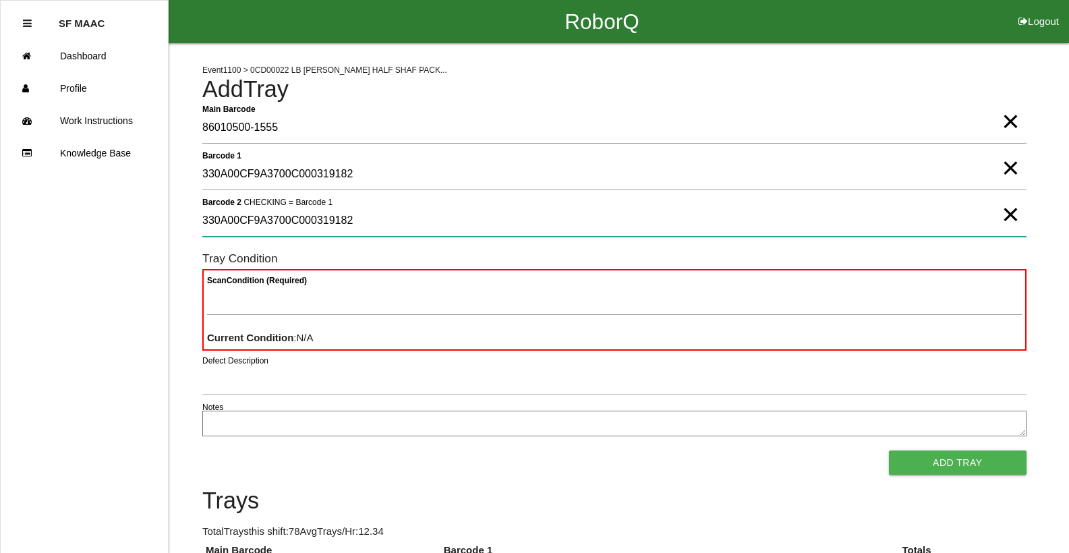
type 2 "330A00CF9A3700C000319182"
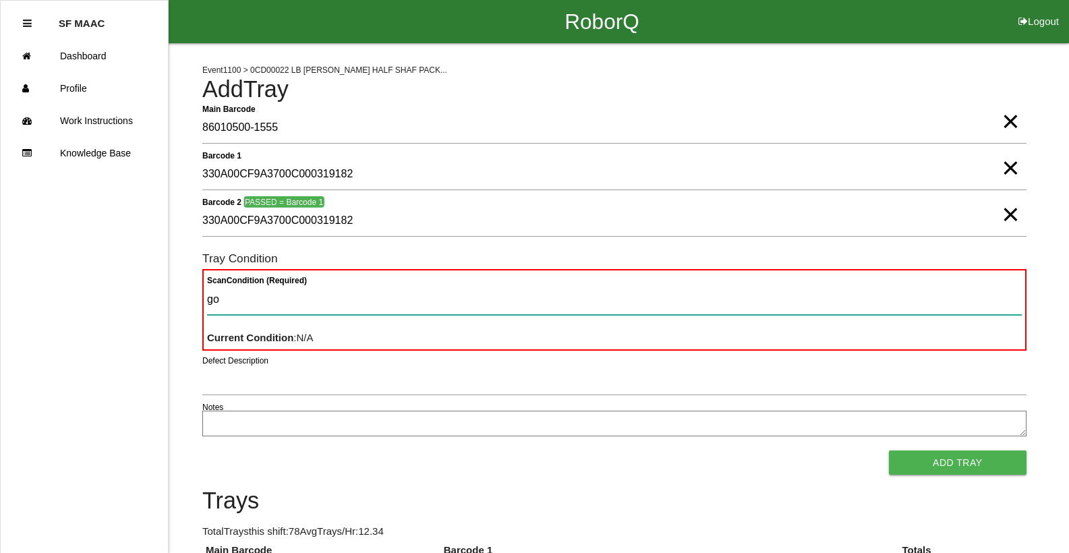
type Condition "goo"
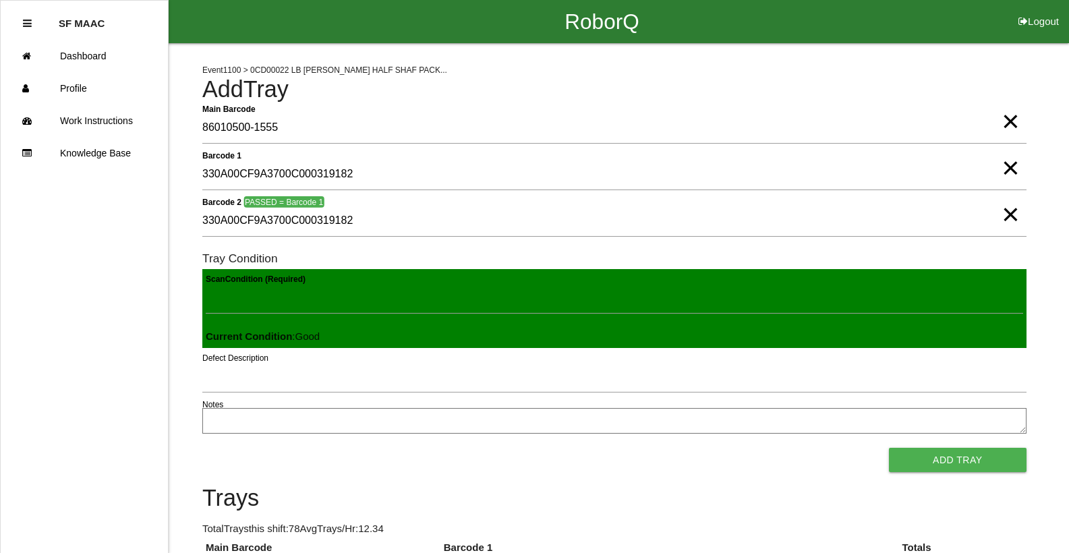
click at [889, 448] on button "Add Tray" at bounding box center [958, 460] width 138 height 24
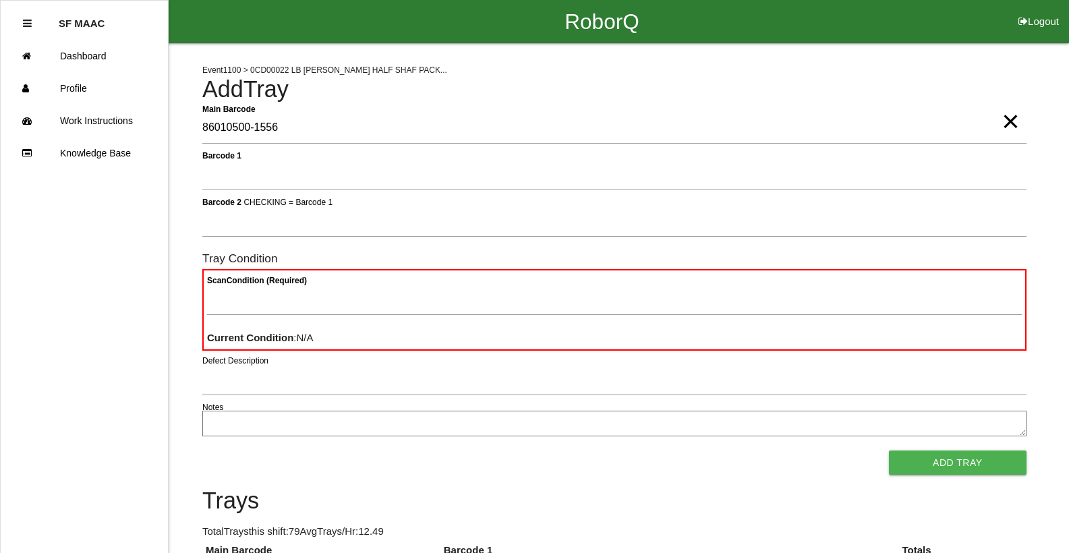
type Barcode "86010500-1556"
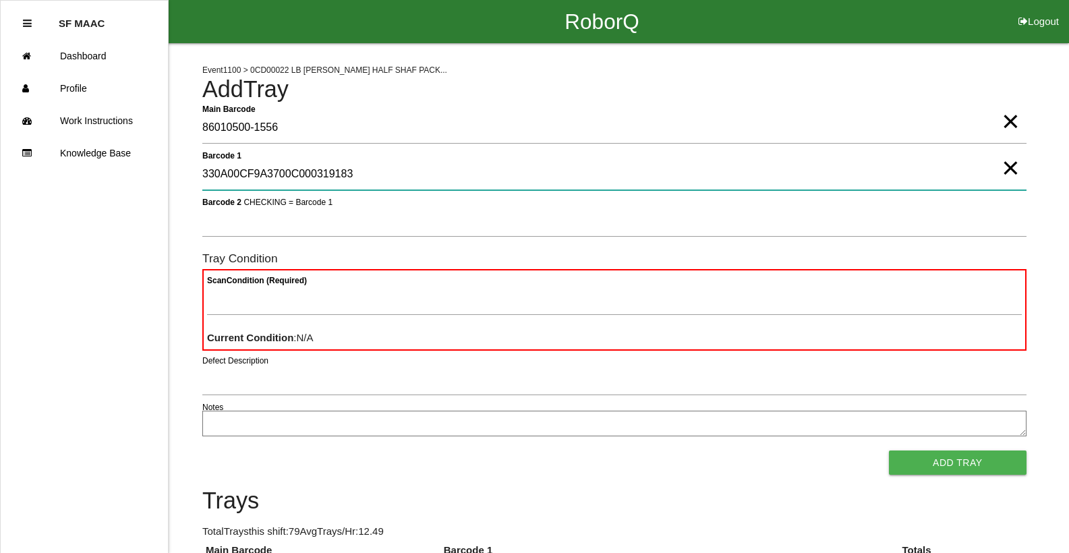
type 1 "330A00CF9A3700C000319183"
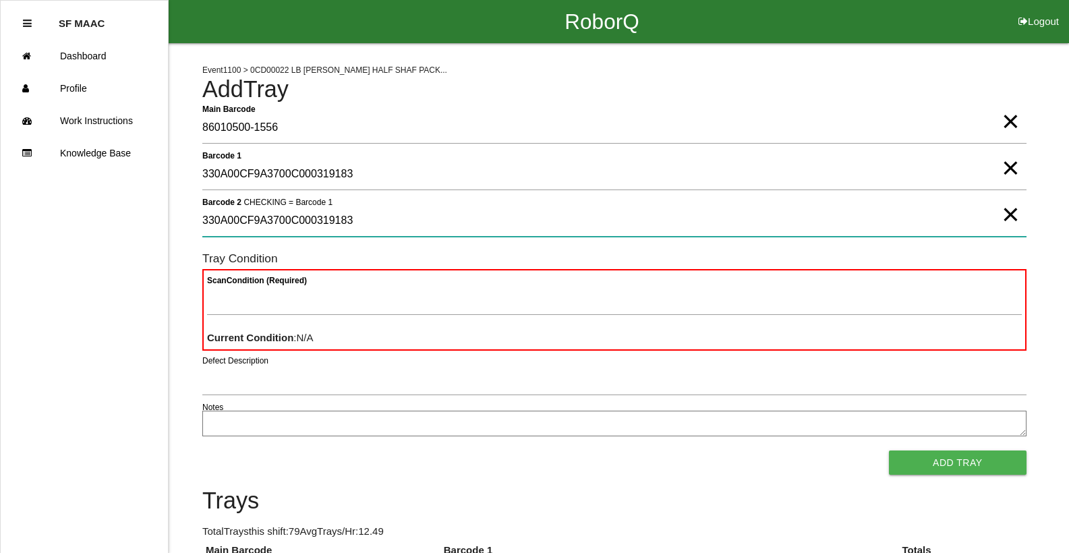
type 2 "330A00CF9A3700C000319183"
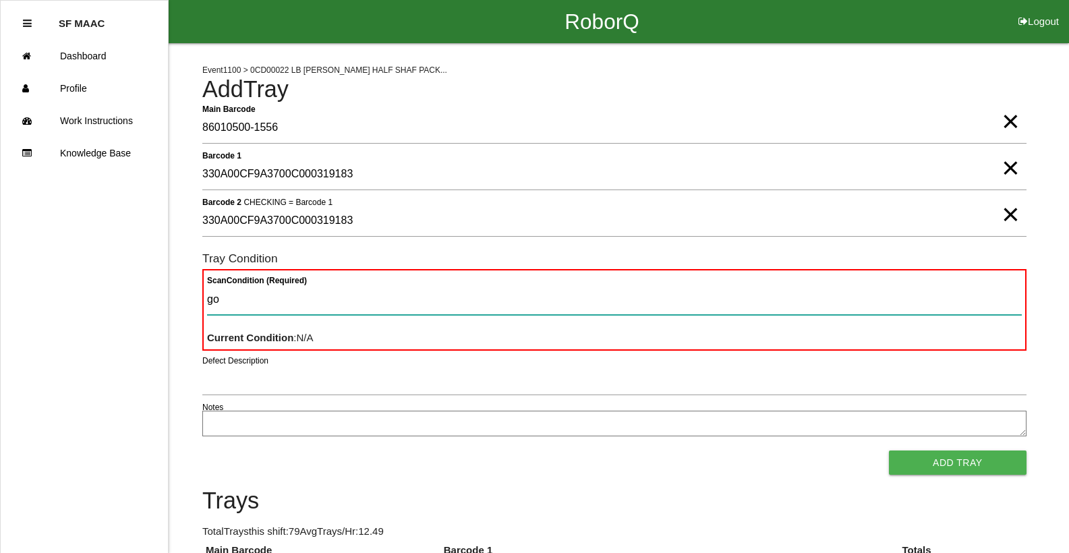
type Condition "goo"
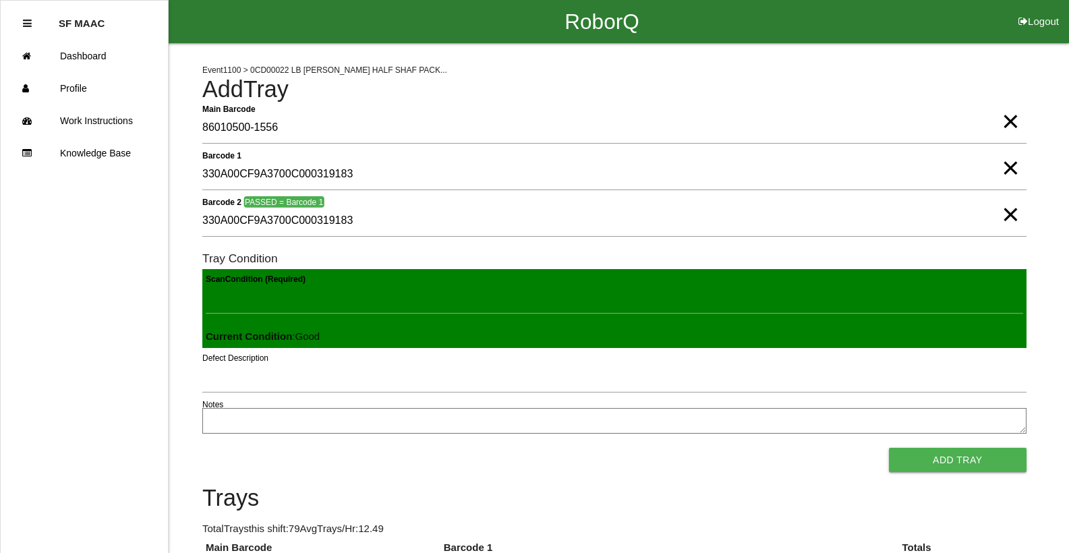
click at [889, 448] on button "Add Tray" at bounding box center [958, 460] width 138 height 24
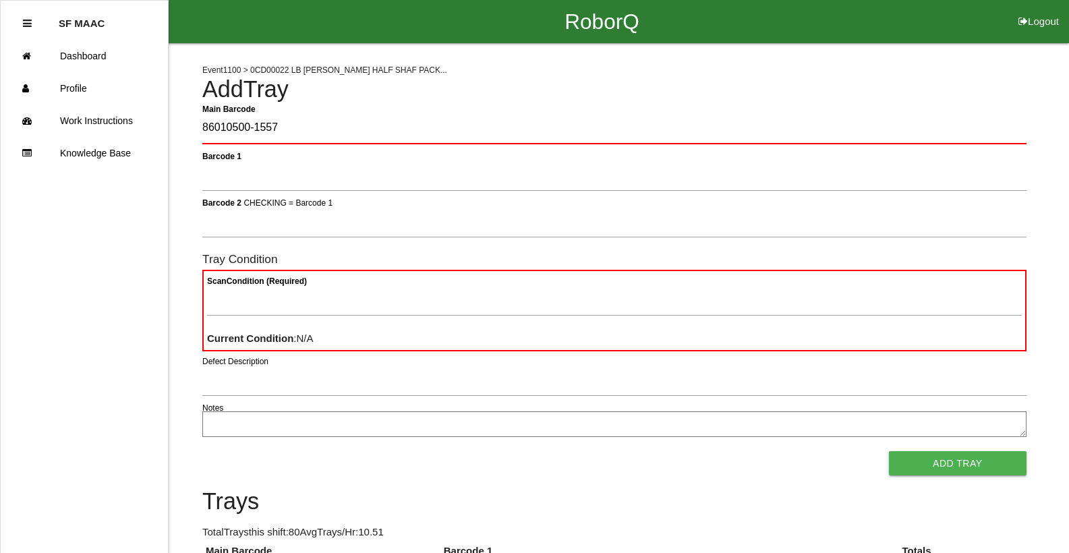
type Barcode "86010500-1557"
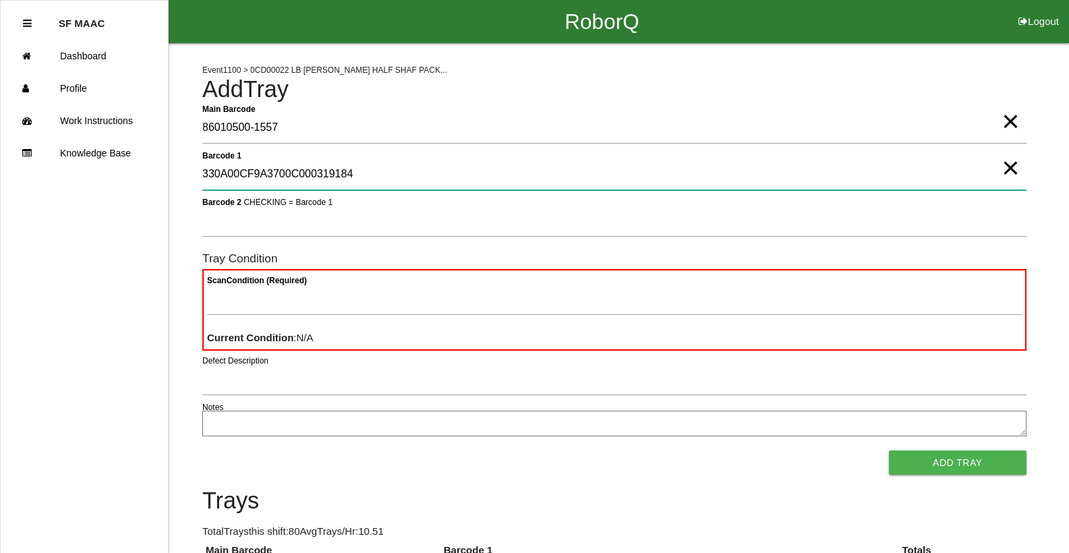
type 1 "330A00CF9A3700C000319184"
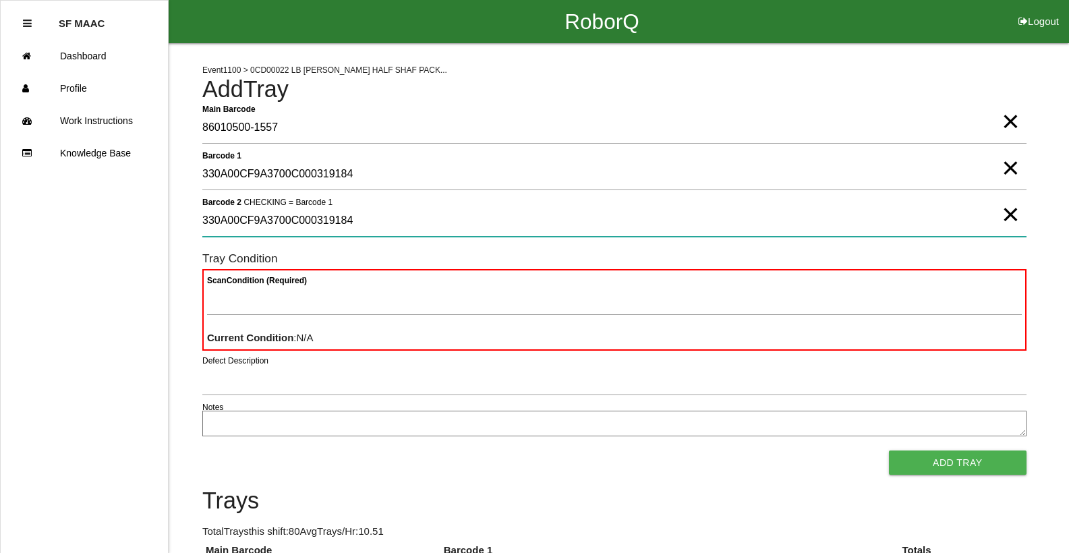
type 2 "330A00CF9A3700C000319184"
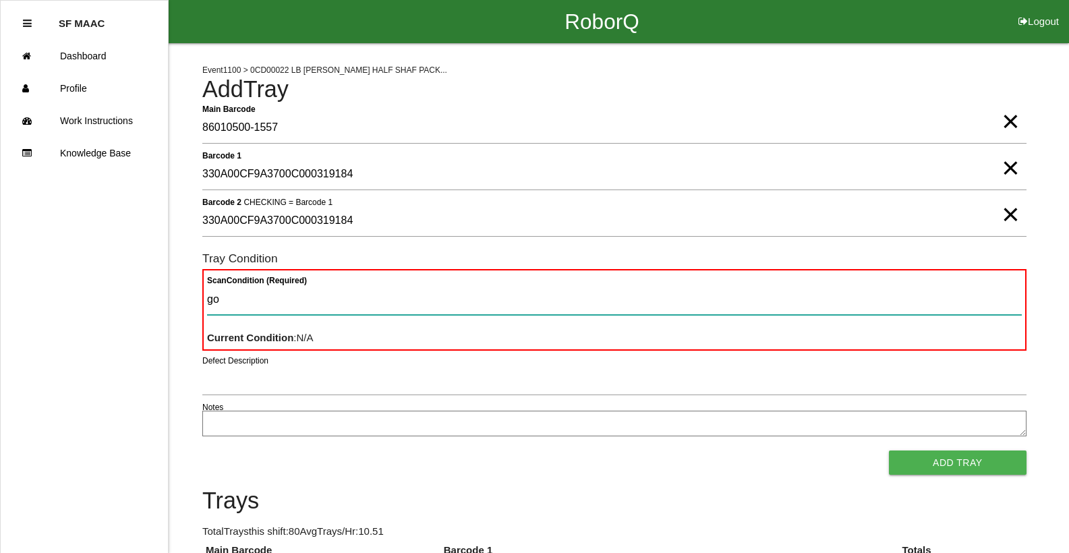
type Condition "goo"
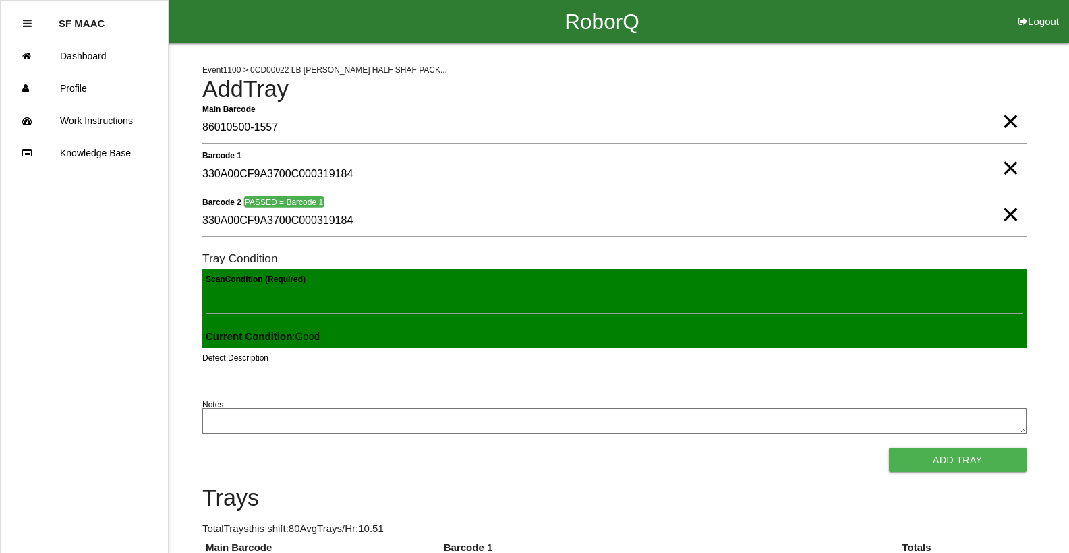
click at [889, 448] on button "Add Tray" at bounding box center [958, 460] width 138 height 24
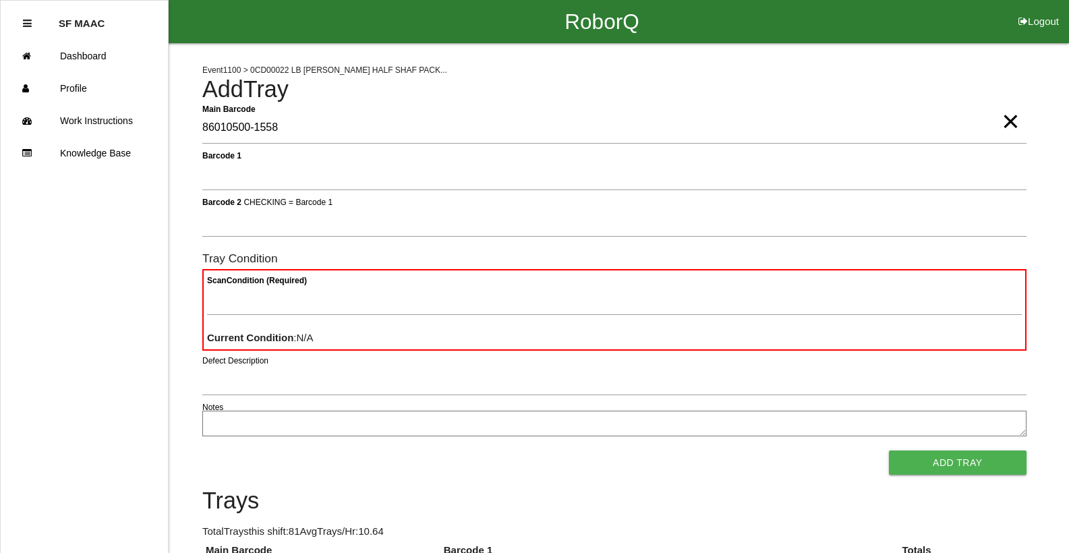
type Barcode "86010500-1558"
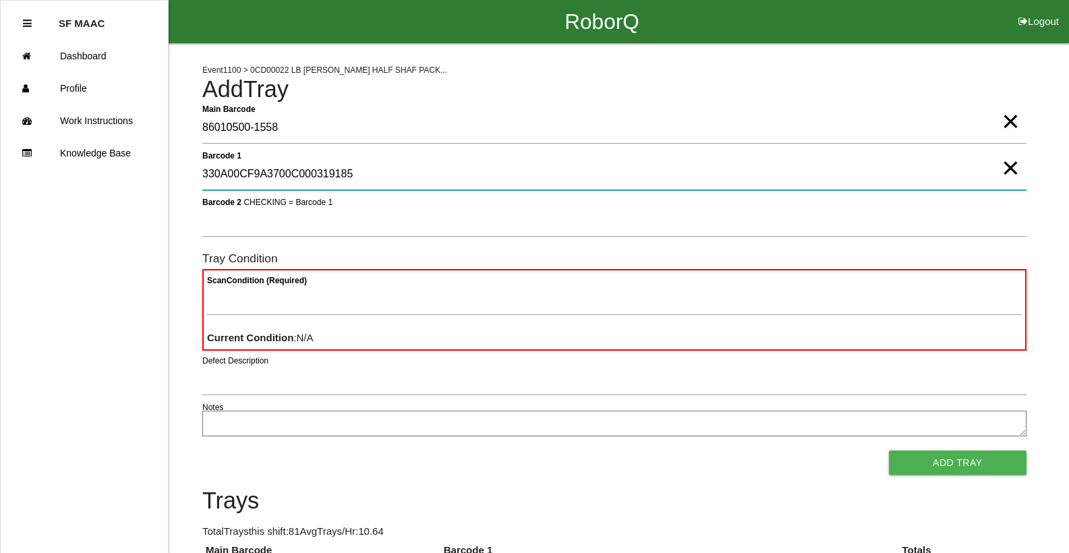
type 1 "330A00CF9A3700C000319185"
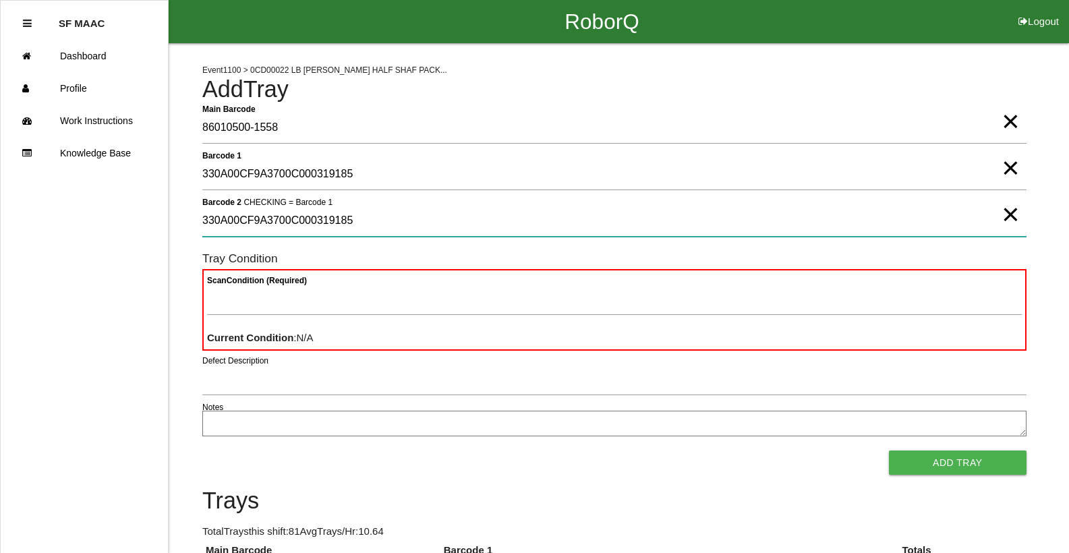
type 2 "330A00CF9A3700C000319185"
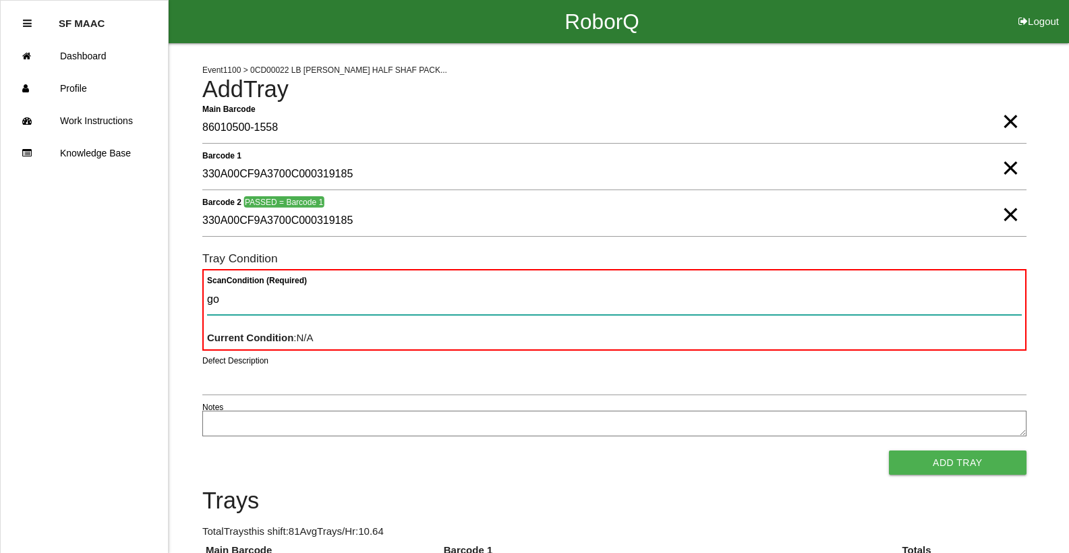
type Condition "goo"
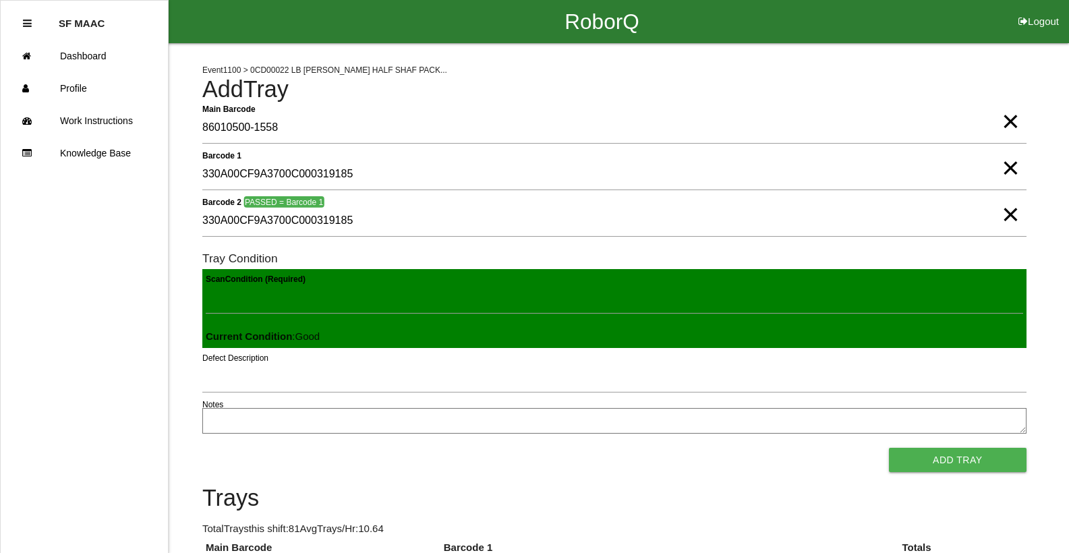
click button "Add Tray" at bounding box center [958, 460] width 138 height 24
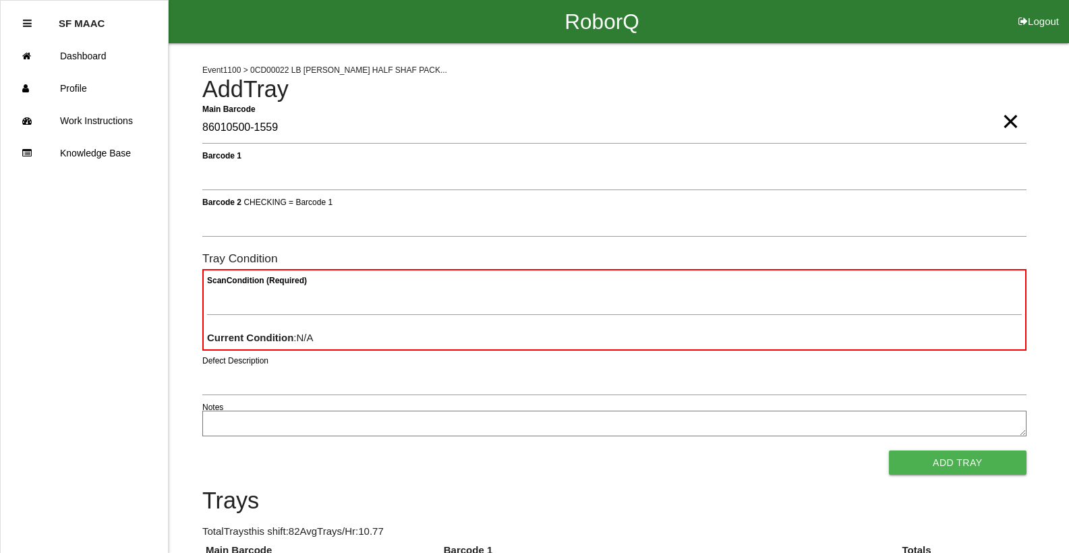
type Barcode "86010500-1559"
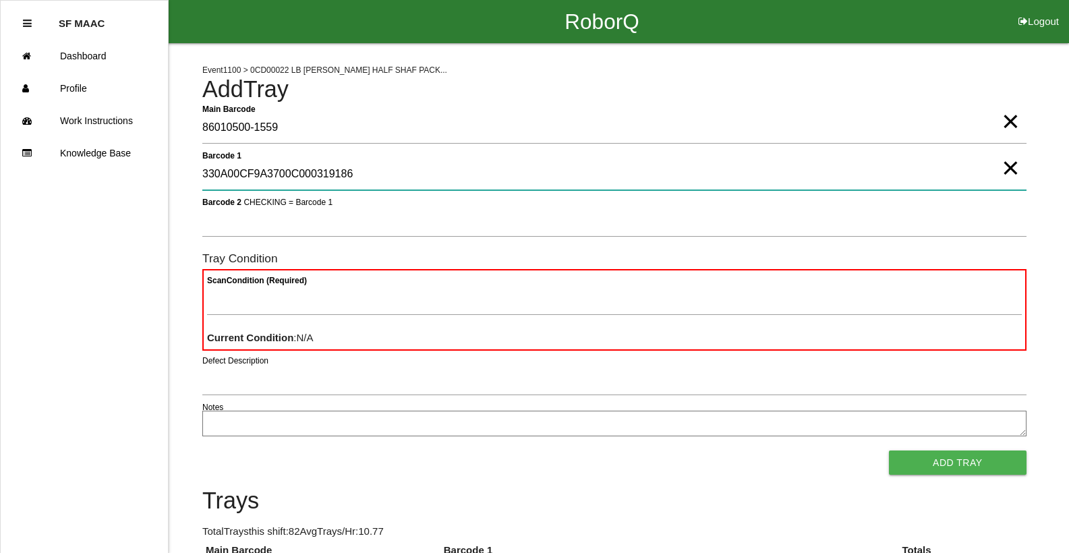
type 1 "330A00CF9A3700C000319186"
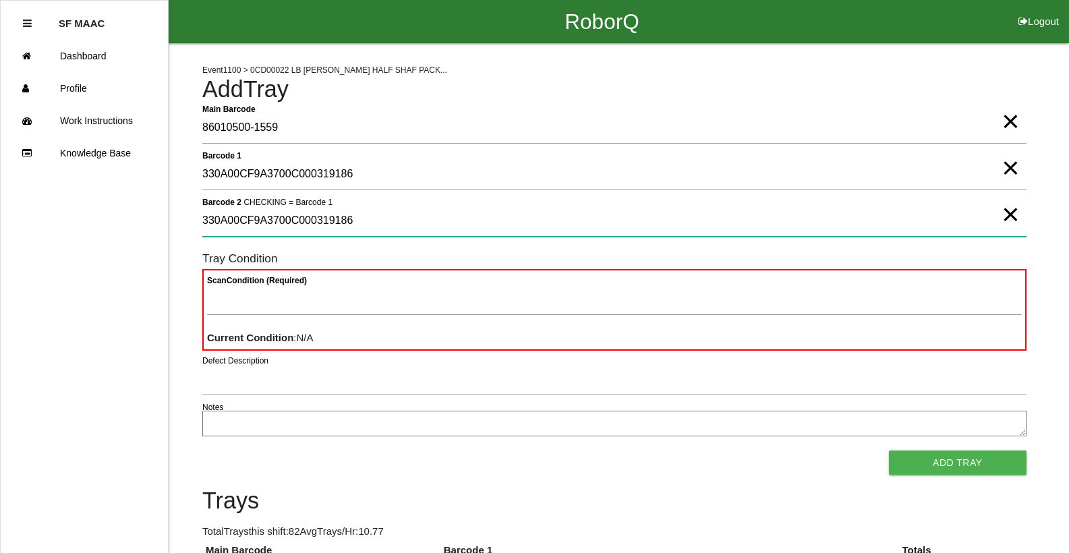
type 2 "330A00CF9A3700C000319186"
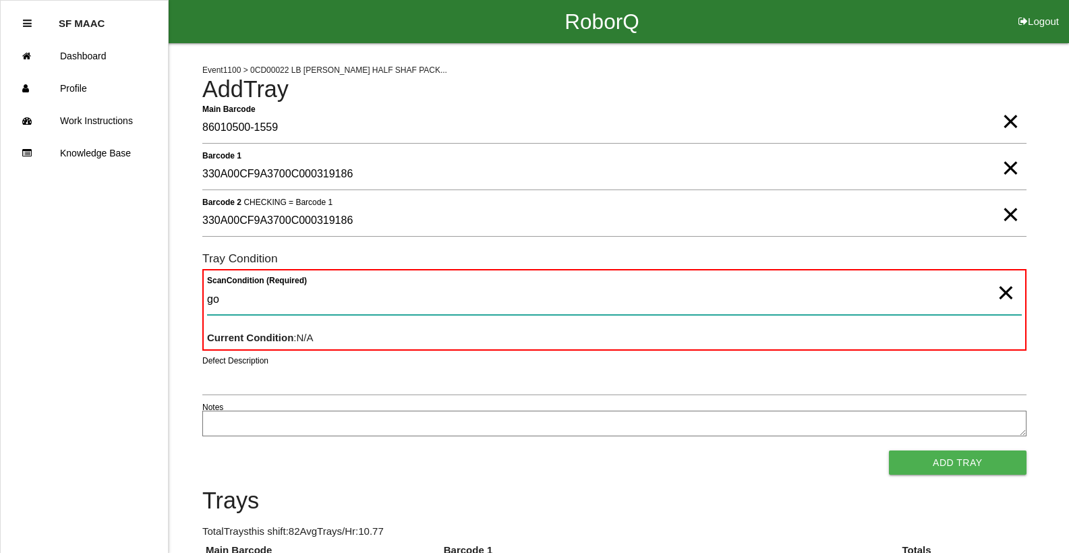
type Condition "goo"
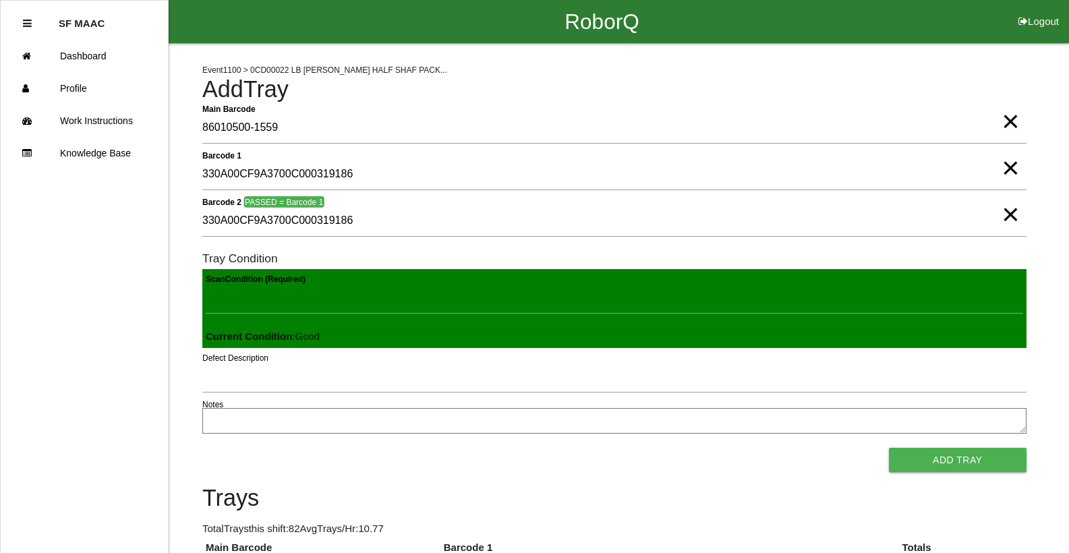
click button "Add Tray" at bounding box center [958, 460] width 138 height 24
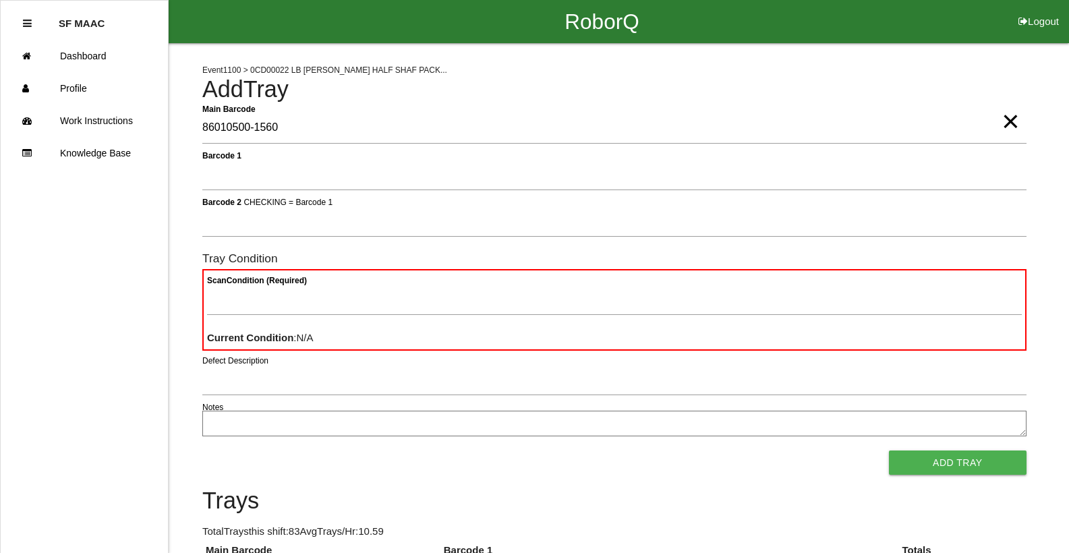
type Barcode "86010500-1560"
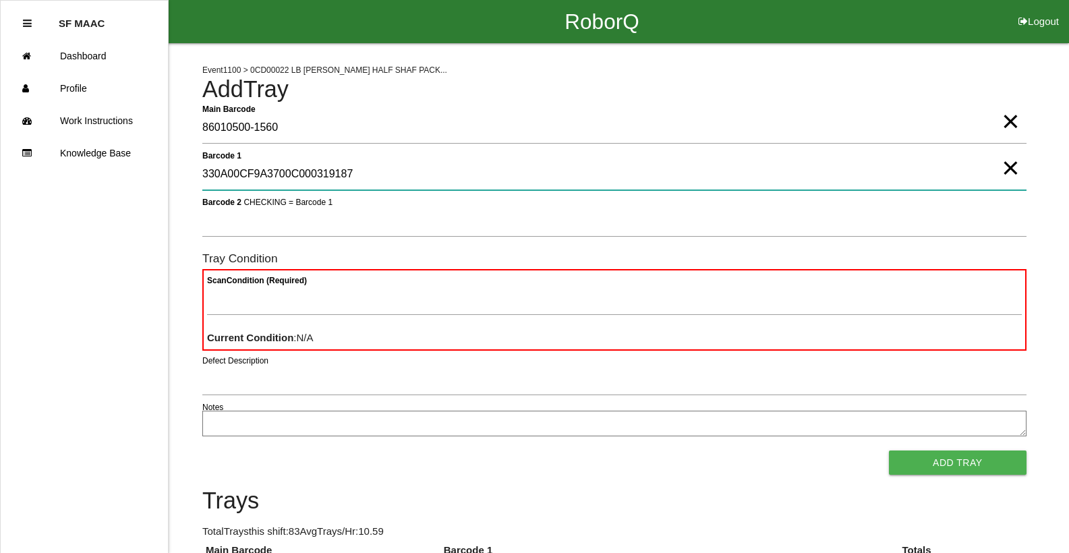
type 1 "330A00CF9A3700C000319187"
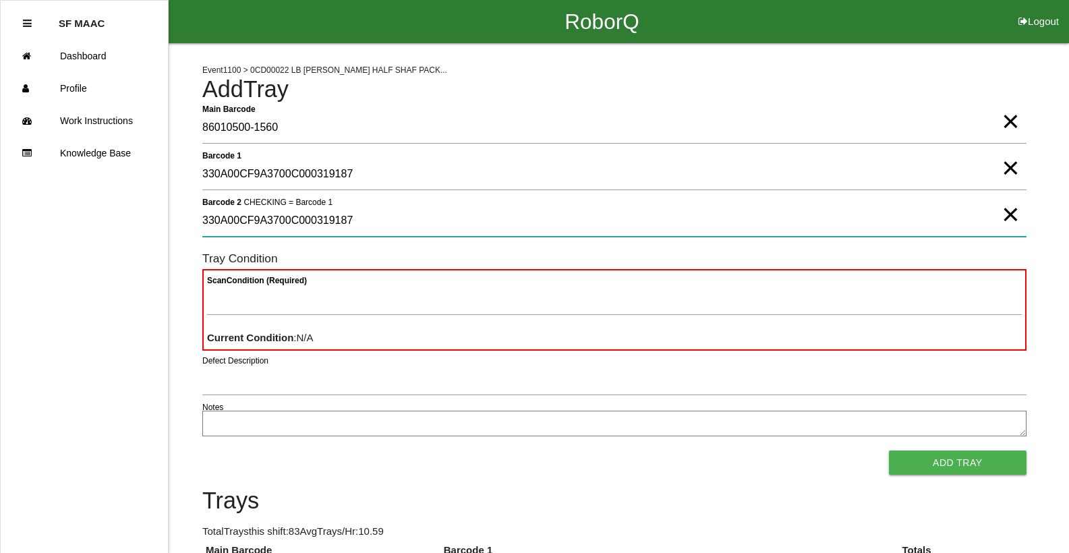
type 2 "330A00CF9A3700C000319187"
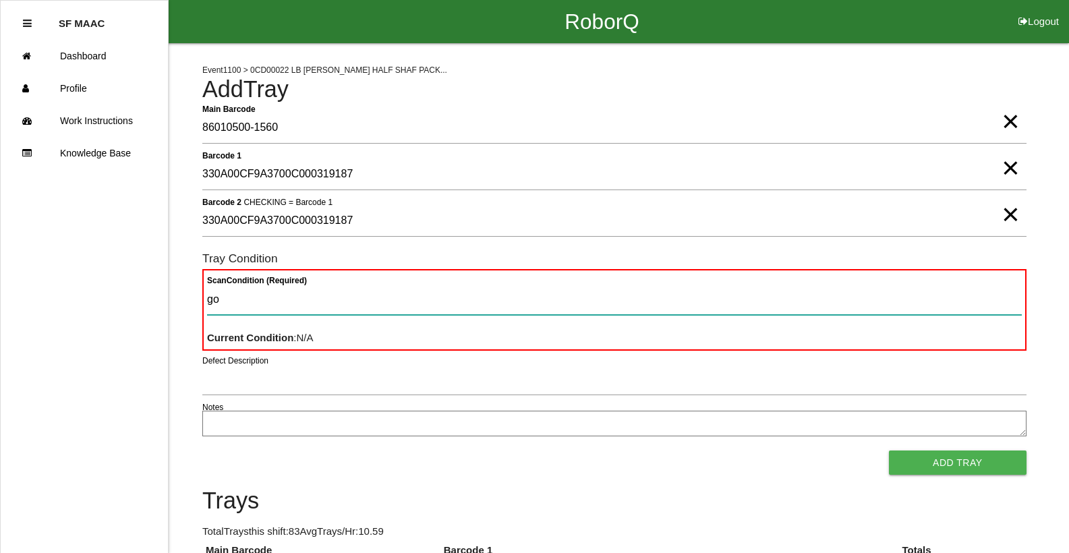
type Condition "goo"
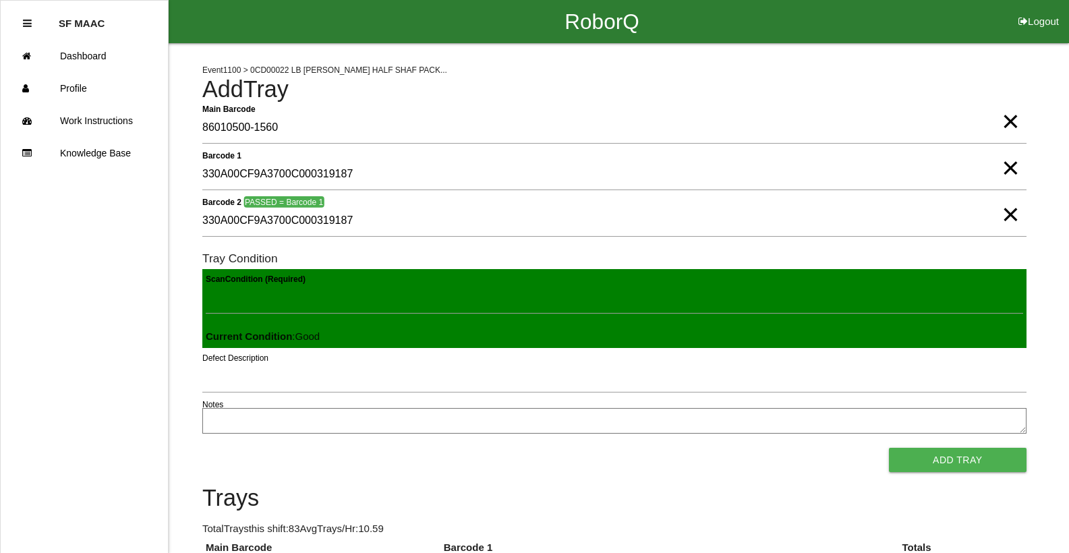
click at [889, 448] on button "Add Tray" at bounding box center [958, 460] width 138 height 24
